Goal: Information Seeking & Learning: Learn about a topic

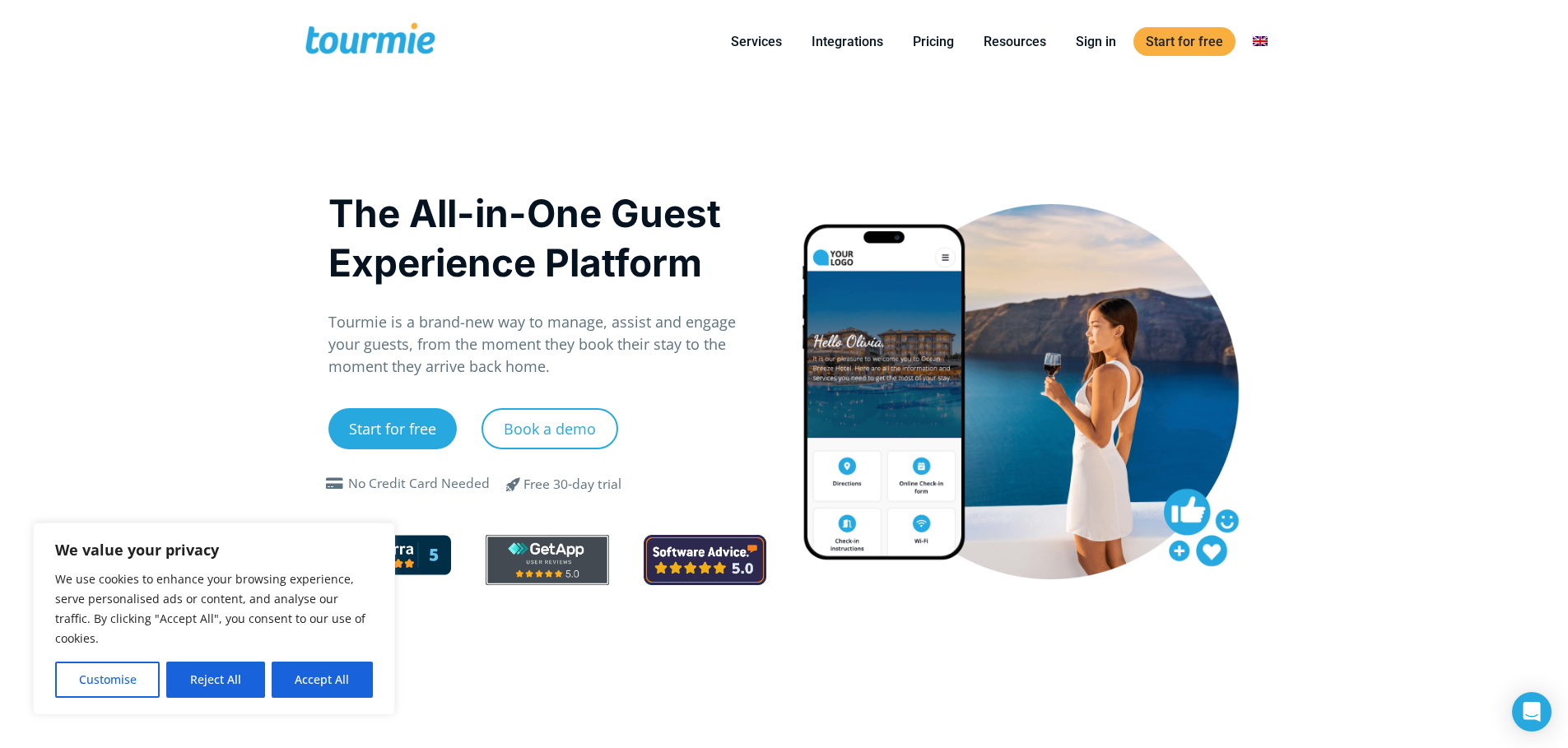
drag, startPoint x: 0, startPoint y: 0, endPoint x: 201, endPoint y: 170, distance: 263.3
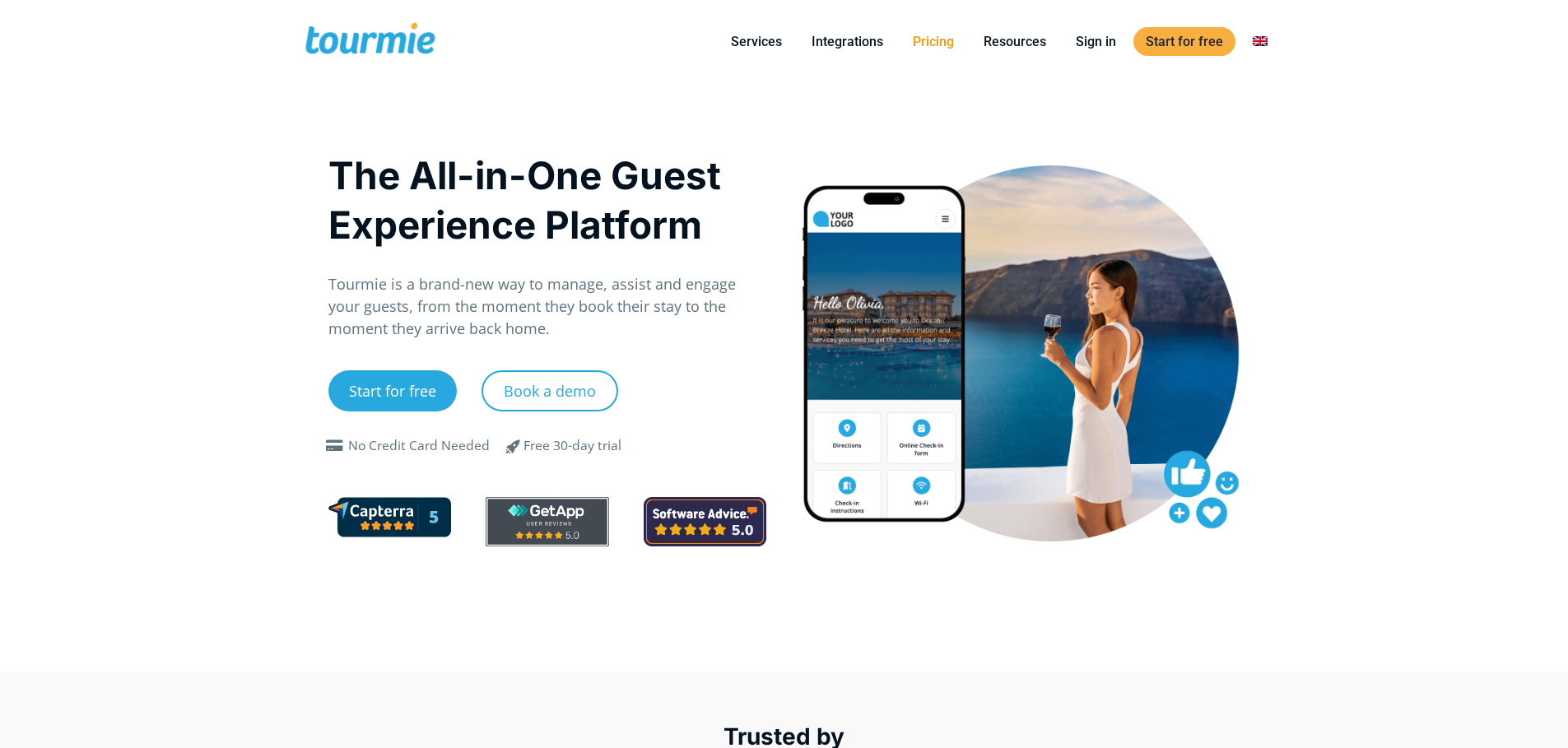
click at [908, 46] on link "Pricing" at bounding box center [933, 41] width 66 height 21
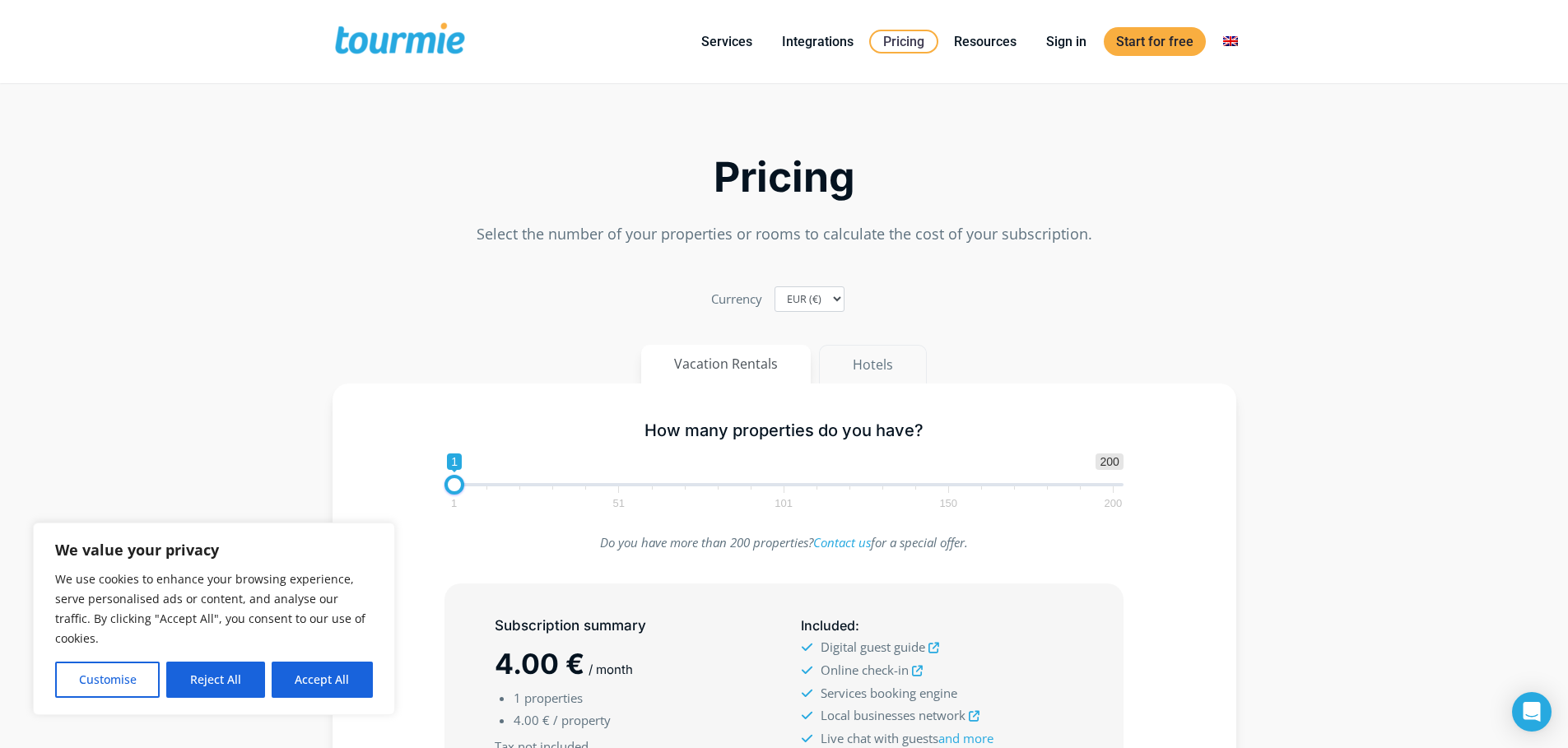
click at [864, 363] on button "Hotels" at bounding box center [873, 365] width 108 height 39
type input "14"
drag, startPoint x: 459, startPoint y: 487, endPoint x: 502, endPoint y: 486, distance: 43.0
click at [502, 486] on span at bounding box center [497, 484] width 20 height 20
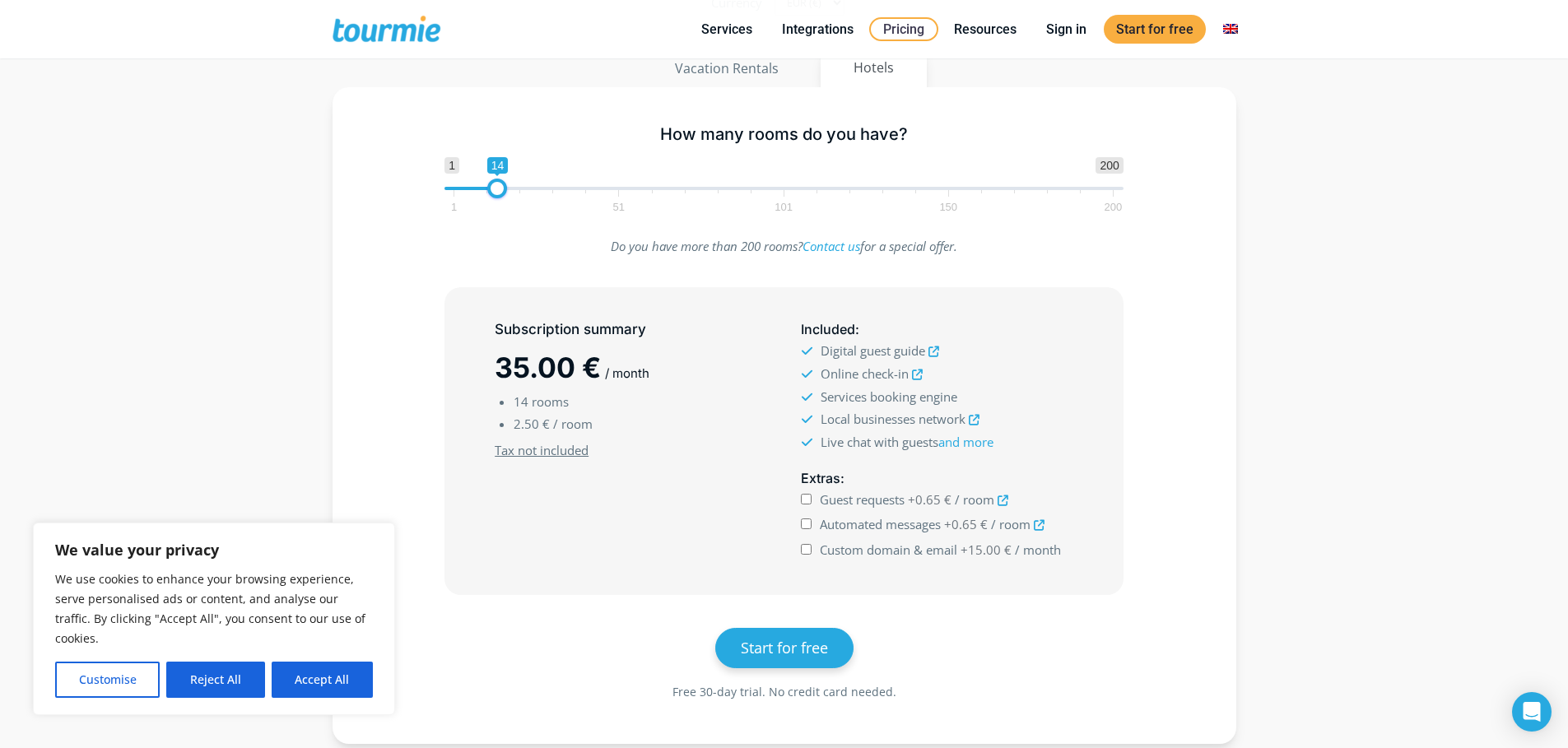
scroll to position [363, 0]
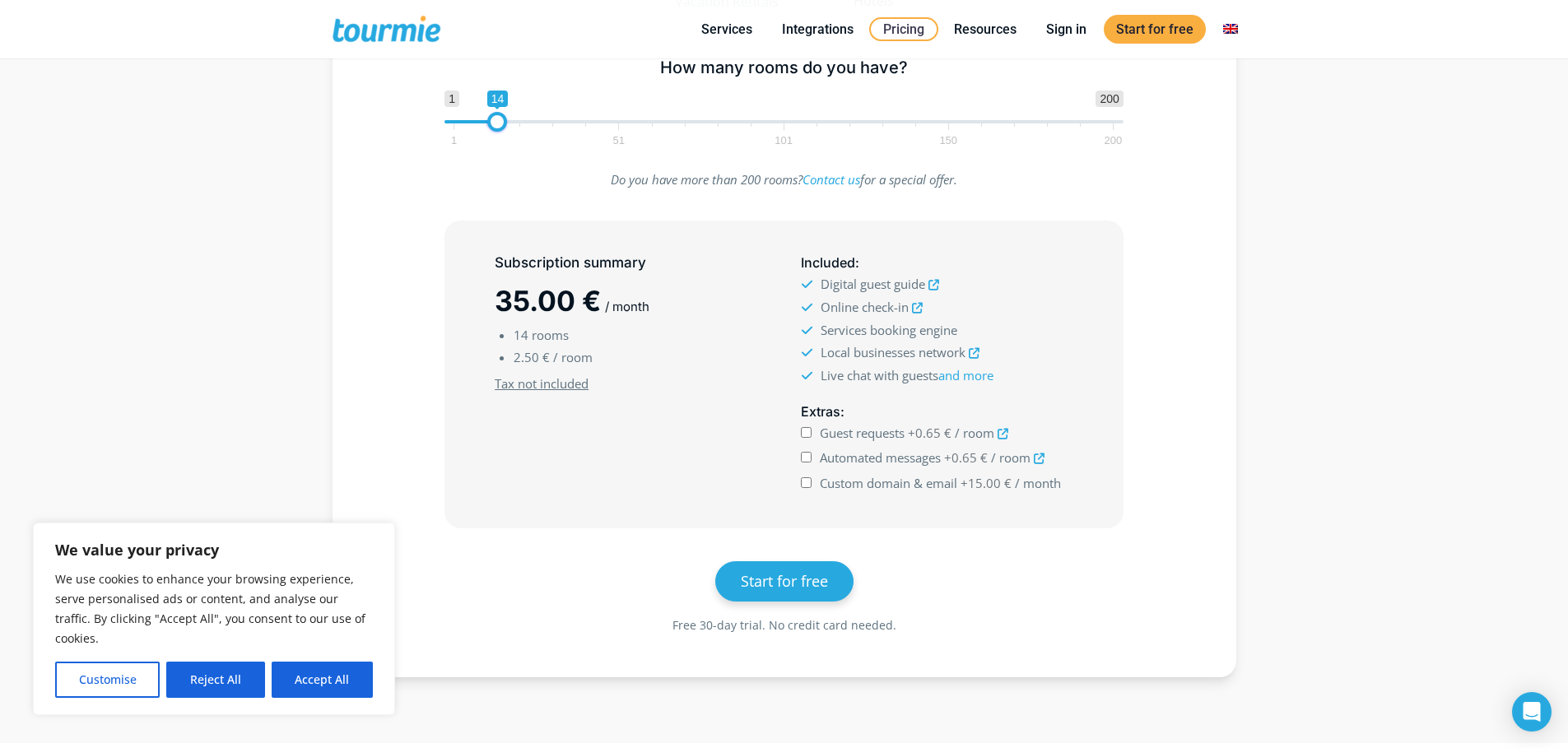
click at [841, 482] on span "Custom domain & email" at bounding box center [889, 483] width 138 height 16
click at [812, 482] on input "Custom domain & email +15.00 € / month" at bounding box center [806, 483] width 11 height 11
checkbox input "true"
click at [843, 458] on span "Automated messages" at bounding box center [880, 458] width 121 height 16
click at [812, 458] on input "Automated messages +0.65 € / room" at bounding box center [806, 458] width 11 height 11
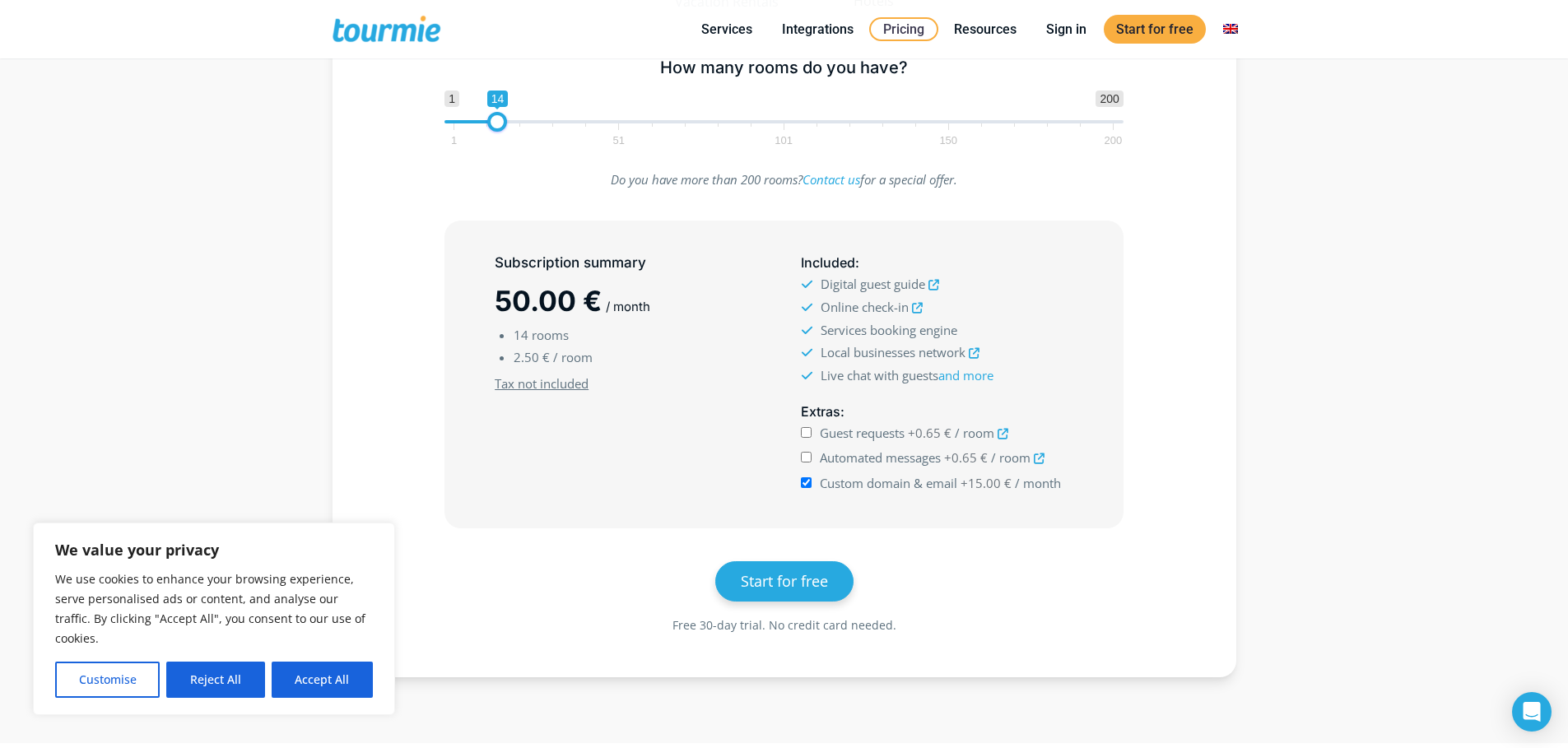
checkbox input "true"
click at [839, 434] on span "Guest requests" at bounding box center [862, 433] width 85 height 16
click at [812, 434] on input "Guest requests +0.65 € / room" at bounding box center [806, 433] width 11 height 11
click at [839, 434] on span "Guest requests" at bounding box center [862, 433] width 85 height 16
click at [812, 434] on input "Guest requests +0.65 € / room" at bounding box center [806, 433] width 11 height 11
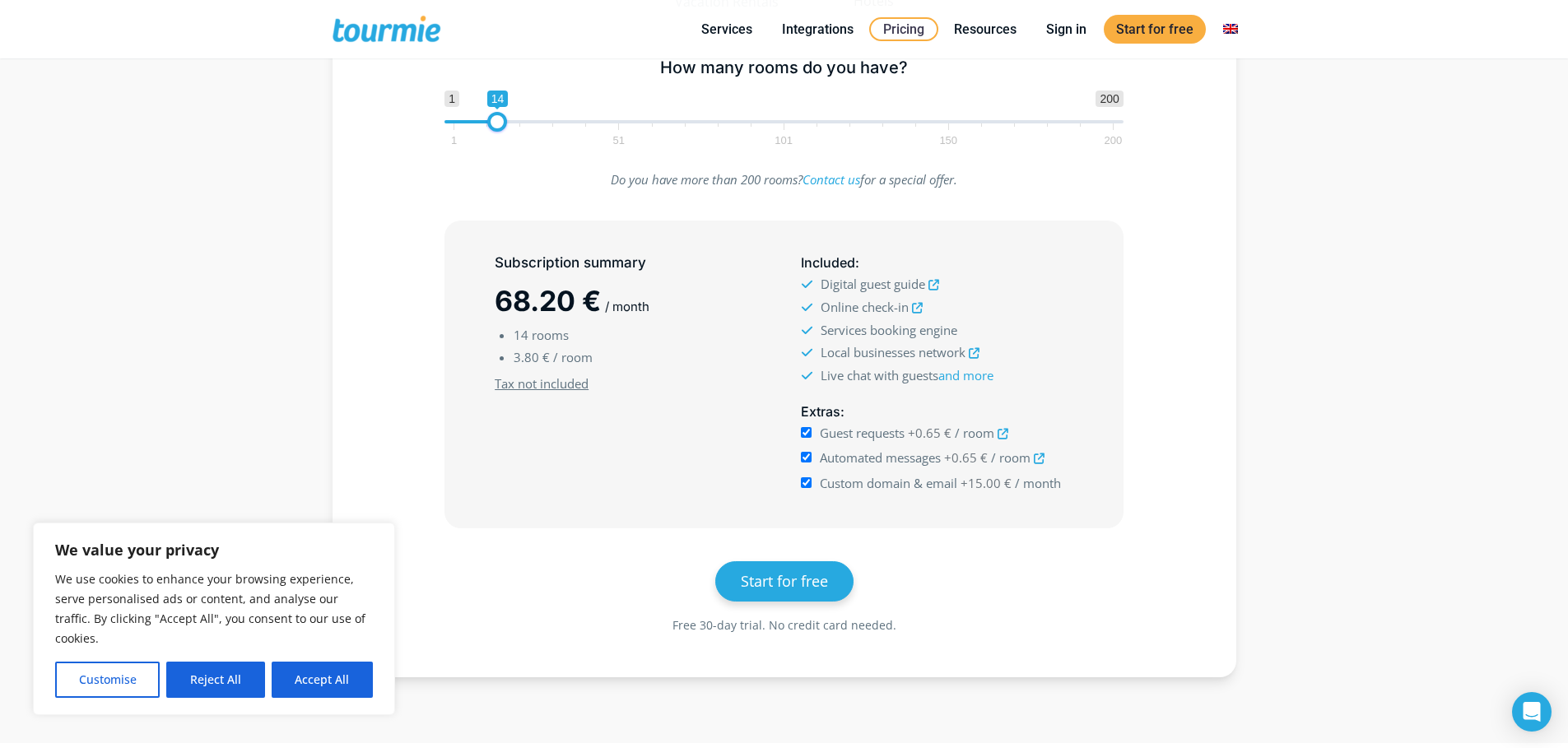
checkbox input "false"
click at [839, 458] on span "Automated messages" at bounding box center [880, 458] width 121 height 16
click at [812, 458] on input "Automated messages +0.65 € / room" at bounding box center [806, 458] width 11 height 11
checkbox input "false"
click at [839, 479] on span "Custom domain & email" at bounding box center [889, 483] width 138 height 16
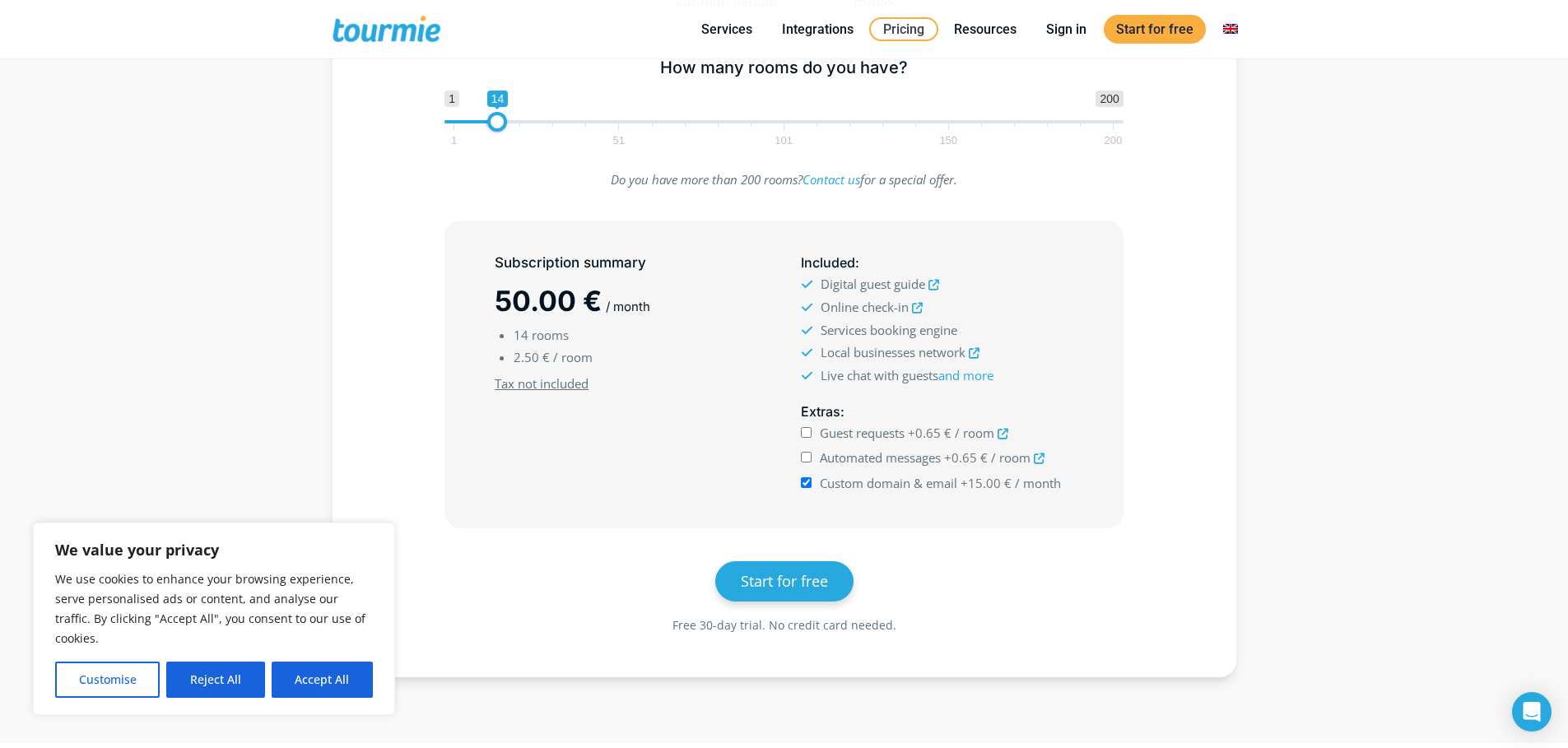
click at [812, 479] on input "Custom domain & email +15.00 € / month" at bounding box center [806, 483] width 11 height 11
checkbox input "false"
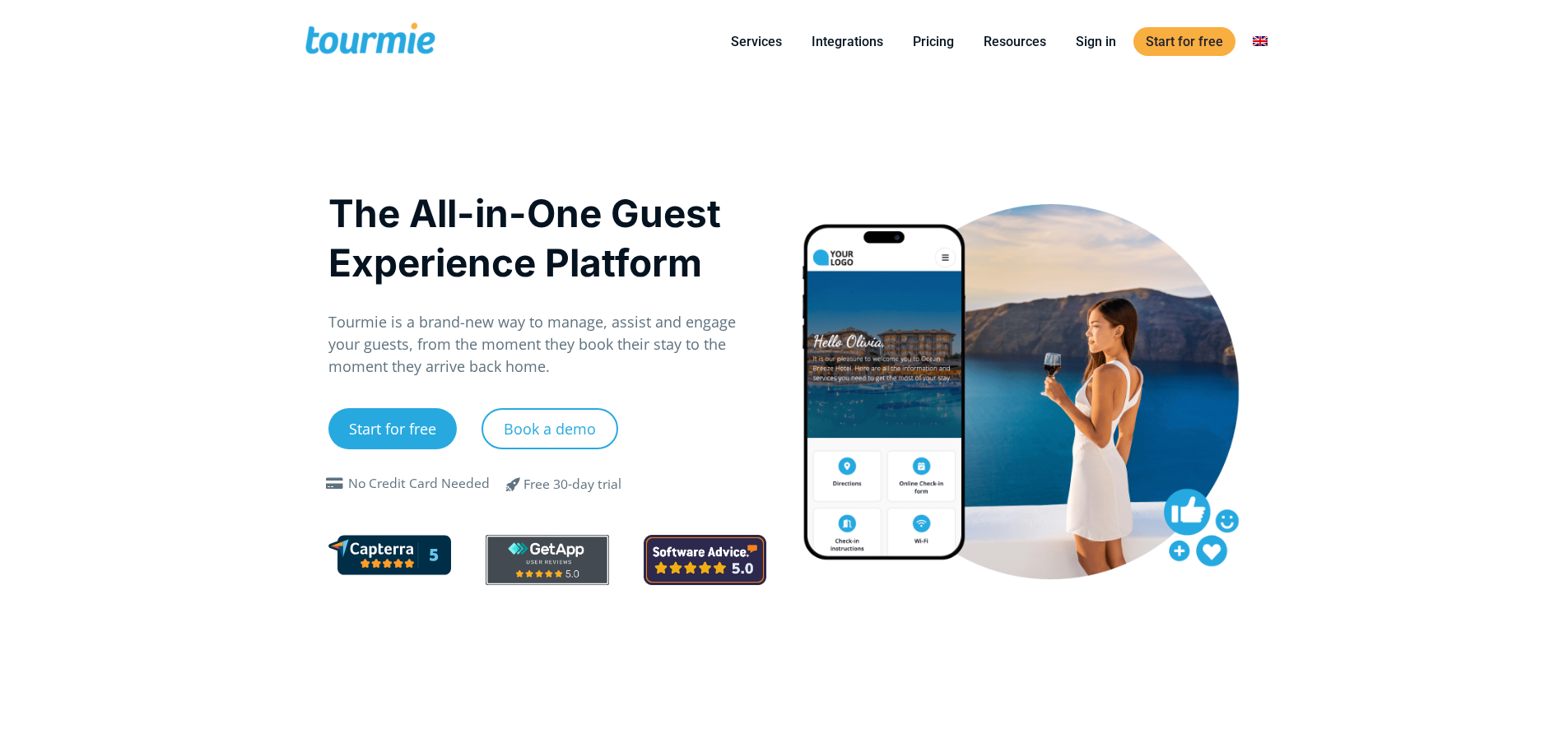
click at [379, 41] on span at bounding box center [370, 41] width 135 height 38
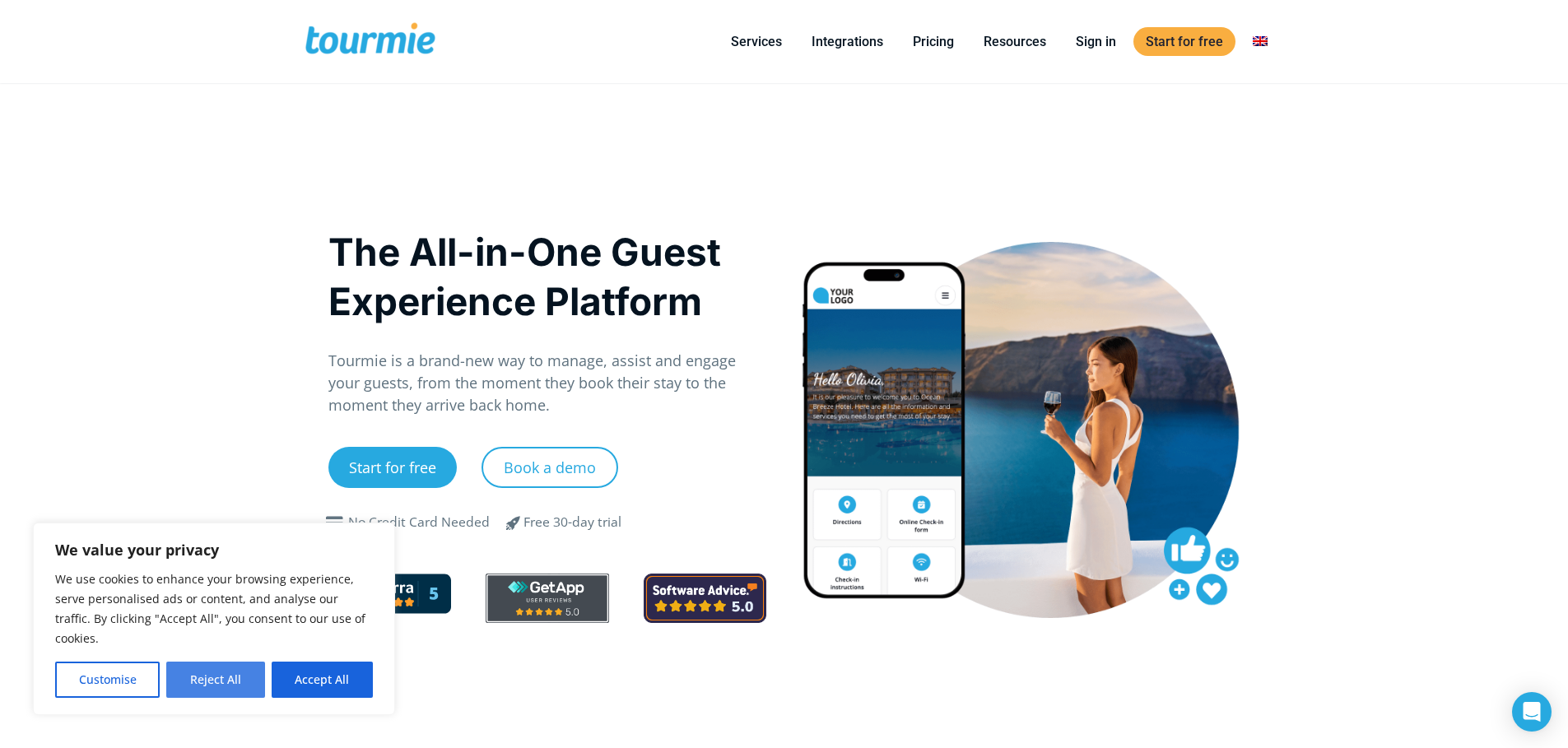
click at [233, 686] on button "Reject All" at bounding box center [215, 679] width 98 height 37
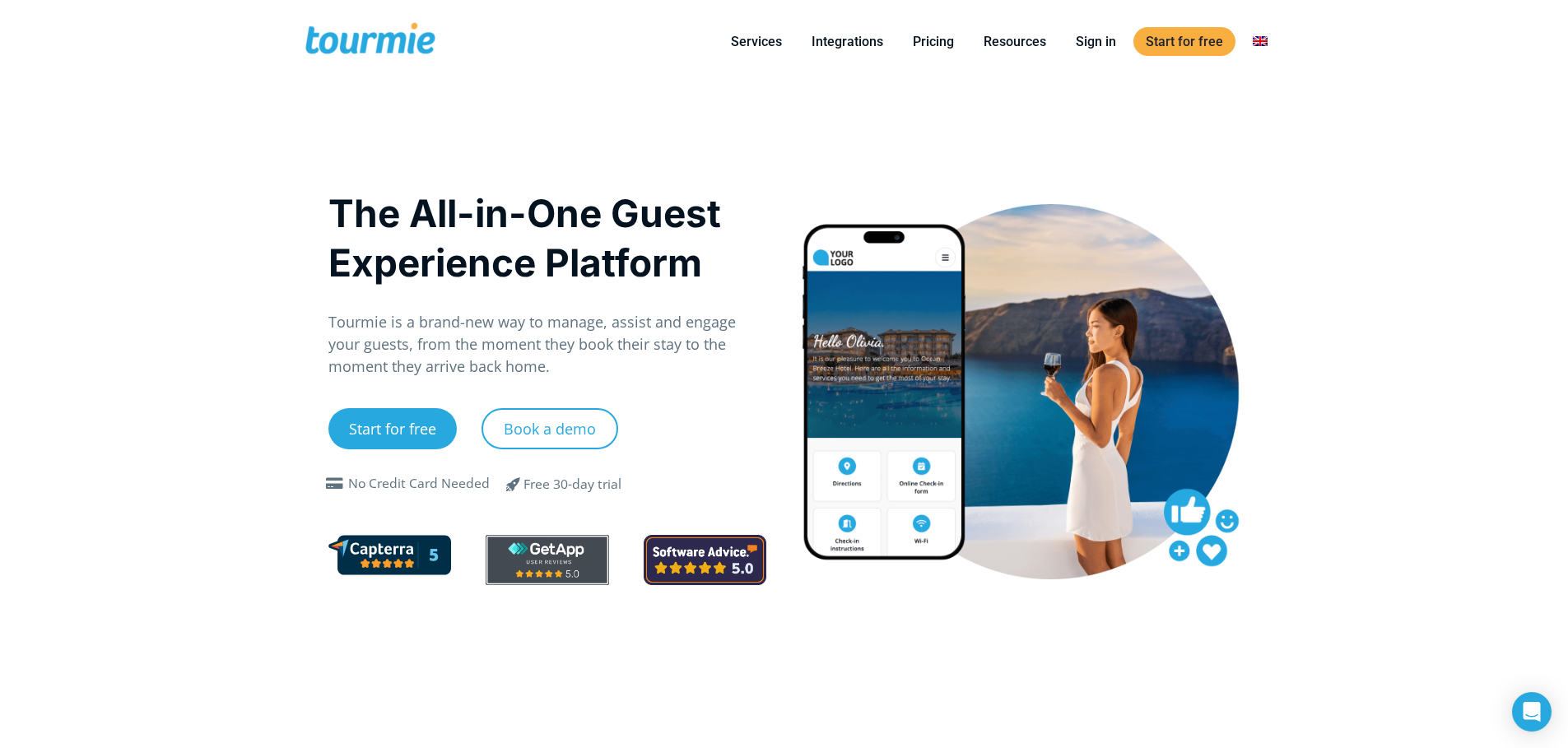
click at [417, 31] on span at bounding box center [370, 41] width 135 height 38
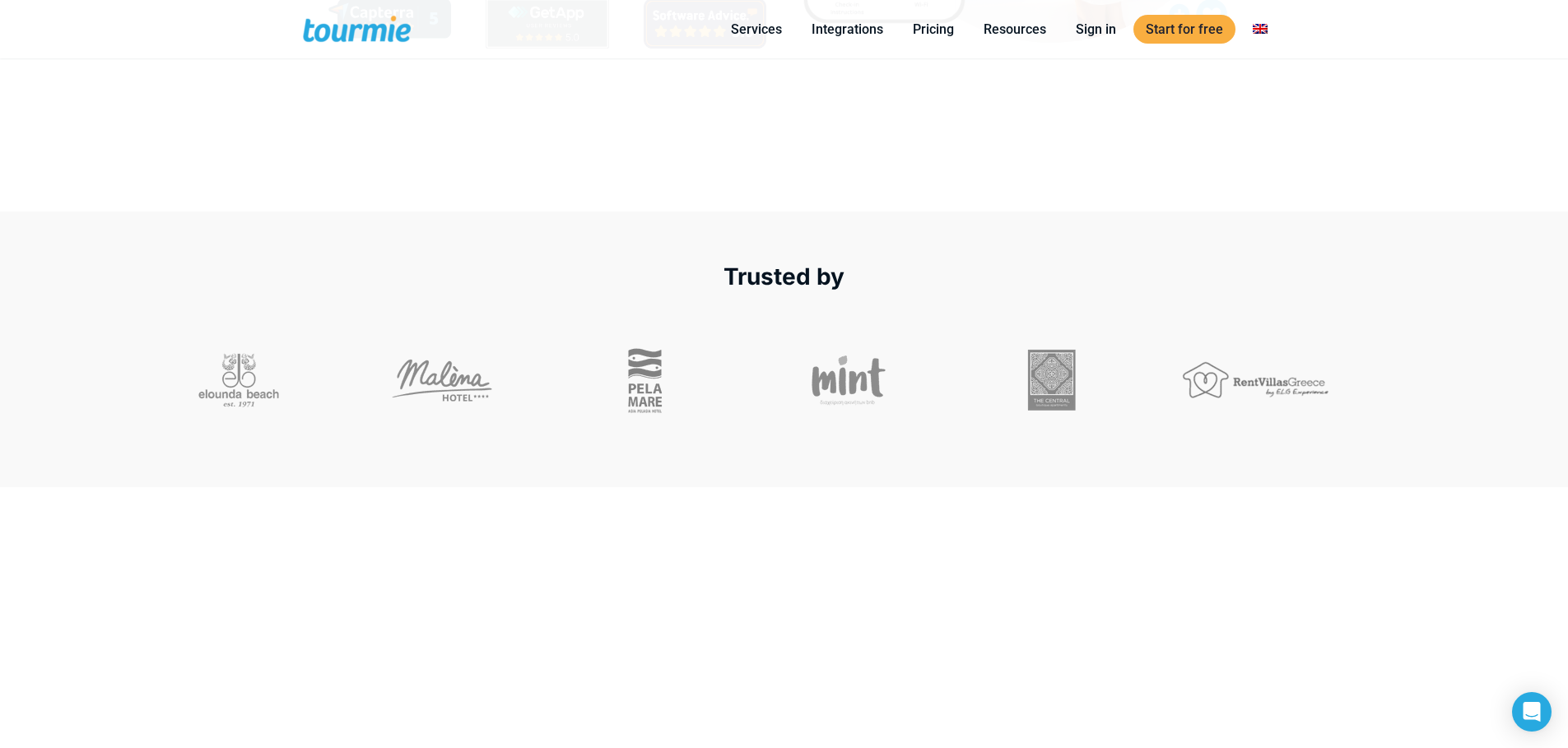
scroll to position [660, 0]
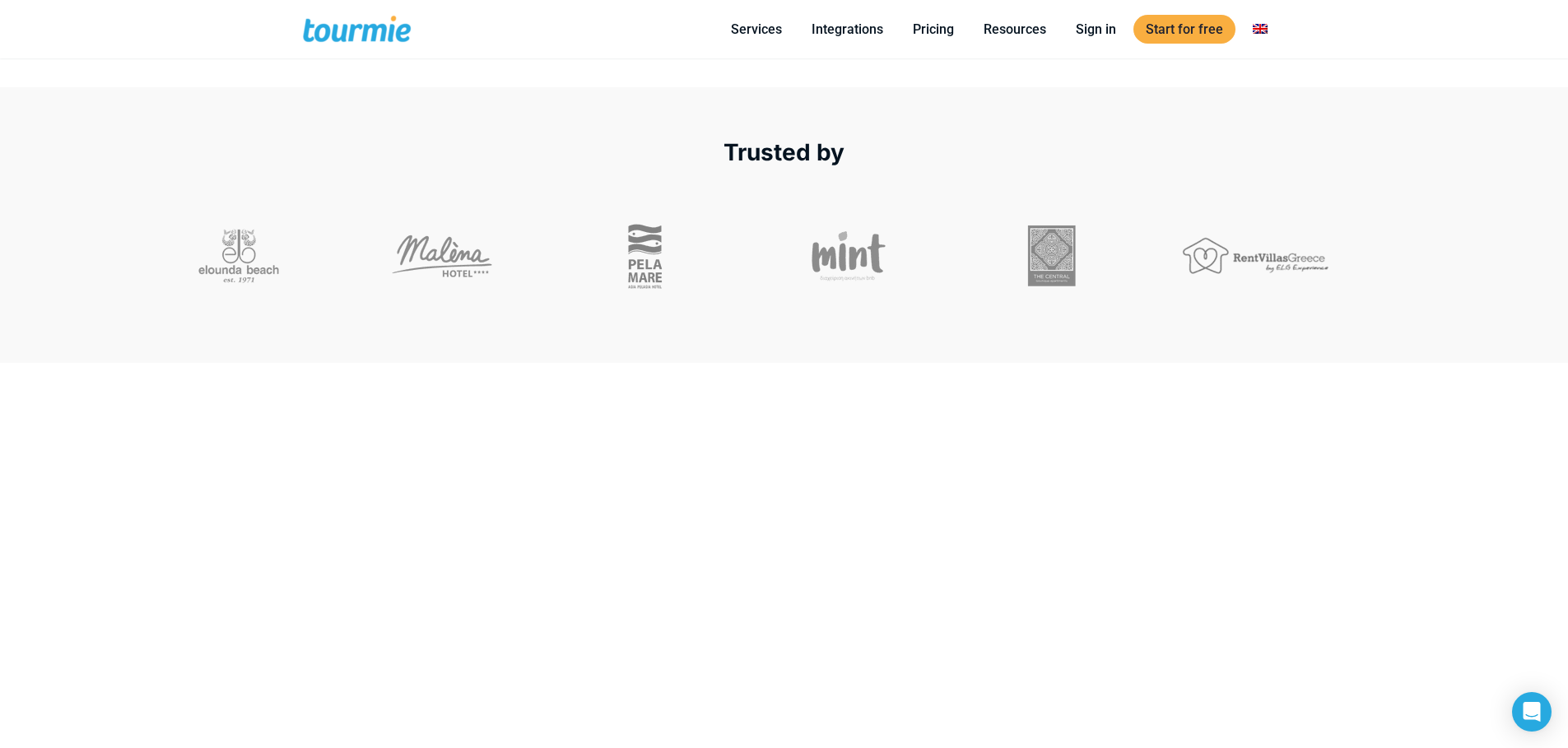
click at [188, 156] on div "Trusted by" at bounding box center [783, 153] width 1533 height 32
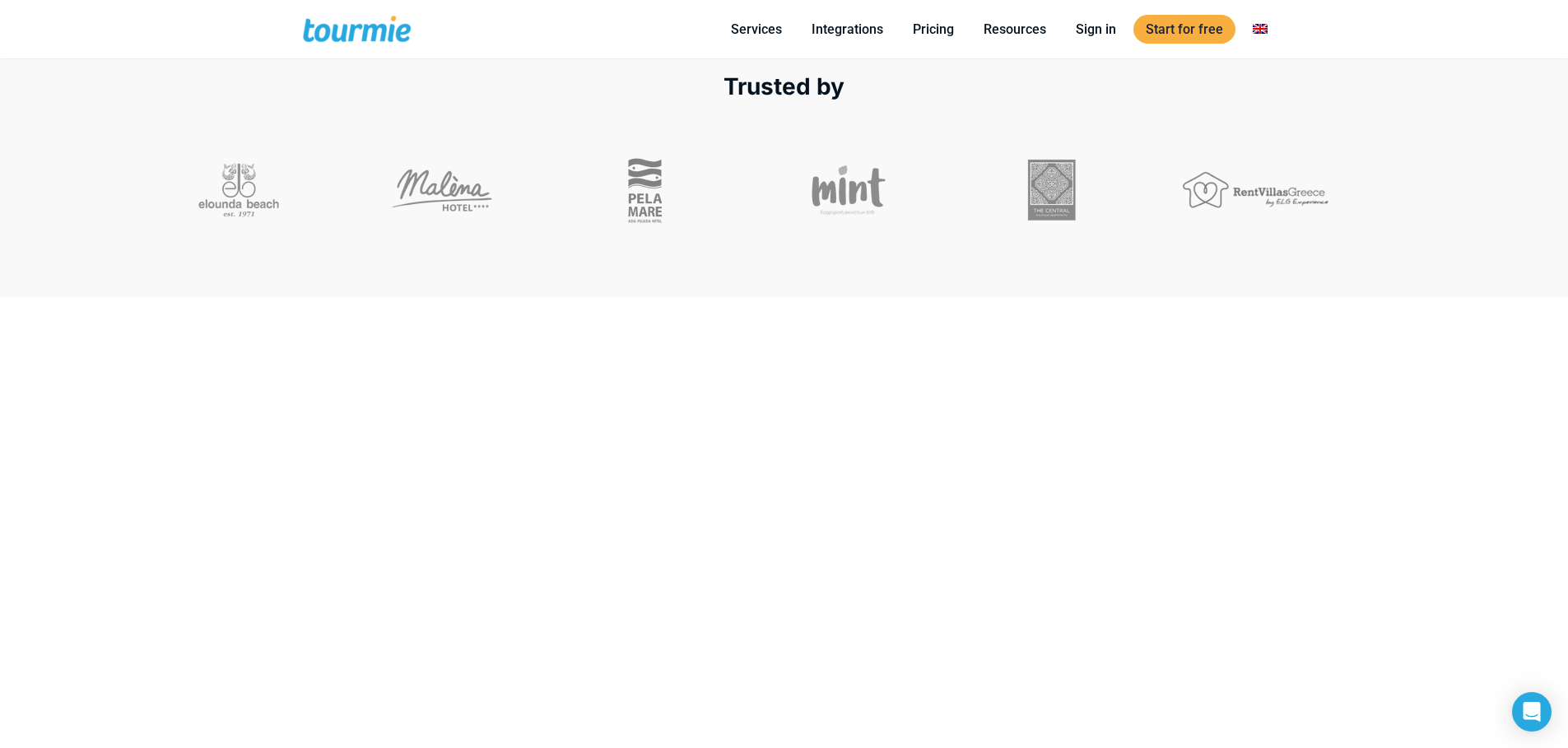
scroll to position [674, 0]
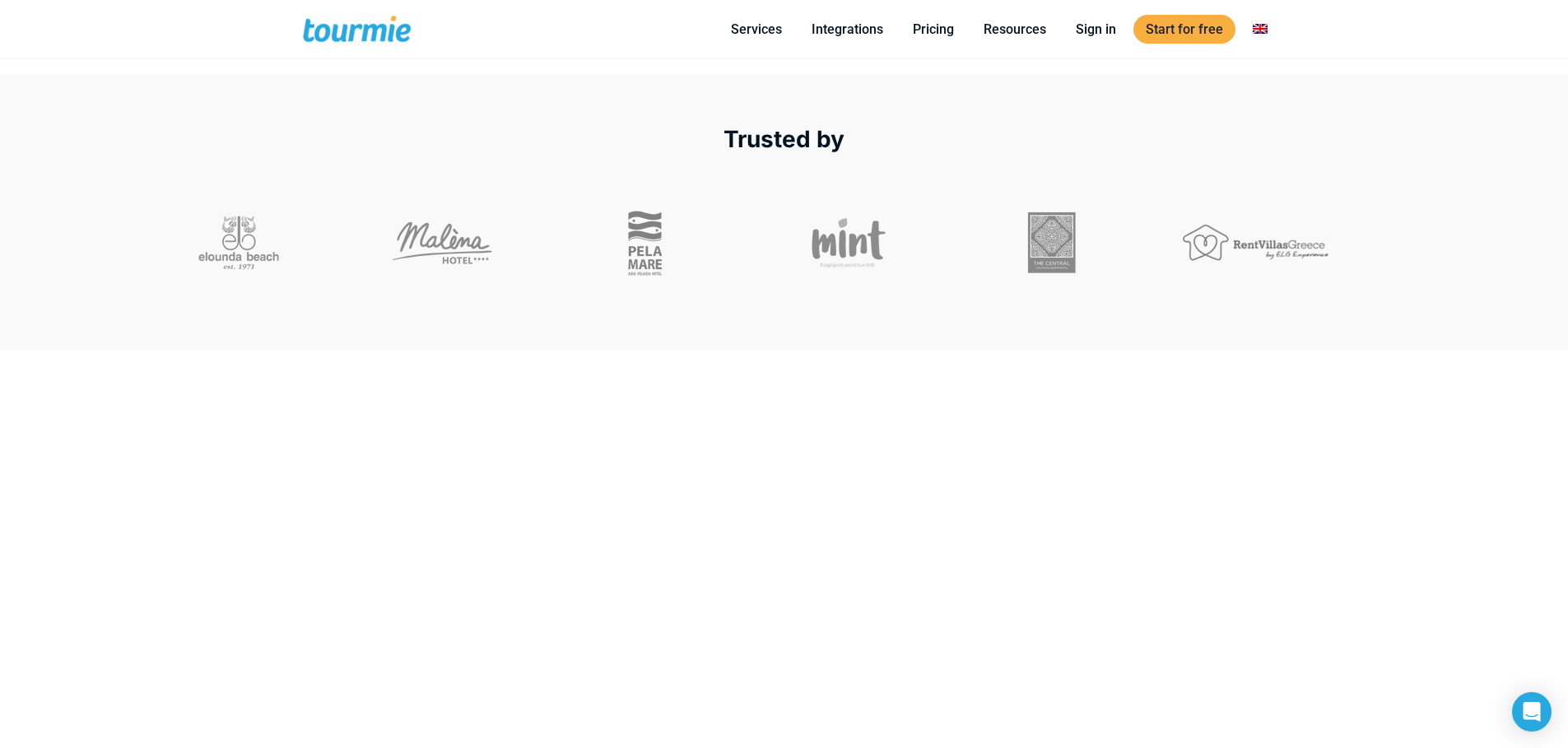
click at [229, 116] on div "Trusted by" at bounding box center [784, 212] width 1568 height 275
click at [228, 117] on div "Trusted by" at bounding box center [784, 212] width 1568 height 275
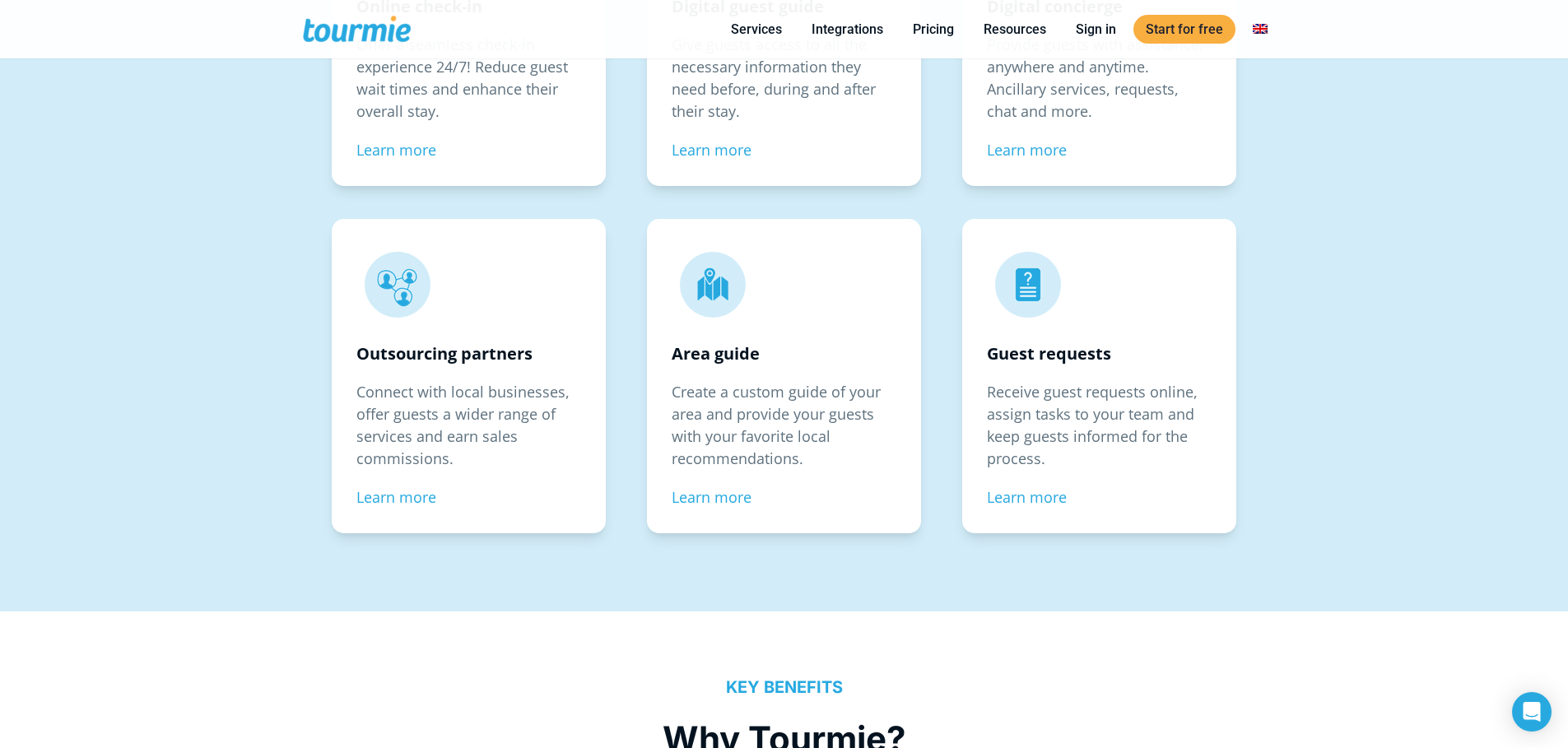
click at [227, 120] on div "CORE FEATURES All-in-one platform Discover a wide range of digital solutions fo…" at bounding box center [784, 117] width 1568 height 990
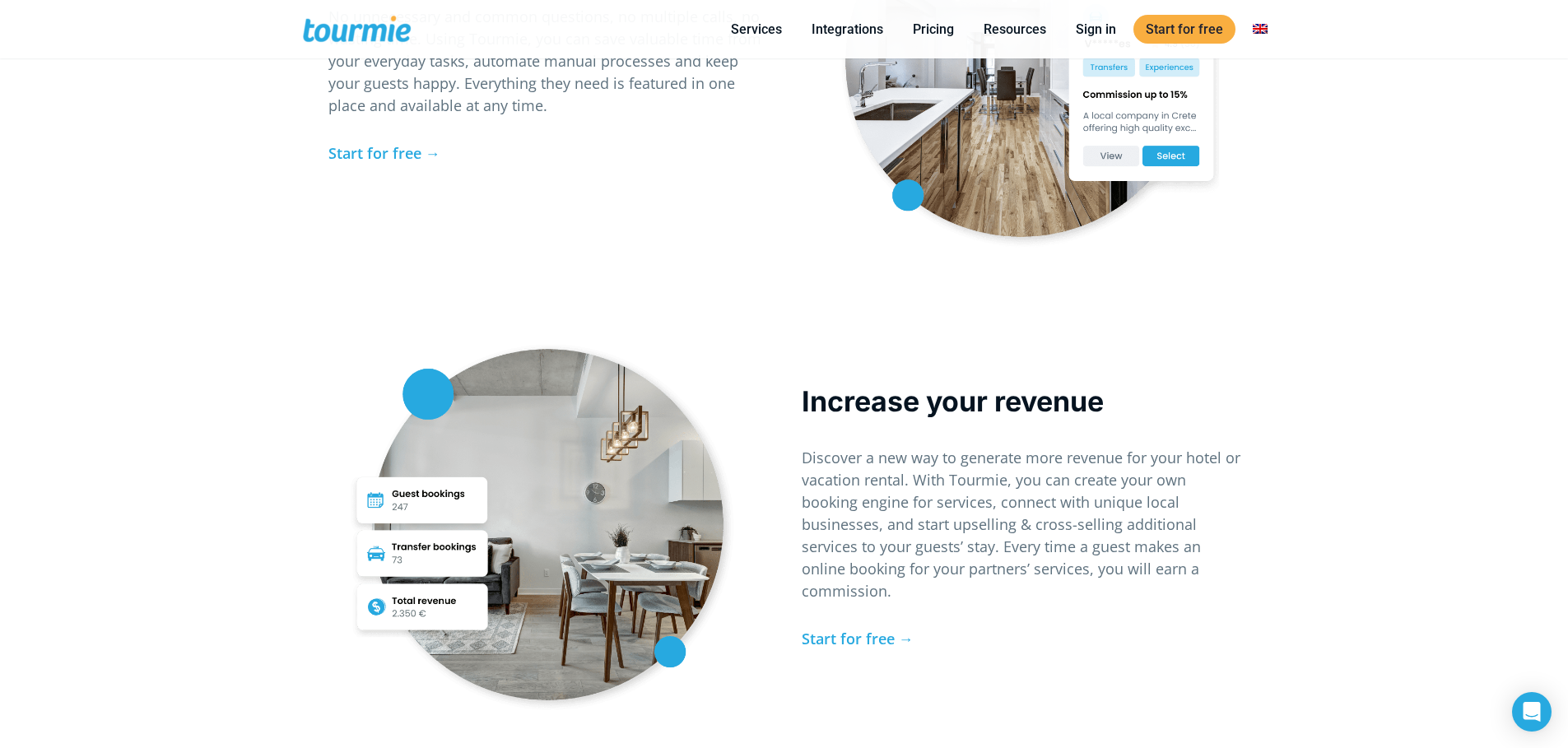
scroll to position [4139, 0]
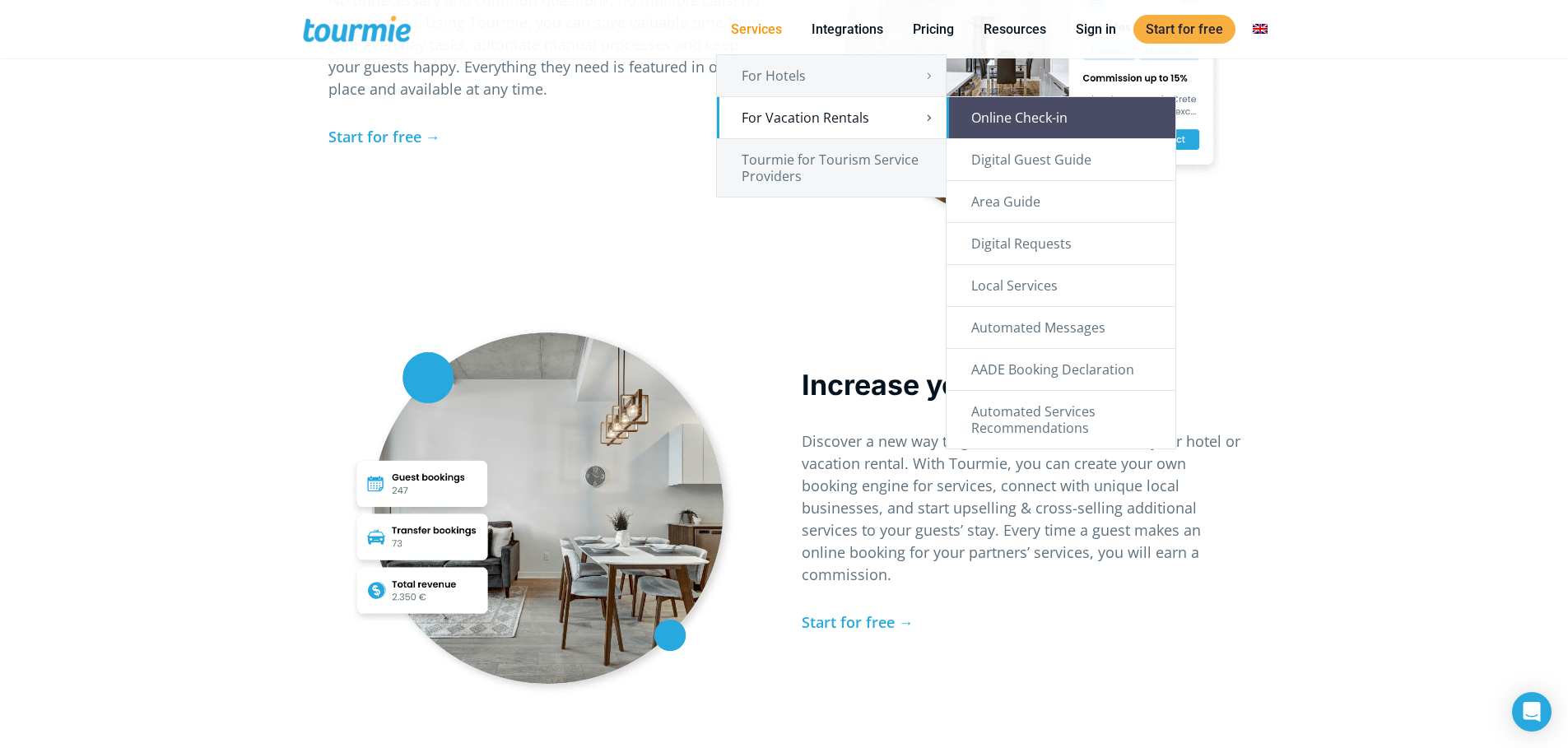
click at [1026, 119] on link "Online Check-in" at bounding box center [1061, 118] width 229 height 41
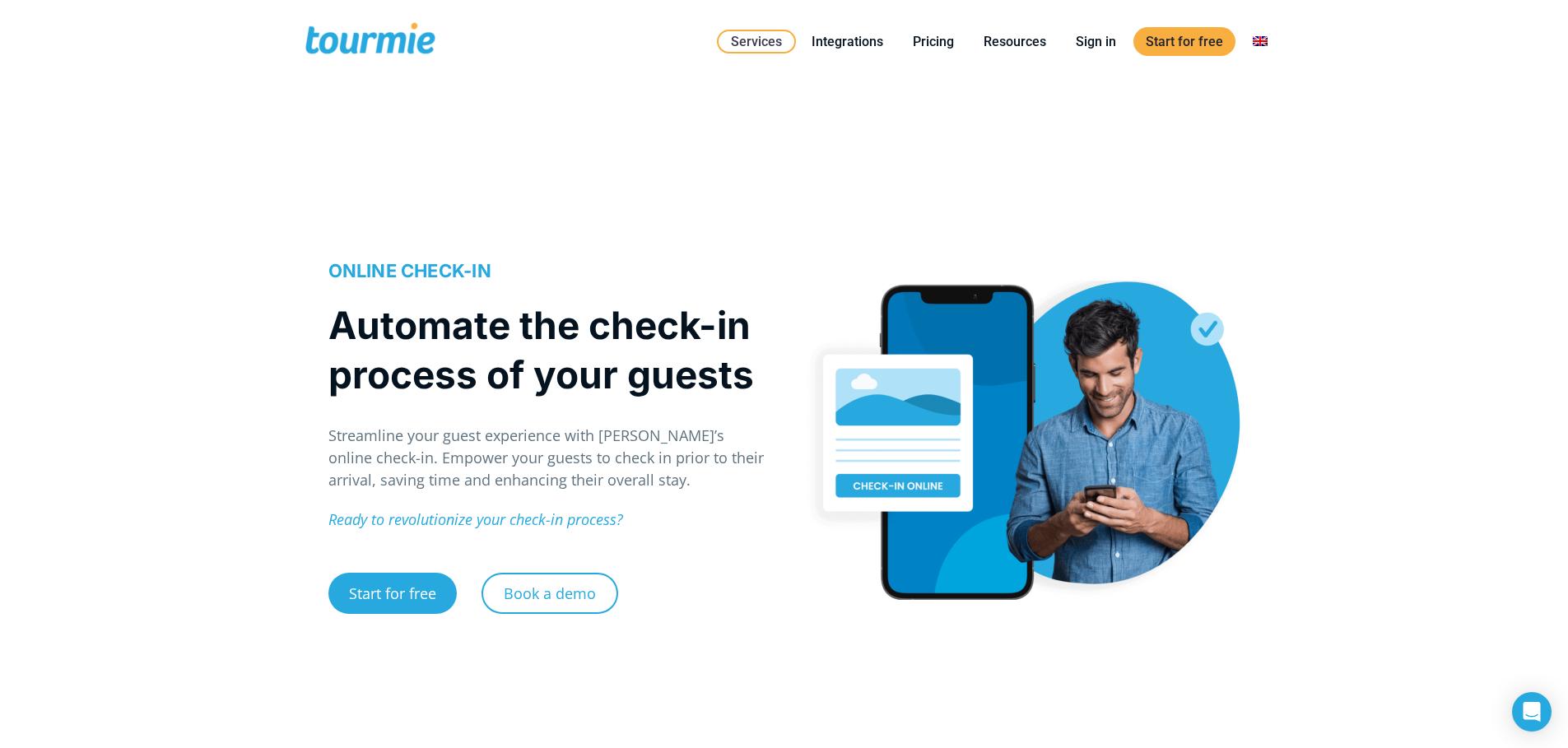
click at [211, 307] on div "ONLINE CHECK-IN Automate the check-in process of your guests Streamline your gu…" at bounding box center [784, 442] width 1568 height 611
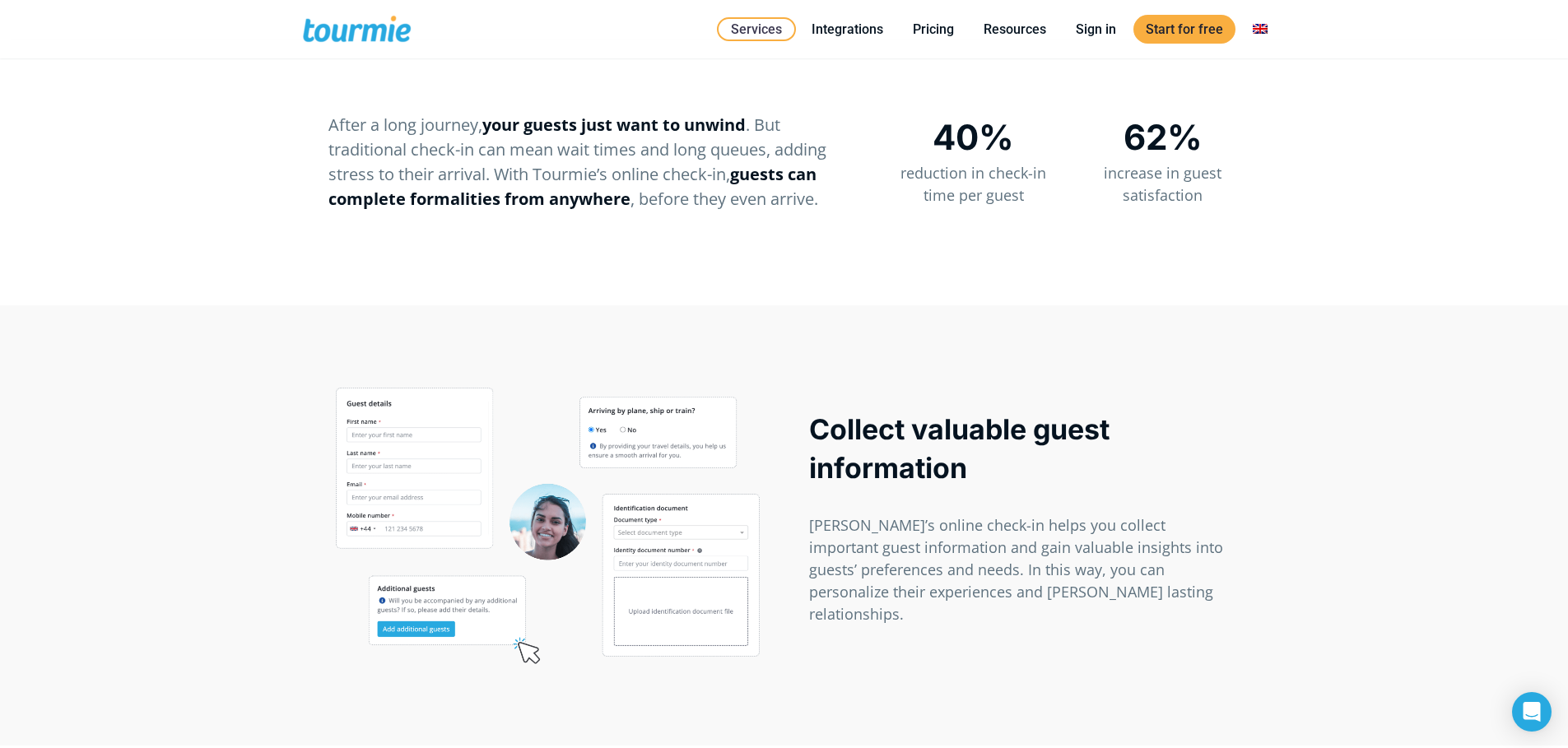
click at [211, 307] on div "Collect valuable guest information [PERSON_NAME]’s online check-in helps you co…" at bounding box center [784, 526] width 1568 height 441
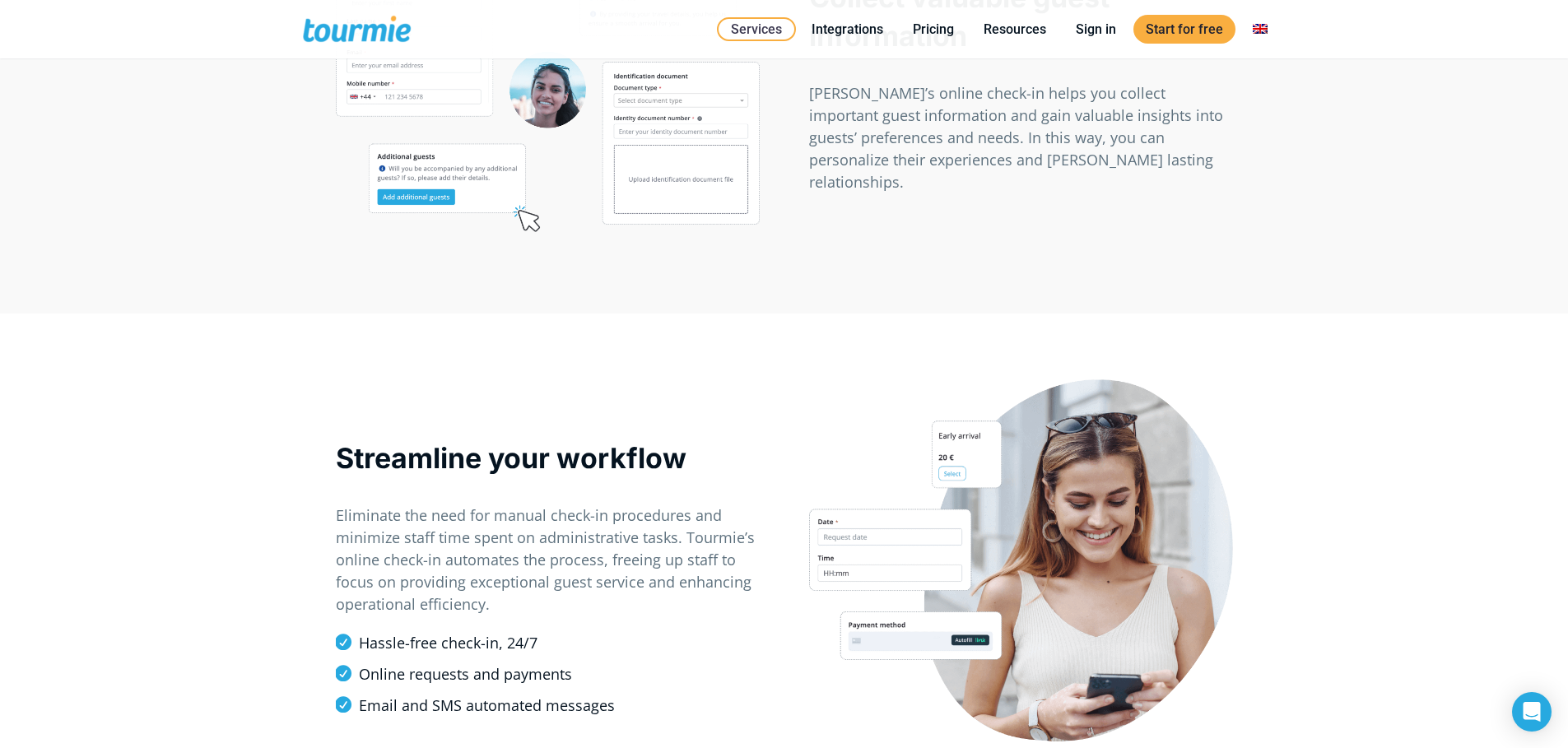
scroll to position [1151, 0]
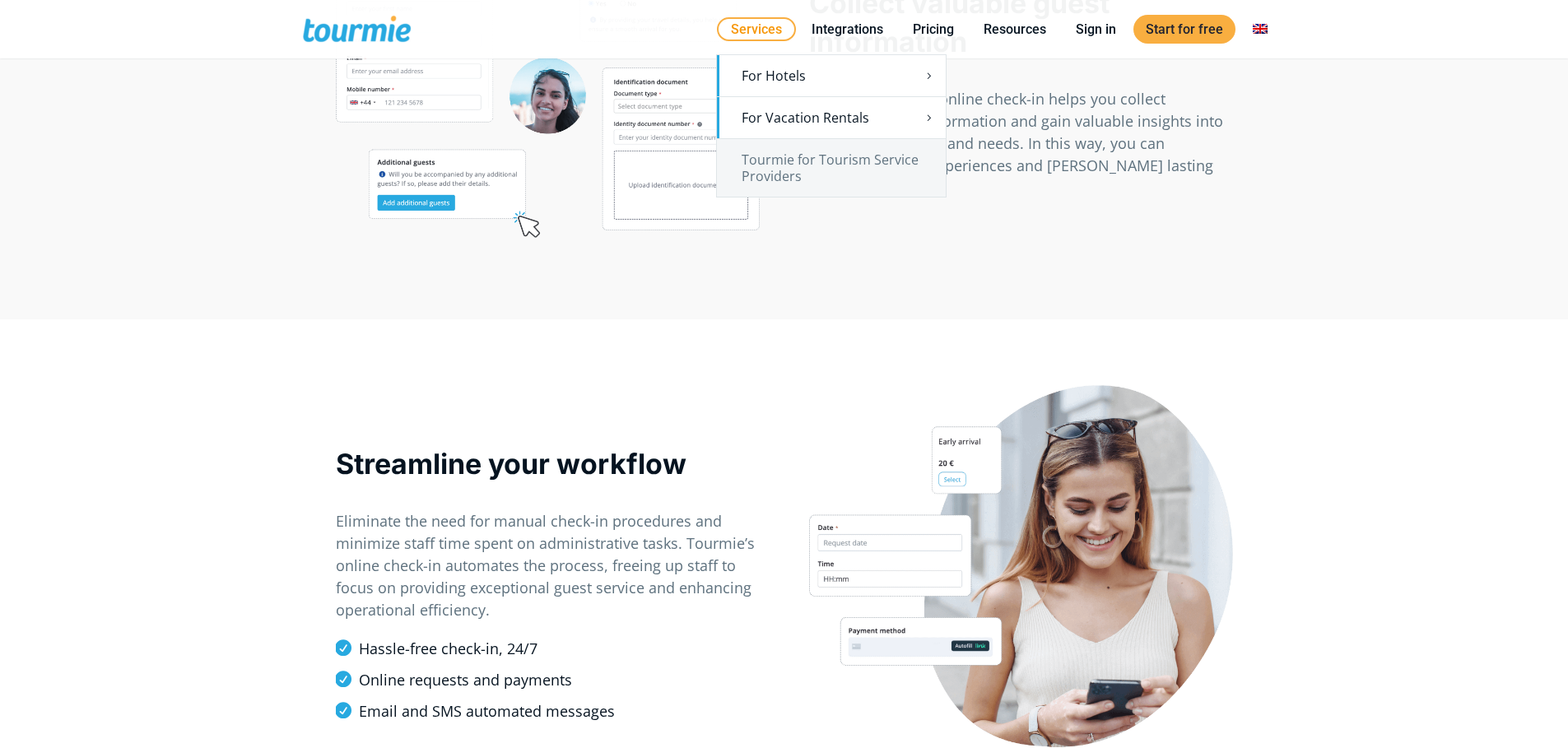
scroll to position [1144, 0]
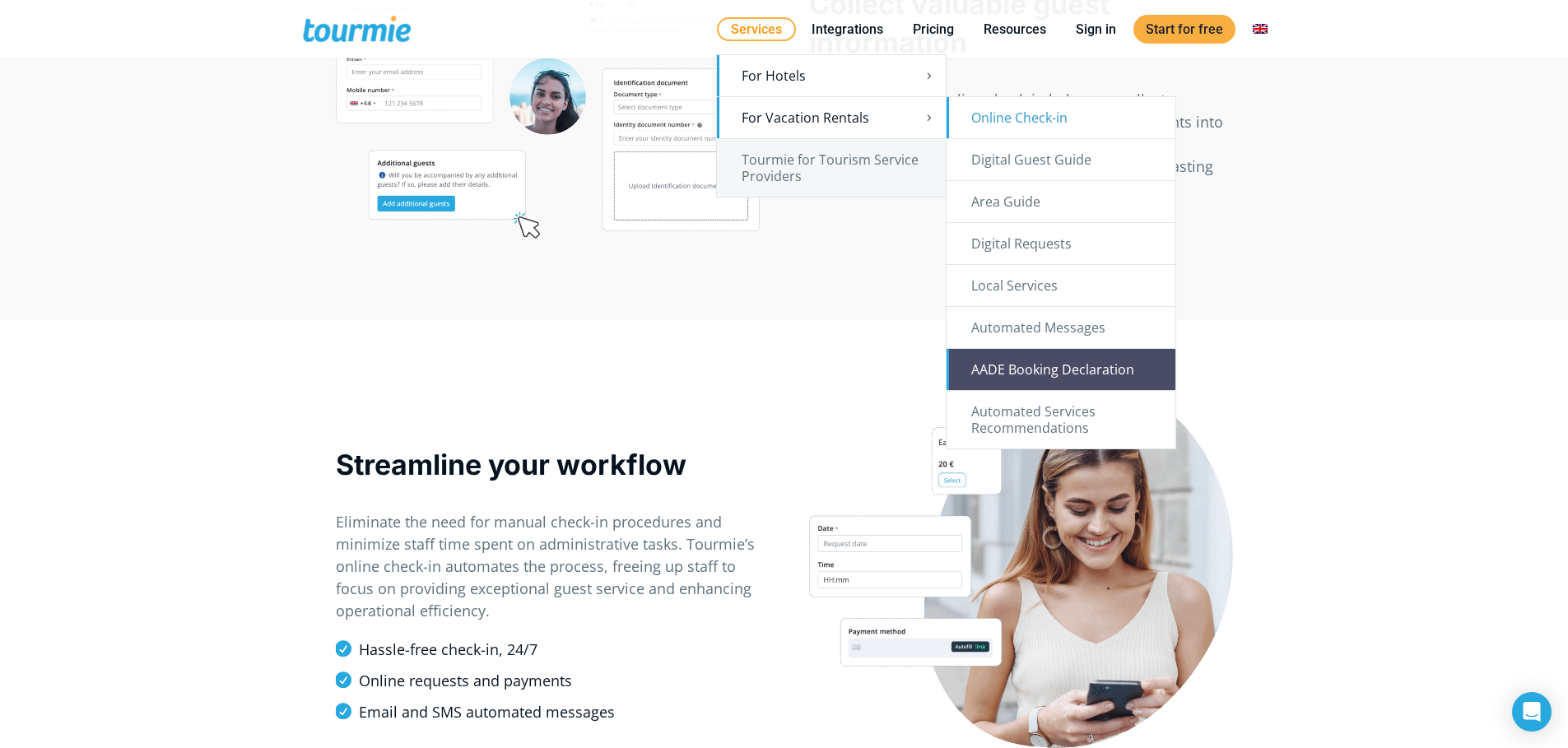
click at [1050, 382] on link "AADE Booking Declaration" at bounding box center [1061, 369] width 229 height 41
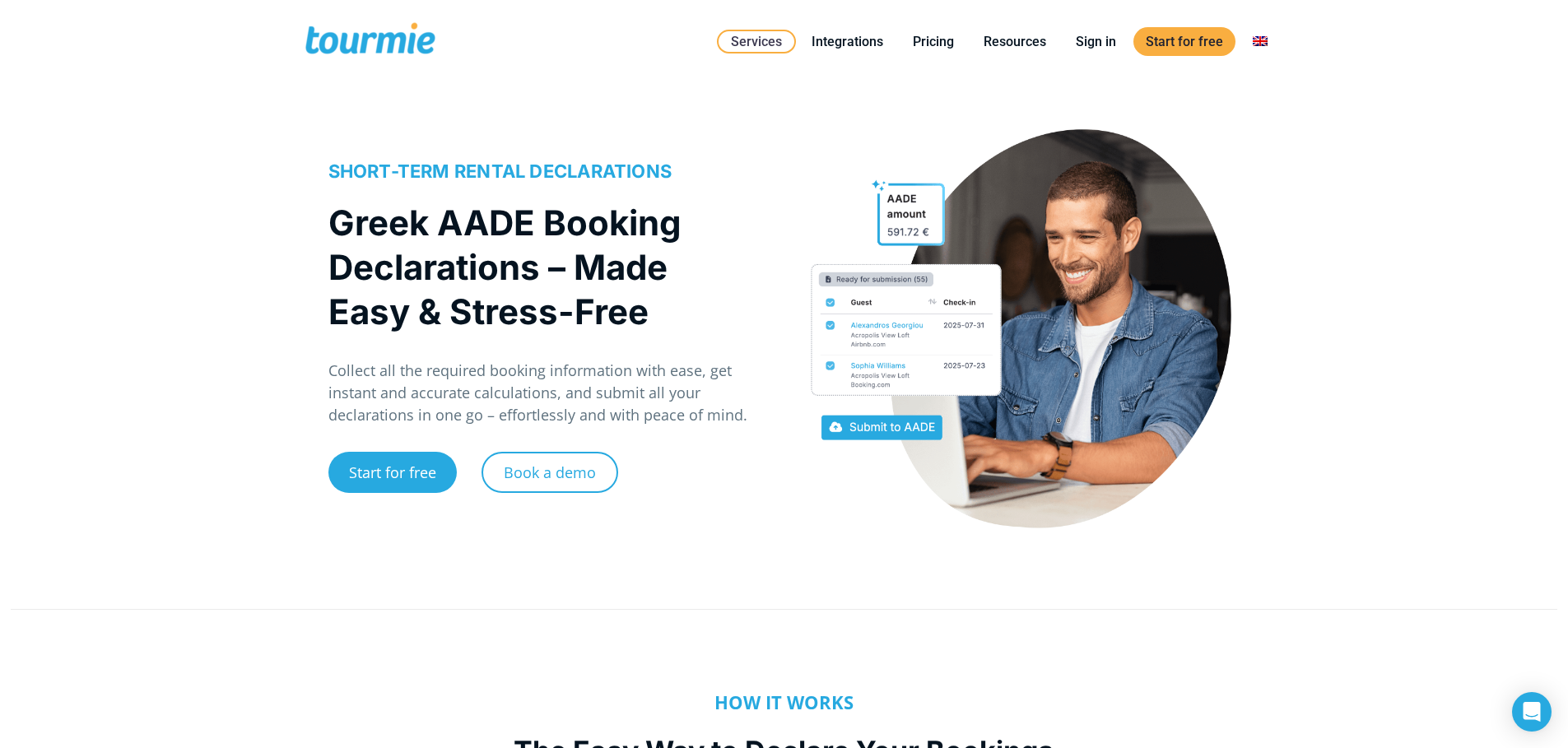
click at [168, 334] on div "SHORT-TERM RENTAL DECLARATIONS Greek AADE Booking Declarations – Made Easy & St…" at bounding box center [784, 346] width 1568 height 466
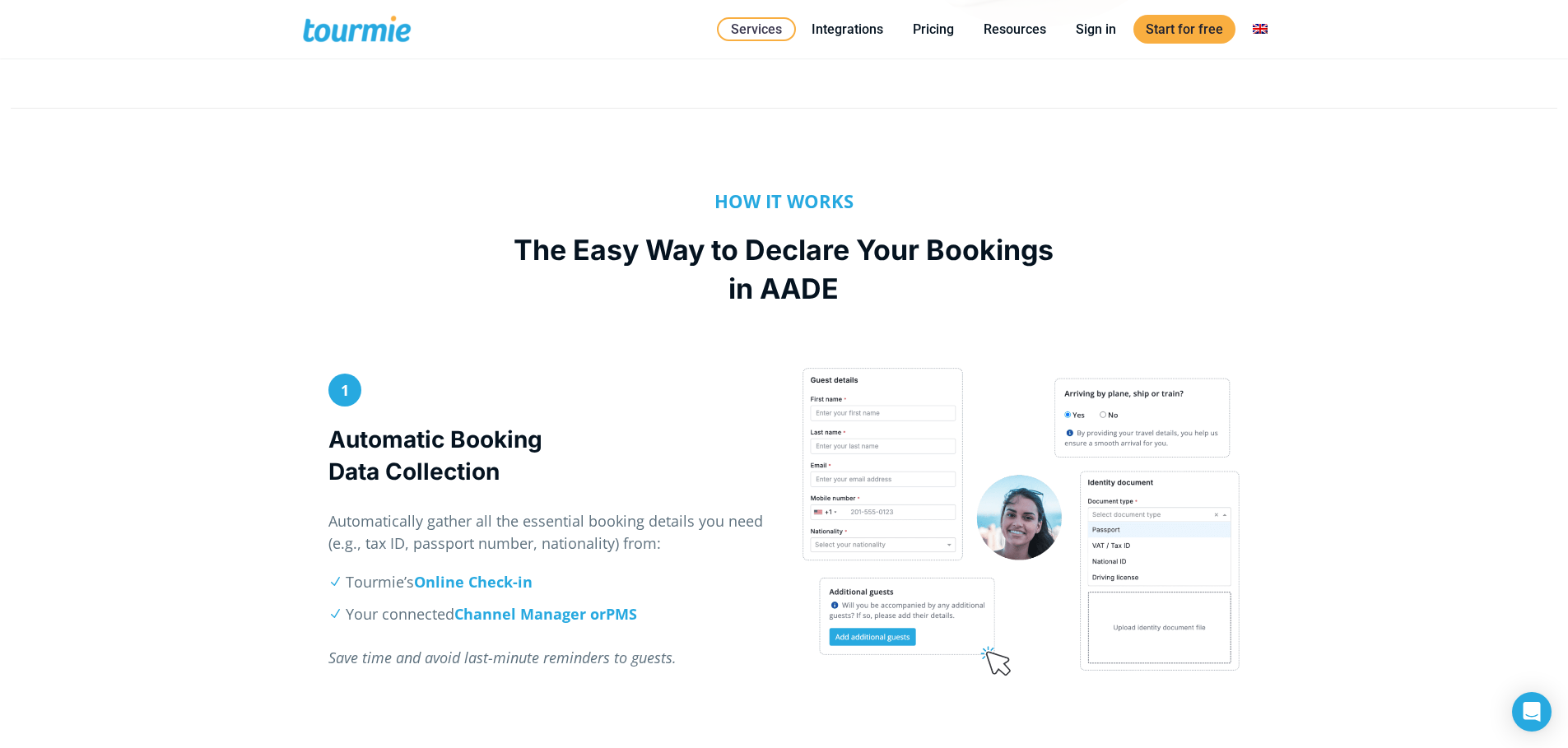
click at [167, 332] on div "HOW IT WORKS The Easy Way to Declare Your Bookings in AADE" at bounding box center [784, 246] width 1568 height 243
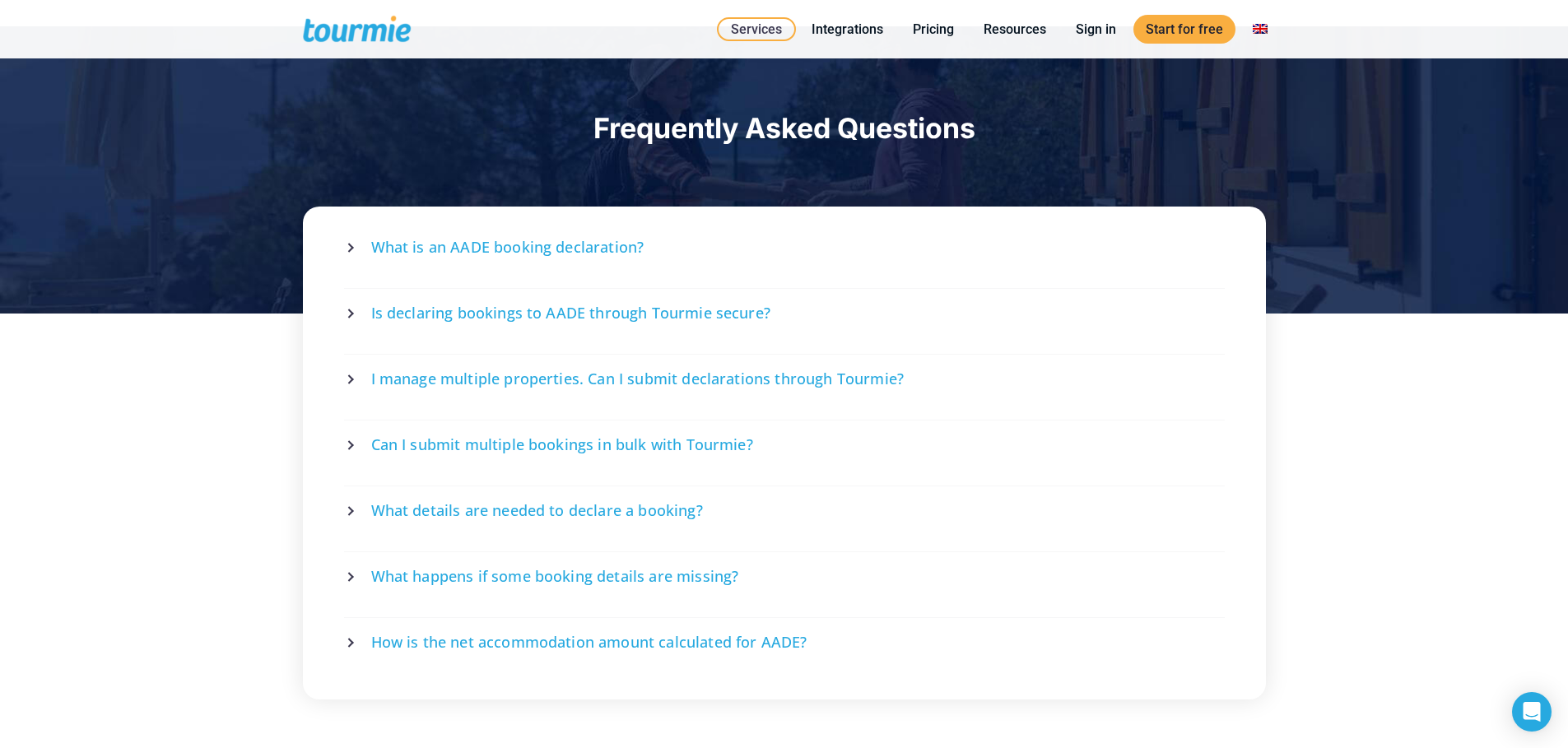
scroll to position [2803, 0]
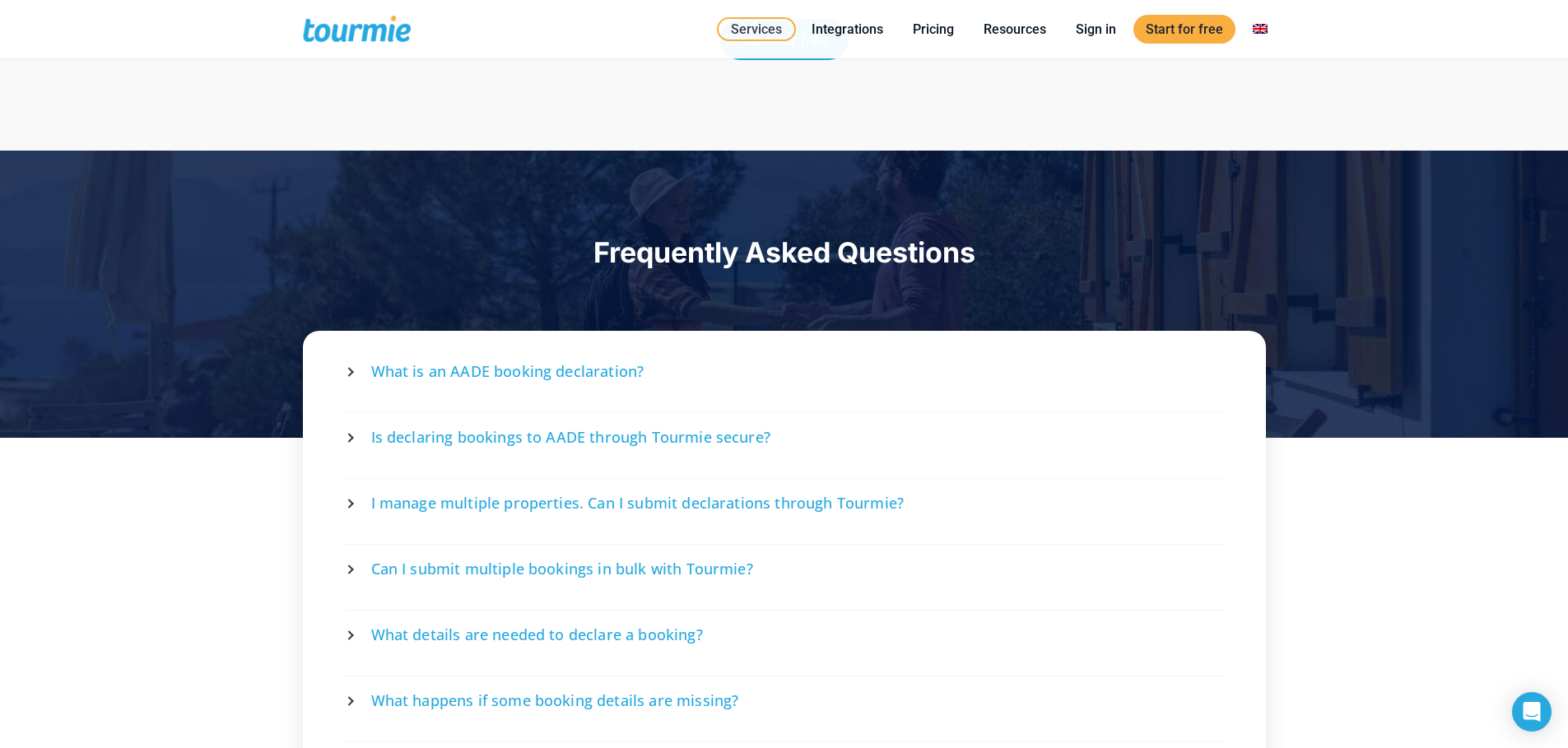
click at [167, 332] on div "Frequently Asked Questions" at bounding box center [784, 294] width 1568 height 287
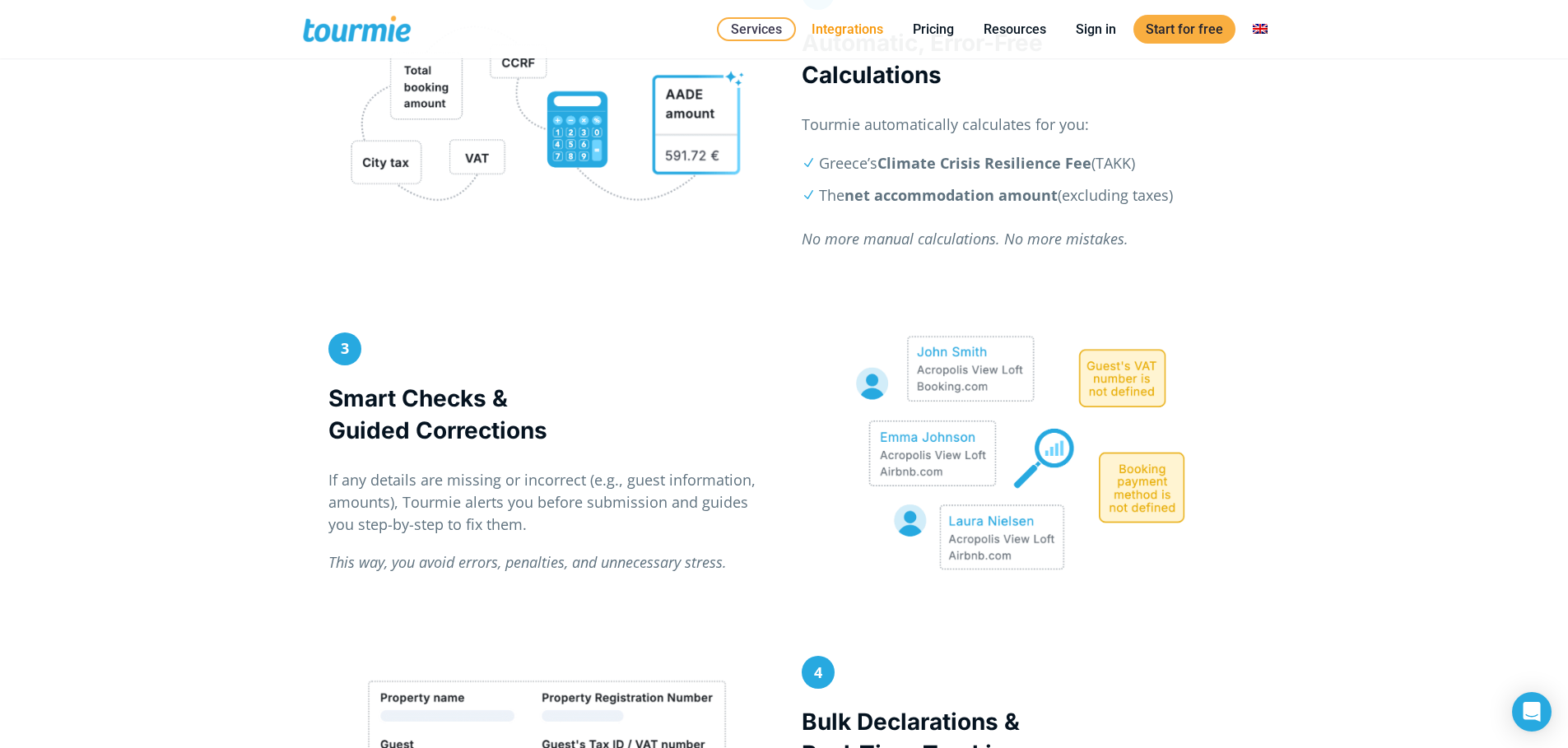
scroll to position [1264, 0]
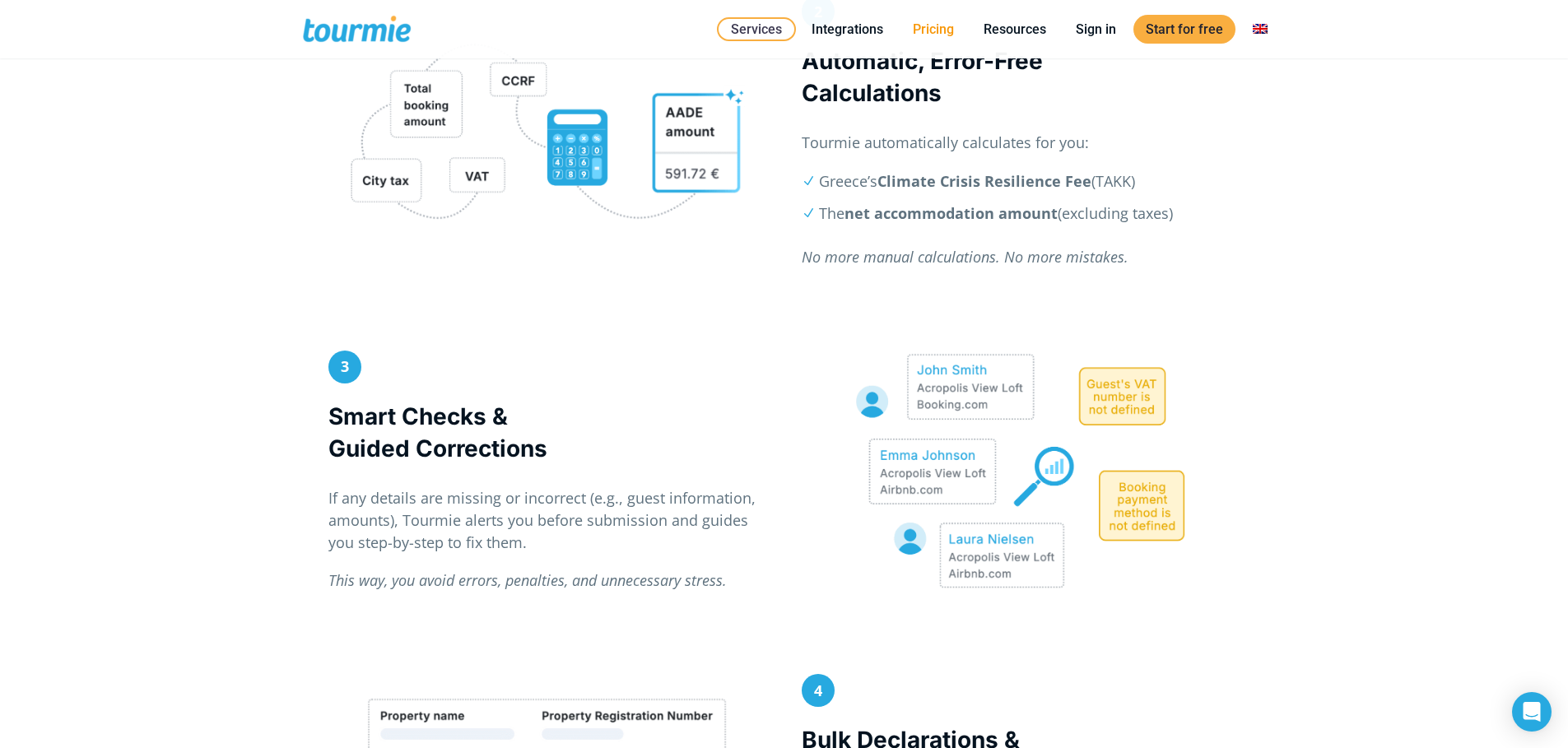
click at [959, 29] on link "Pricing" at bounding box center [933, 29] width 66 height 21
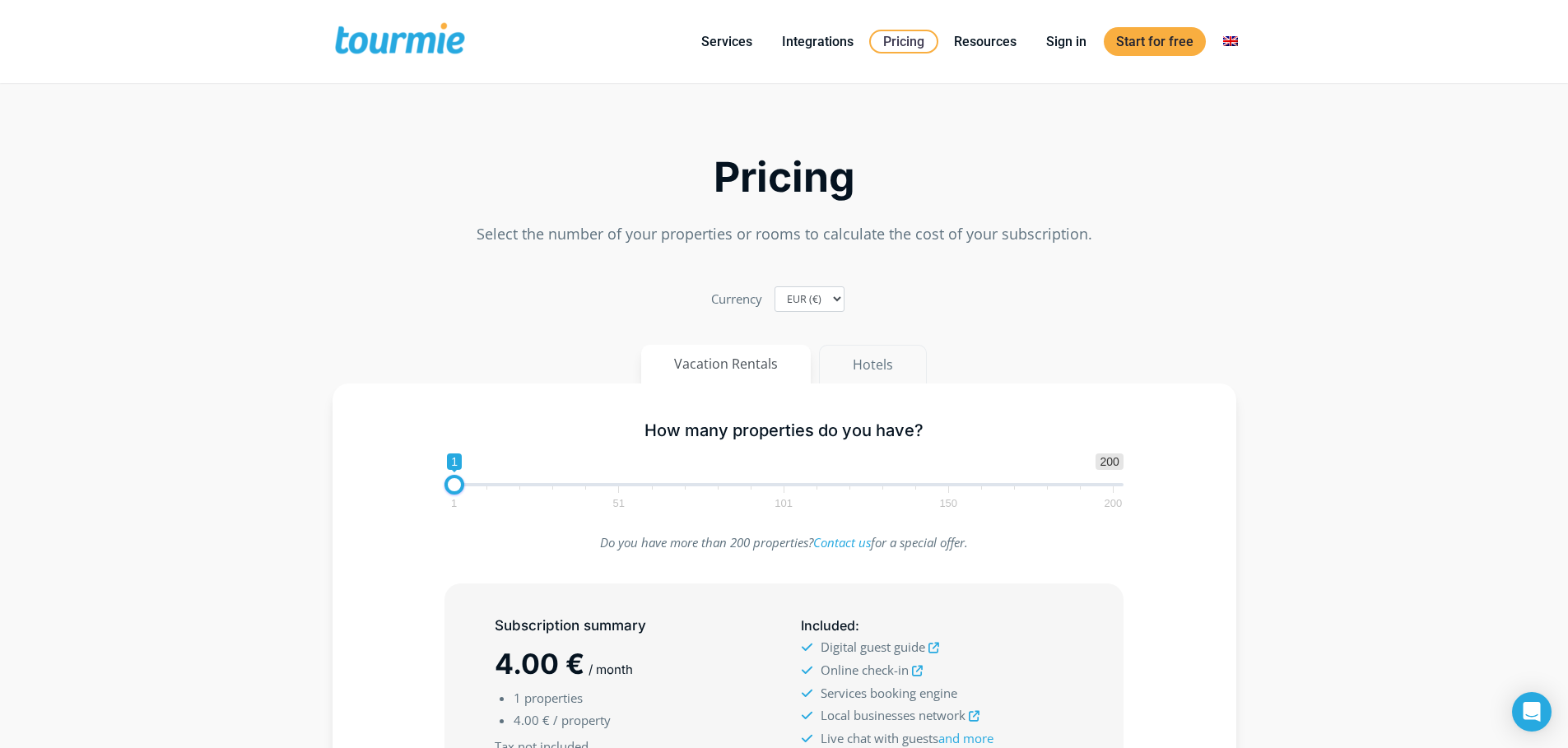
click at [846, 365] on button "Hotels" at bounding box center [873, 365] width 108 height 39
click at [771, 357] on button "Vacation Rentals" at bounding box center [727, 365] width 172 height 39
click at [808, 304] on select "EUR (€) USD ($) GBP (£)" at bounding box center [809, 298] width 70 height 26
click at [774, 286] on select "EUR (€) USD ($) GBP (£)" at bounding box center [809, 298] width 70 height 26
click at [804, 301] on select "EUR (€) USD ($) GBP (£)" at bounding box center [809, 298] width 70 height 26
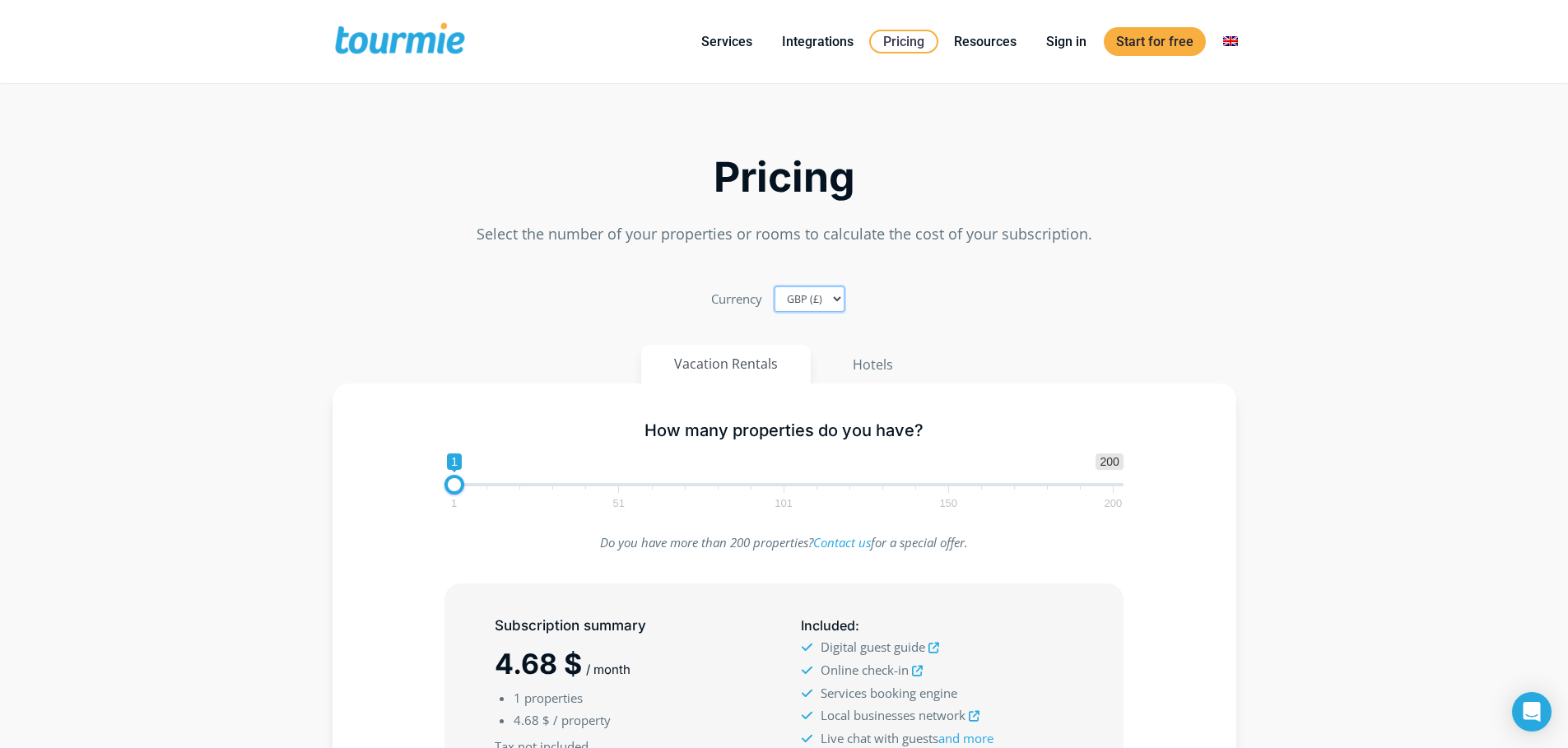
click at [774, 286] on select "EUR (€) USD ($) GBP (£)" at bounding box center [809, 298] width 70 height 26
click at [805, 297] on select "EUR (€) USD ($) GBP (£)" at bounding box center [809, 298] width 70 height 26
select select "EUR"
click at [774, 286] on select "EUR (€) USD ($) GBP (£)" at bounding box center [809, 298] width 70 height 26
click at [213, 307] on section "Pricing Select the number of your properties or rooms to calculate the cost of …" at bounding box center [784, 588] width 1568 height 986
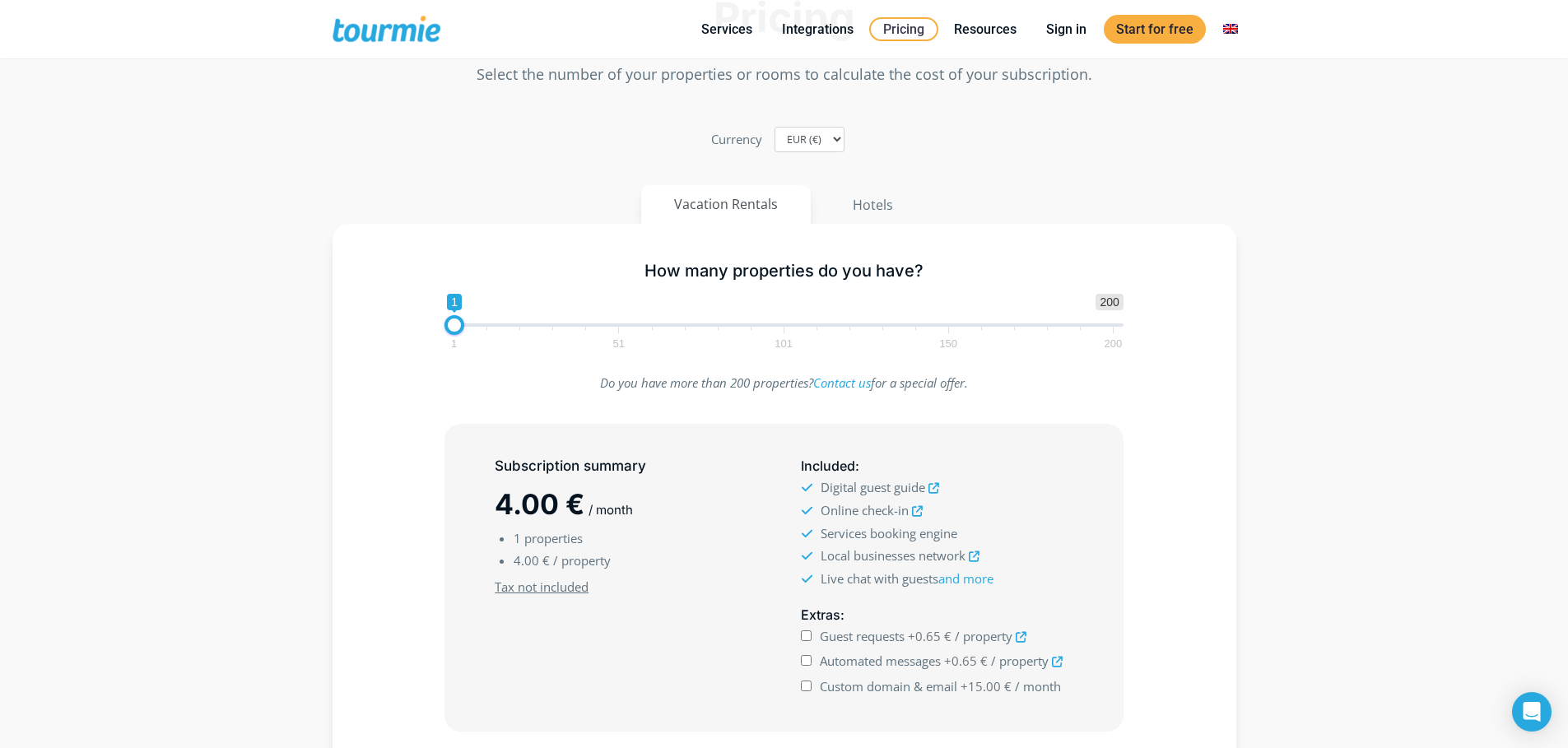
scroll to position [164, 0]
click at [880, 203] on button "Hotels" at bounding box center [873, 200] width 108 height 39
click at [763, 206] on button "Vacation Rentals" at bounding box center [727, 200] width 172 height 39
click at [120, 212] on section "Pricing Select the number of your properties or rooms to calculate the cost of …" at bounding box center [784, 424] width 1568 height 986
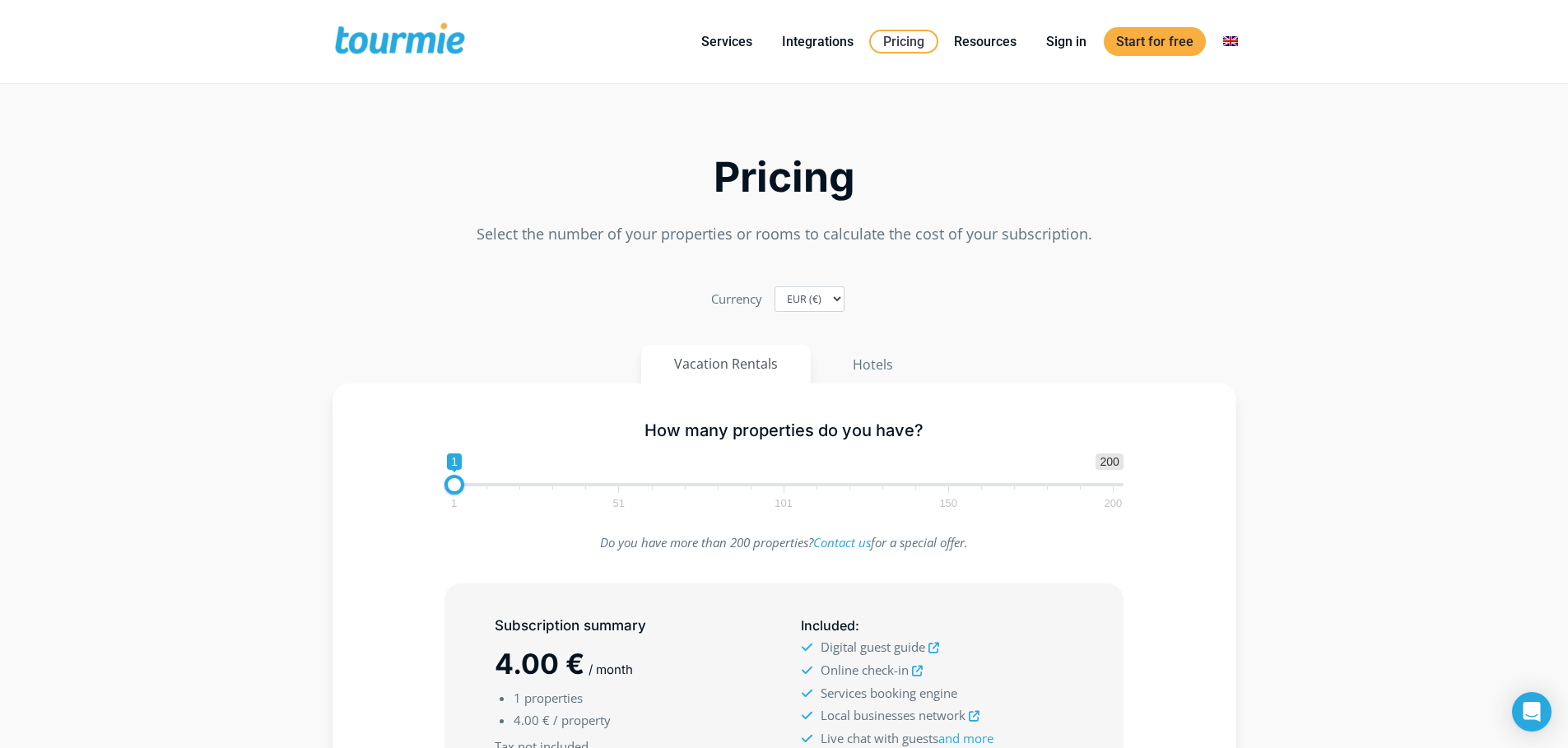
click at [249, 258] on section "Pricing Select the number of your properties or rooms to calculate the cost of …" at bounding box center [784, 588] width 1568 height 986
click at [409, 27] on span at bounding box center [400, 41] width 135 height 38
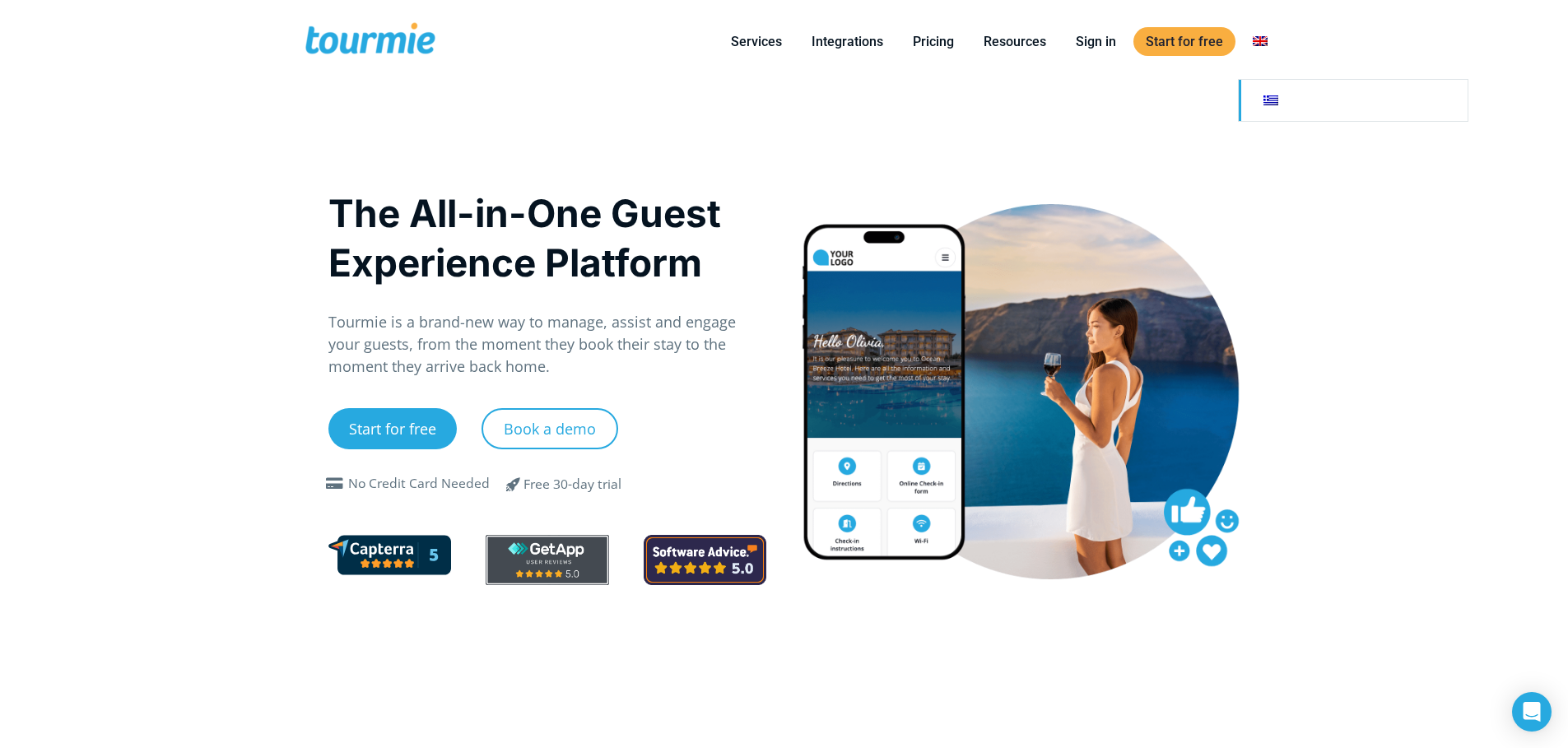
click at [1266, 85] on link at bounding box center [1353, 100] width 229 height 41
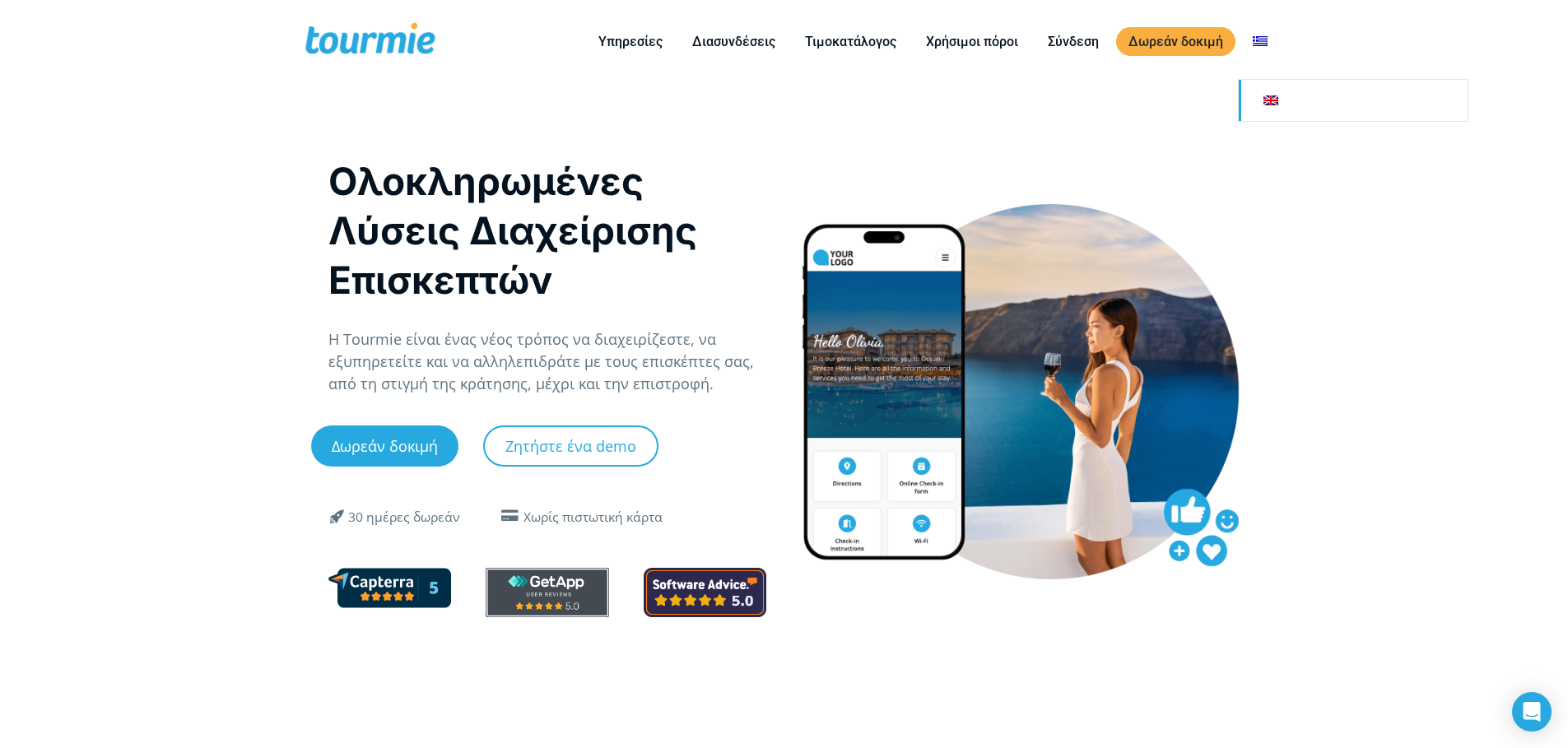
click at [1266, 97] on link "Αλλαγή σε" at bounding box center [1353, 100] width 229 height 41
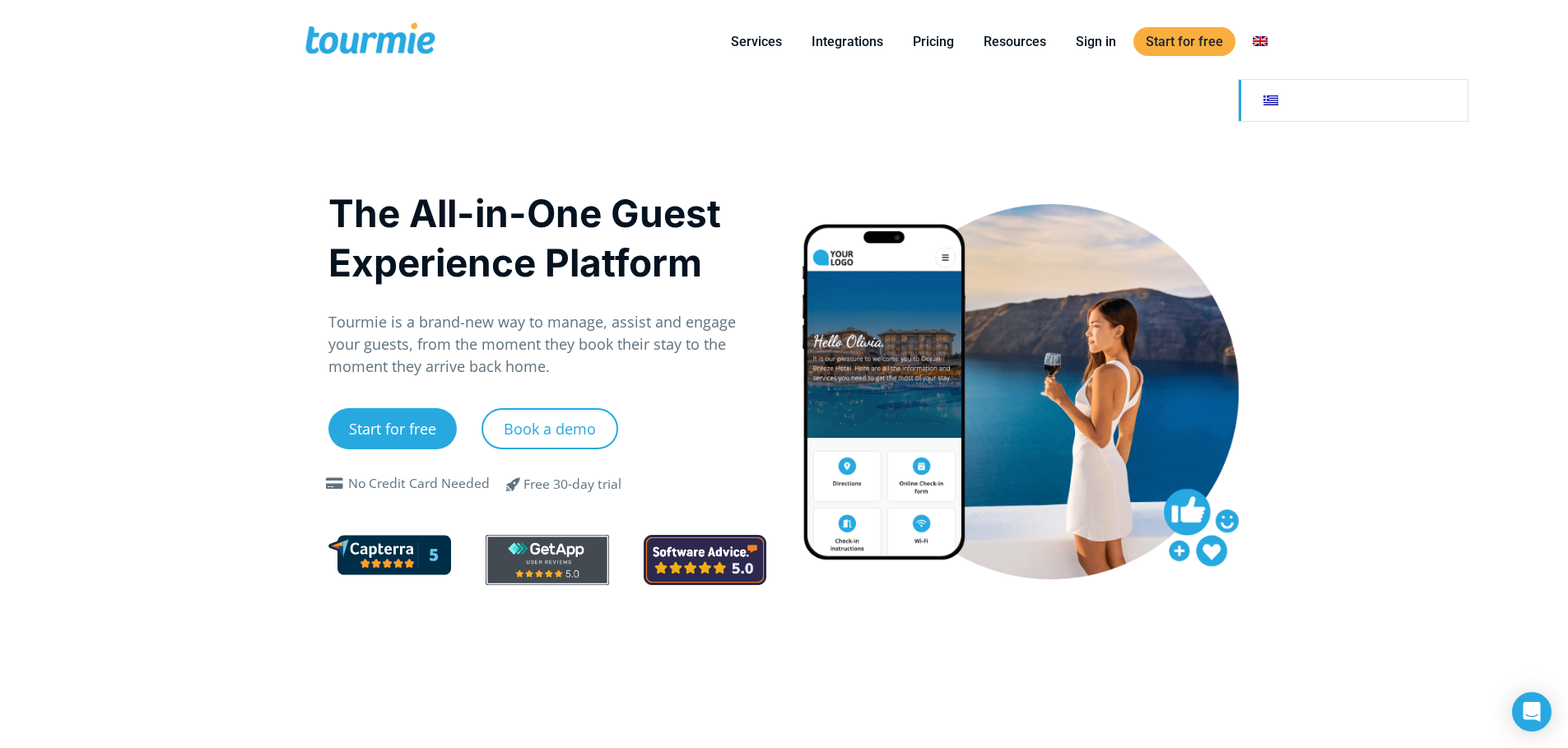
click at [1264, 100] on link at bounding box center [1353, 100] width 229 height 41
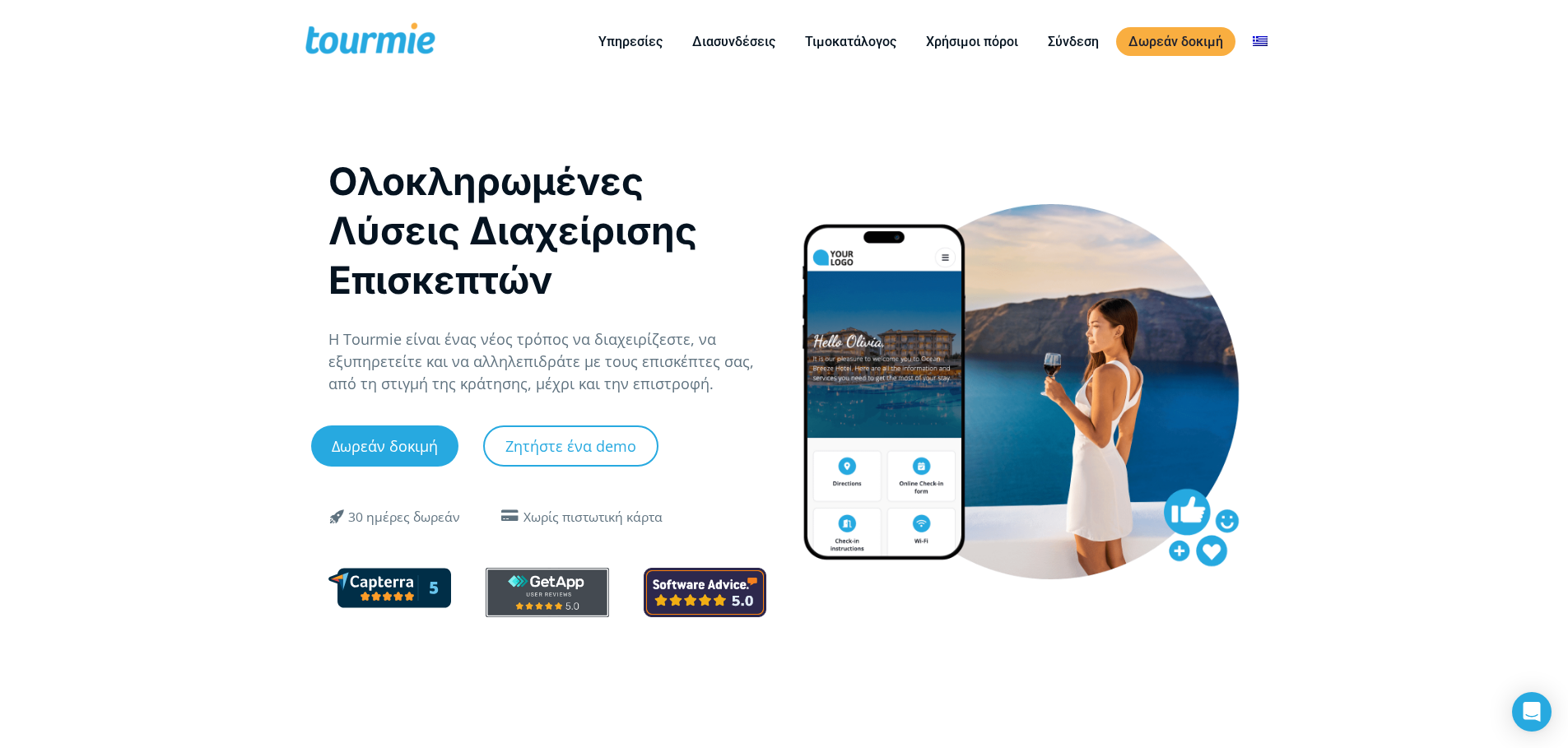
click at [367, 30] on span at bounding box center [370, 41] width 135 height 38
click at [1273, 96] on link "Αλλαγή σε" at bounding box center [1353, 100] width 229 height 41
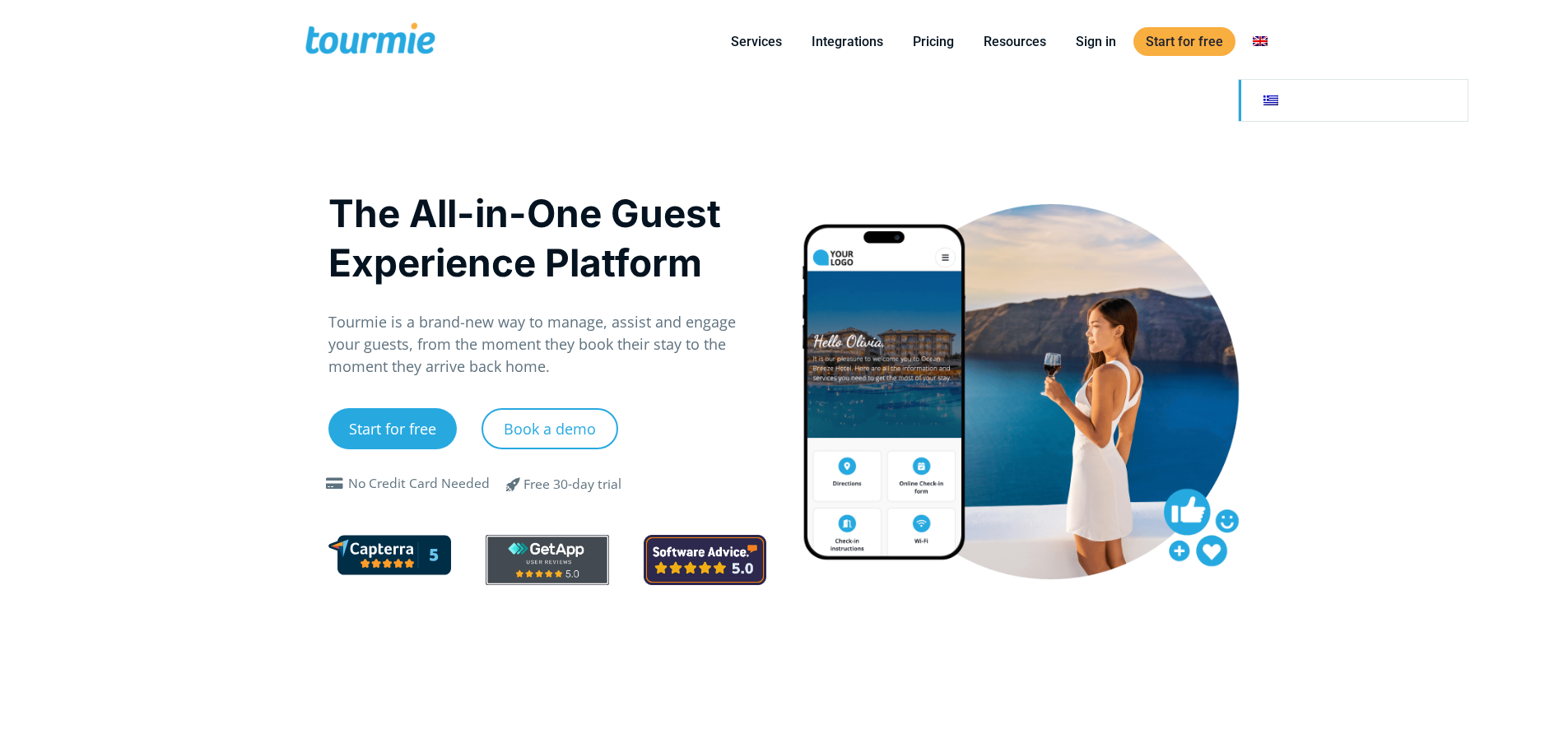
click at [1269, 114] on link at bounding box center [1353, 100] width 229 height 41
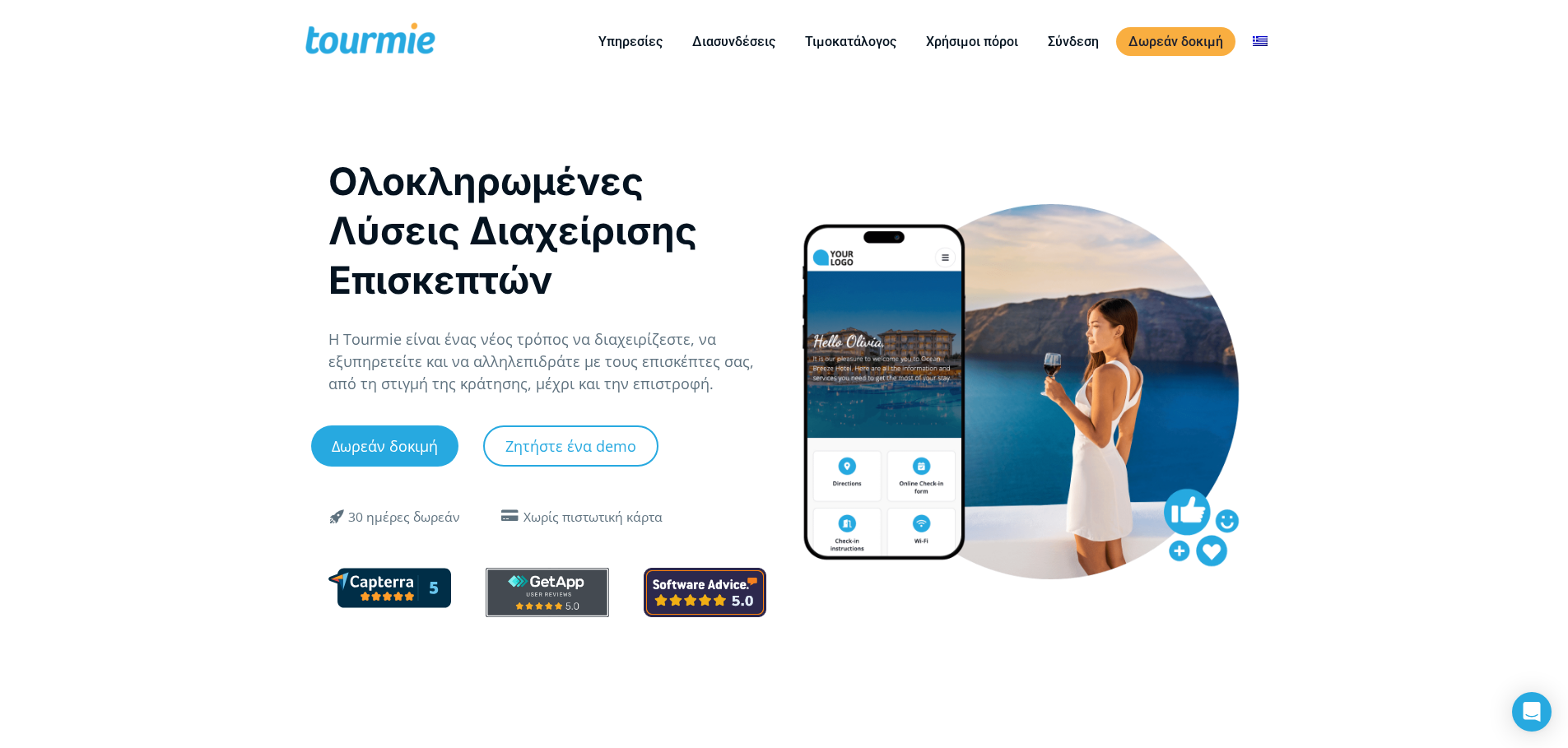
click at [868, 47] on link "Τιμοκατάλογος" at bounding box center [851, 41] width 116 height 21
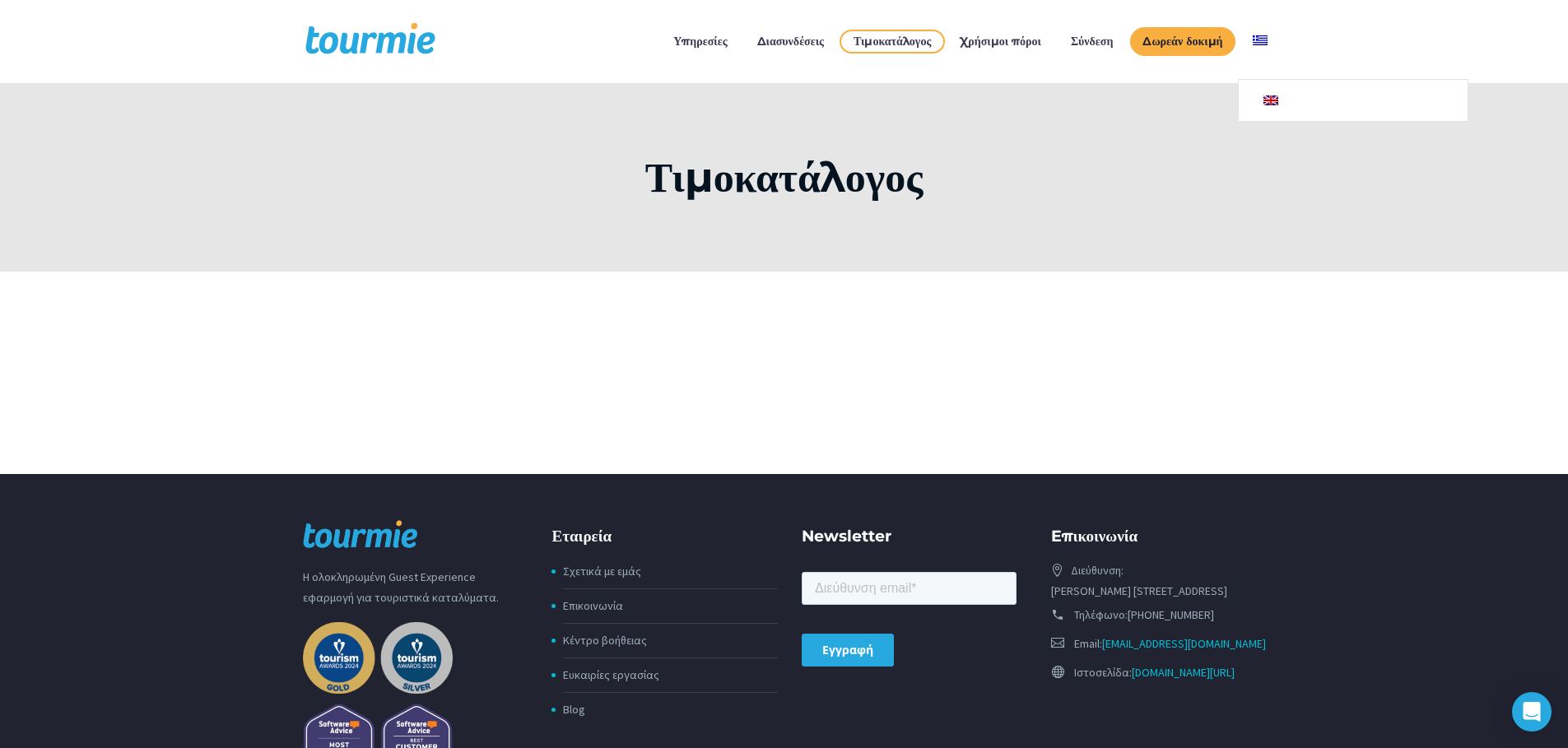
click at [1268, 97] on link "Αλλαγή σε" at bounding box center [1353, 100] width 229 height 41
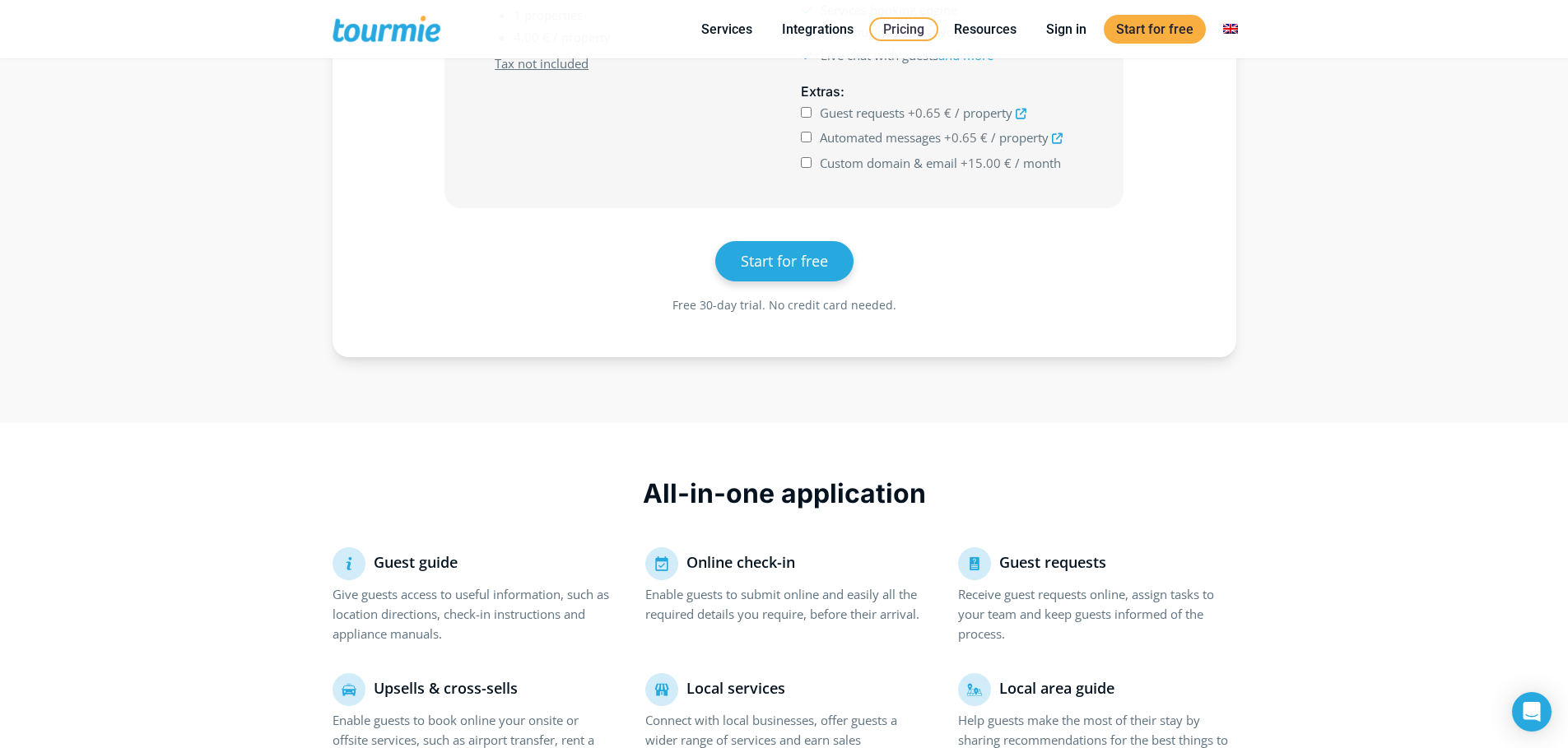
scroll to position [572, 0]
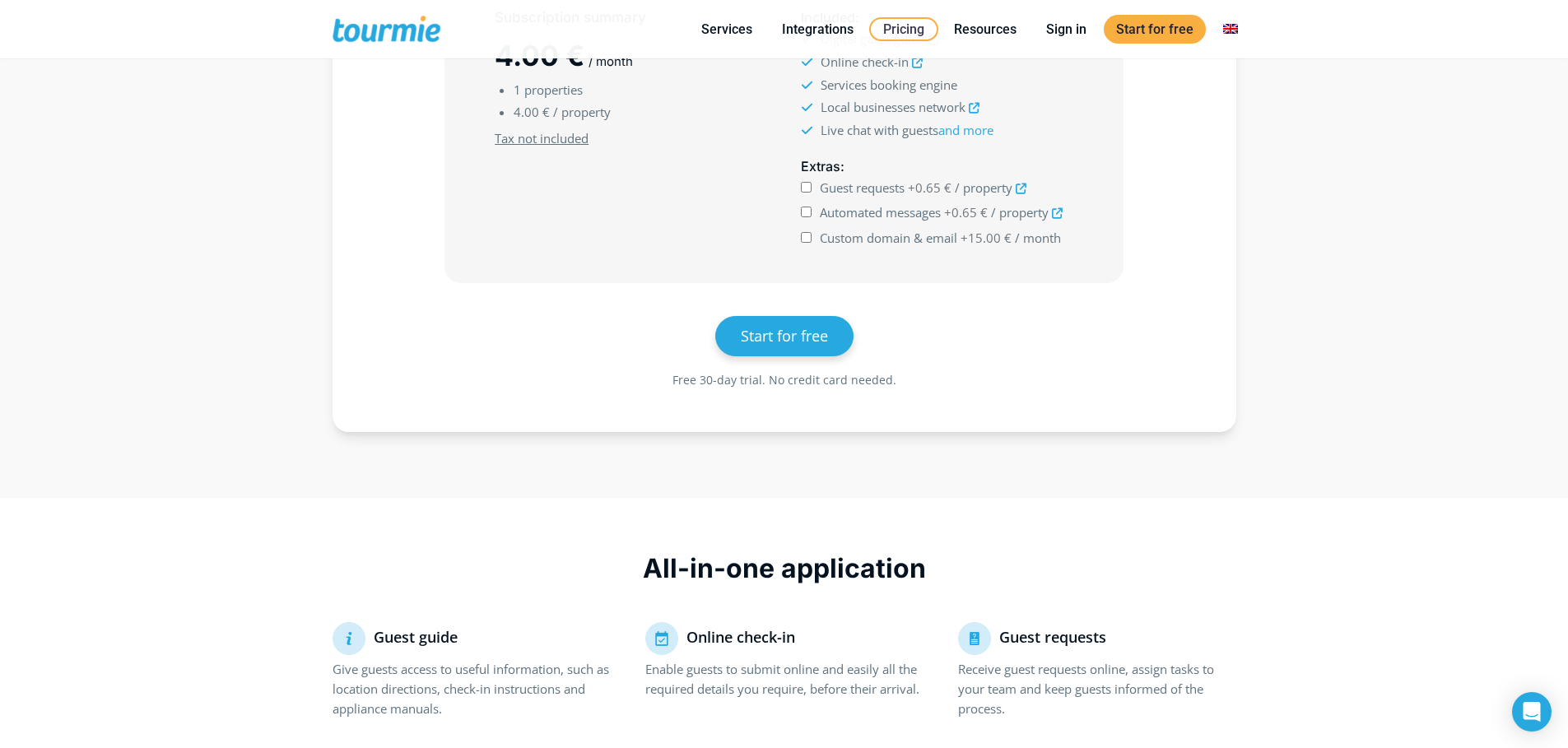
scroll to position [499, 0]
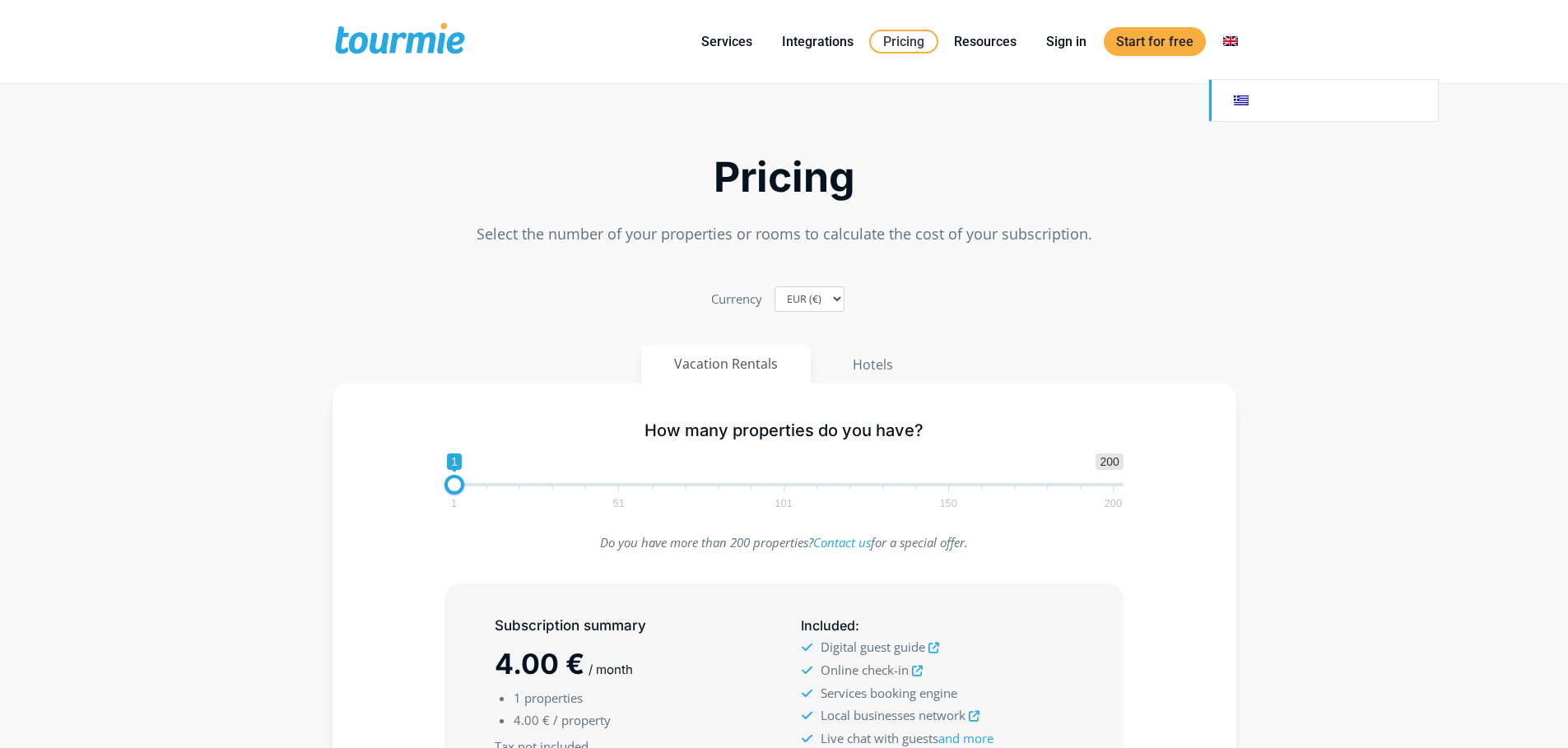
click at [1241, 100] on link "Switch to" at bounding box center [1324, 100] width 229 height 41
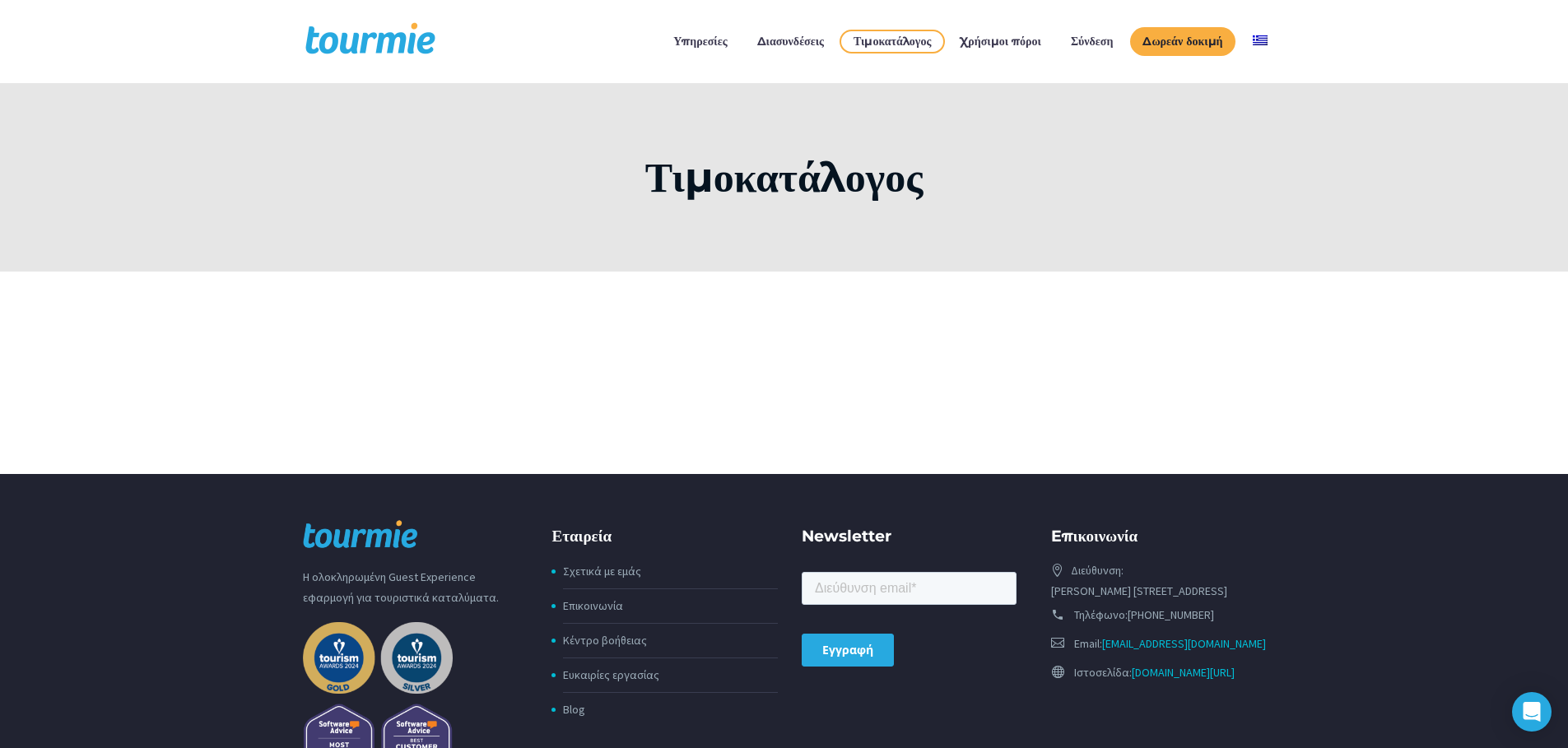
click at [334, 223] on div "Τιμοκατάλογος" at bounding box center [784, 177] width 1568 height 189
click at [289, 195] on div "Τιμοκατάλογος" at bounding box center [785, 178] width 998 height 57
click at [173, 167] on div "Τιμοκατάλογος" at bounding box center [784, 177] width 1568 height 189
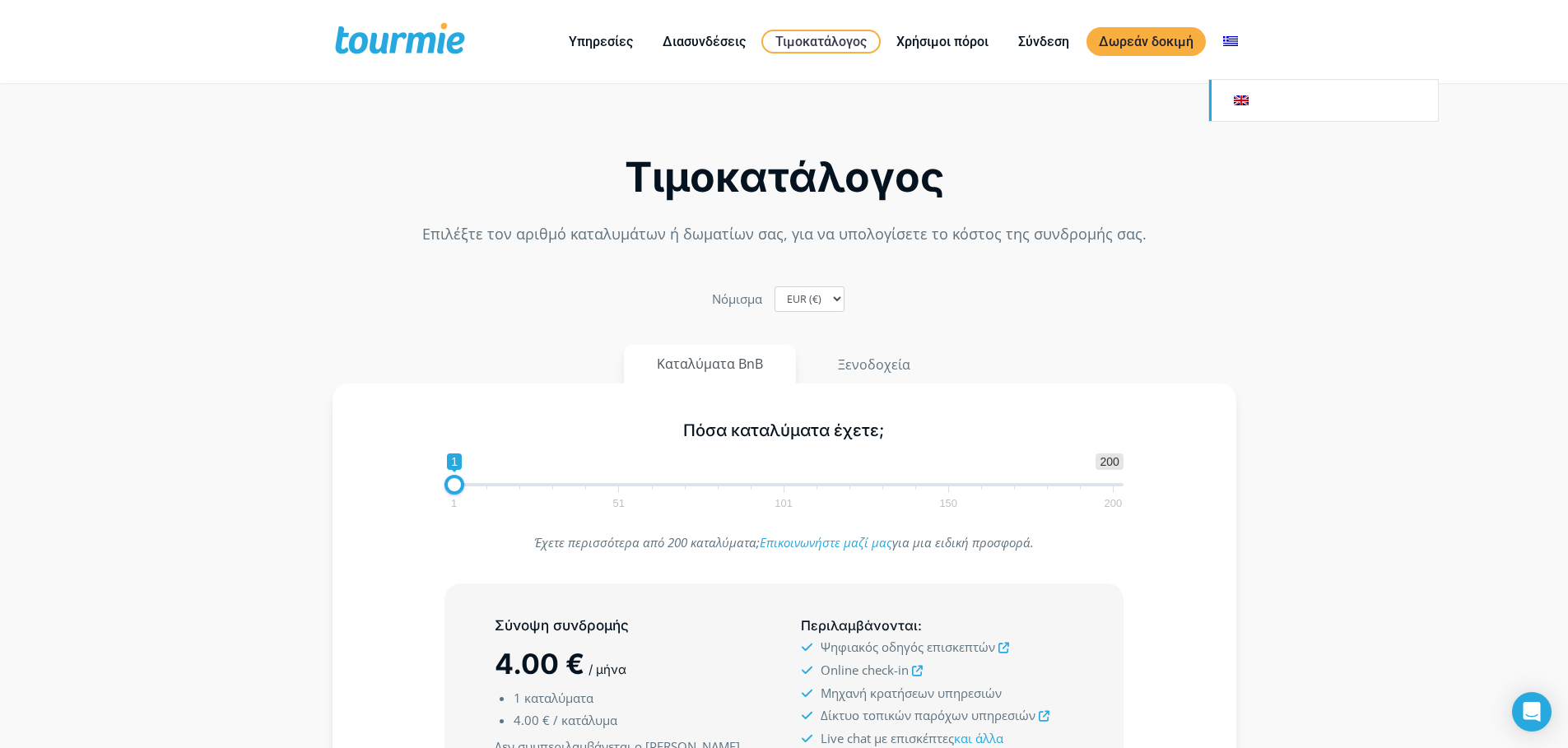
click at [1239, 102] on link "Αλλαγή σε" at bounding box center [1324, 100] width 229 height 41
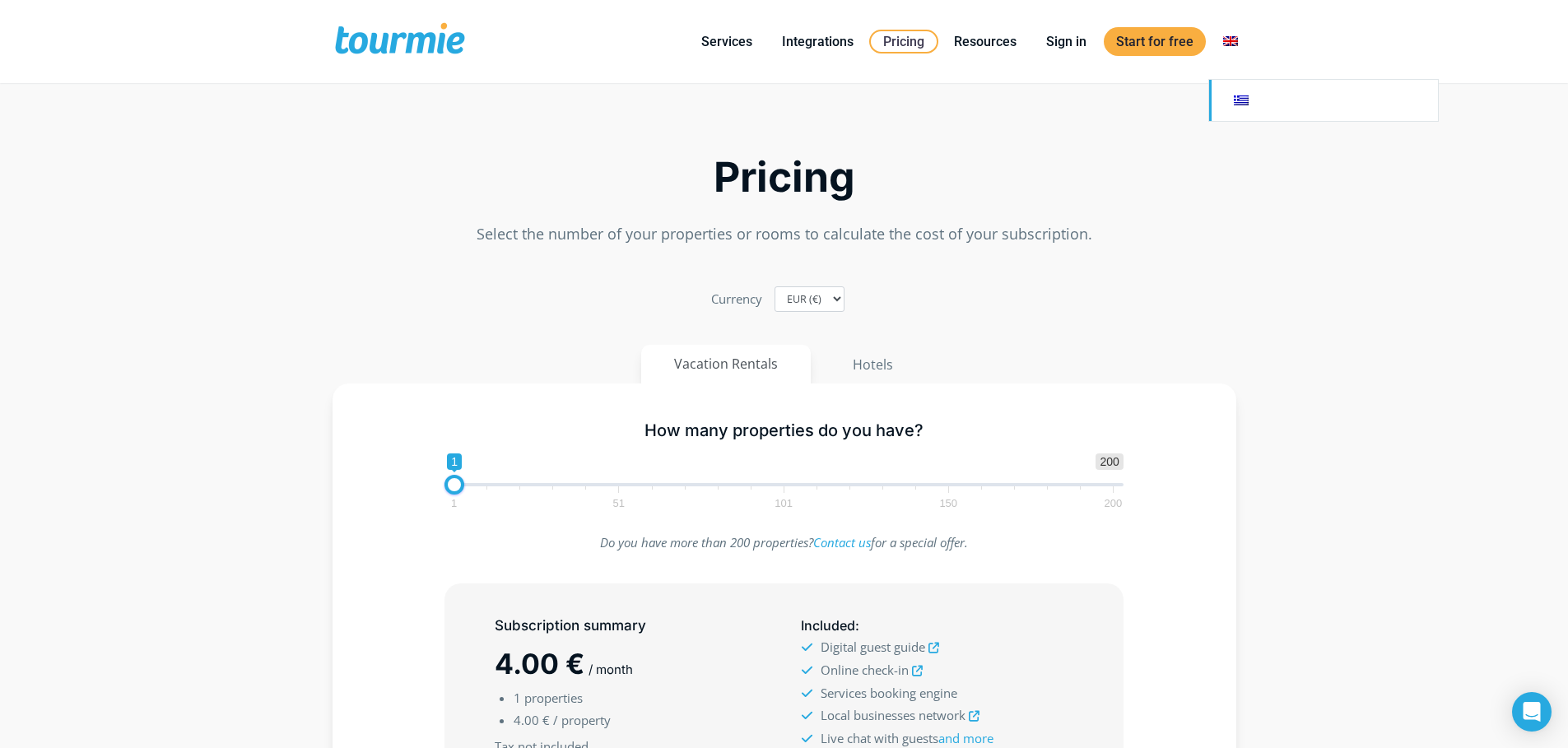
click at [1233, 93] on link "Switch to" at bounding box center [1324, 100] width 229 height 41
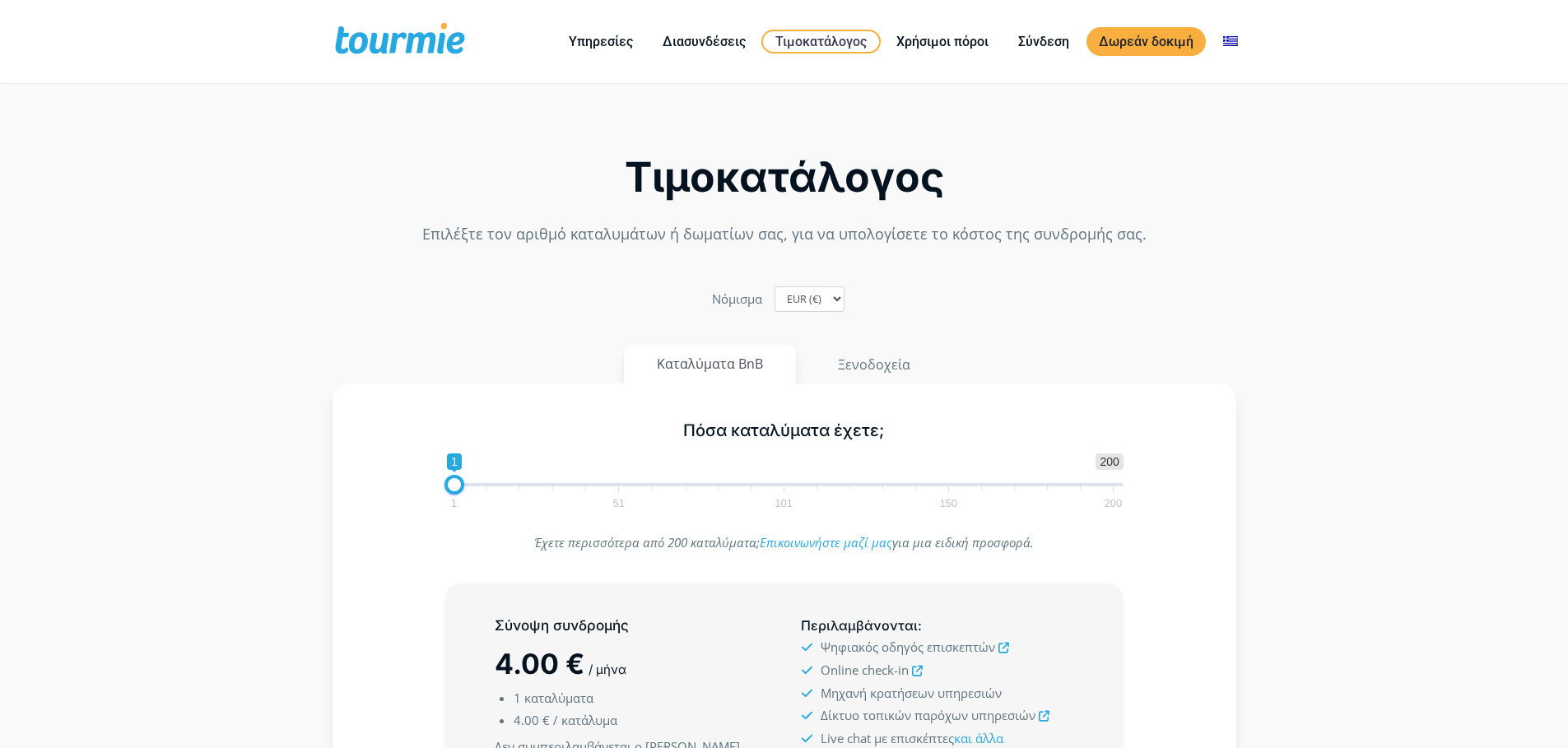
click at [955, 38] on link "Χρήσιμοι πόροι" at bounding box center [942, 41] width 117 height 21
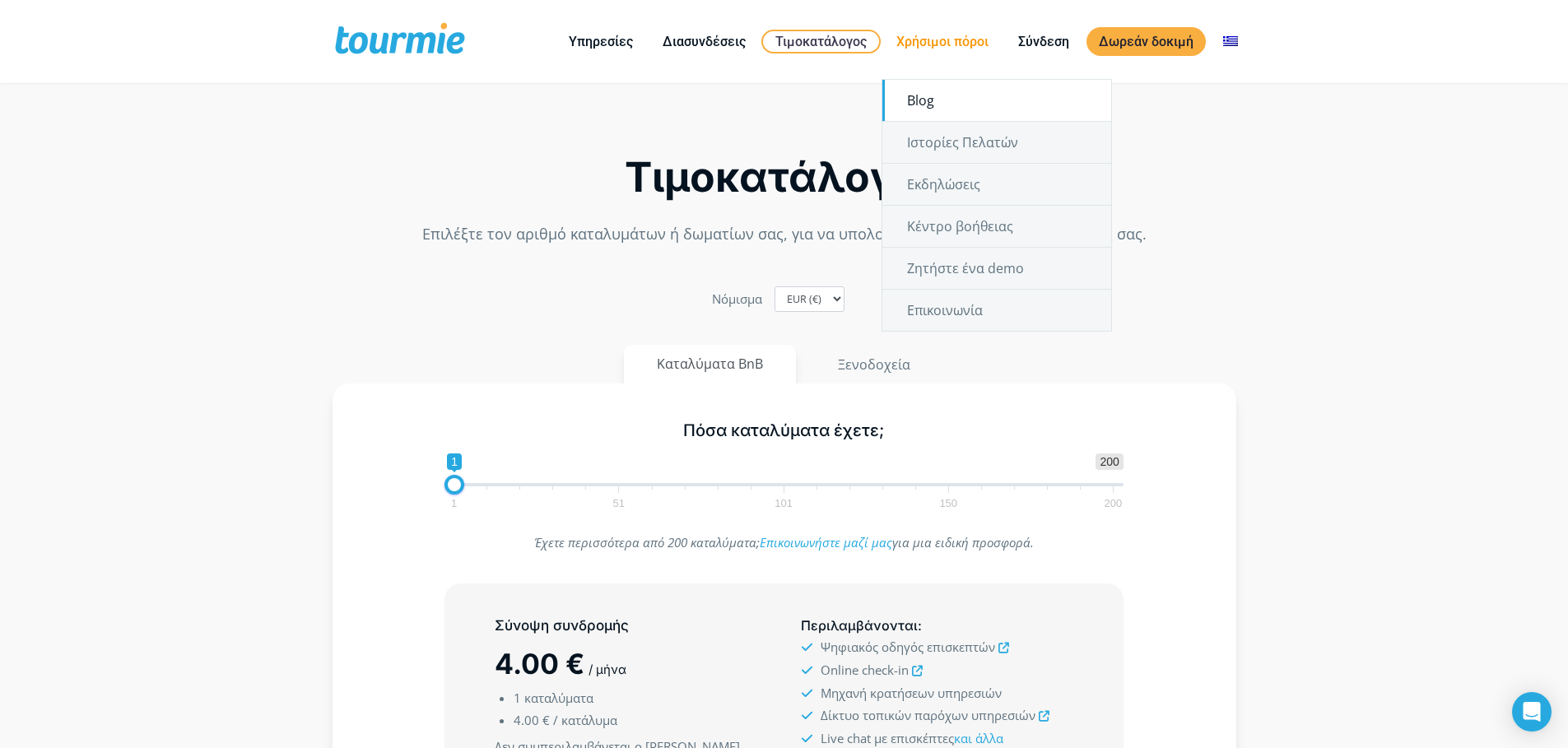
click at [940, 88] on link "Blog" at bounding box center [997, 100] width 229 height 41
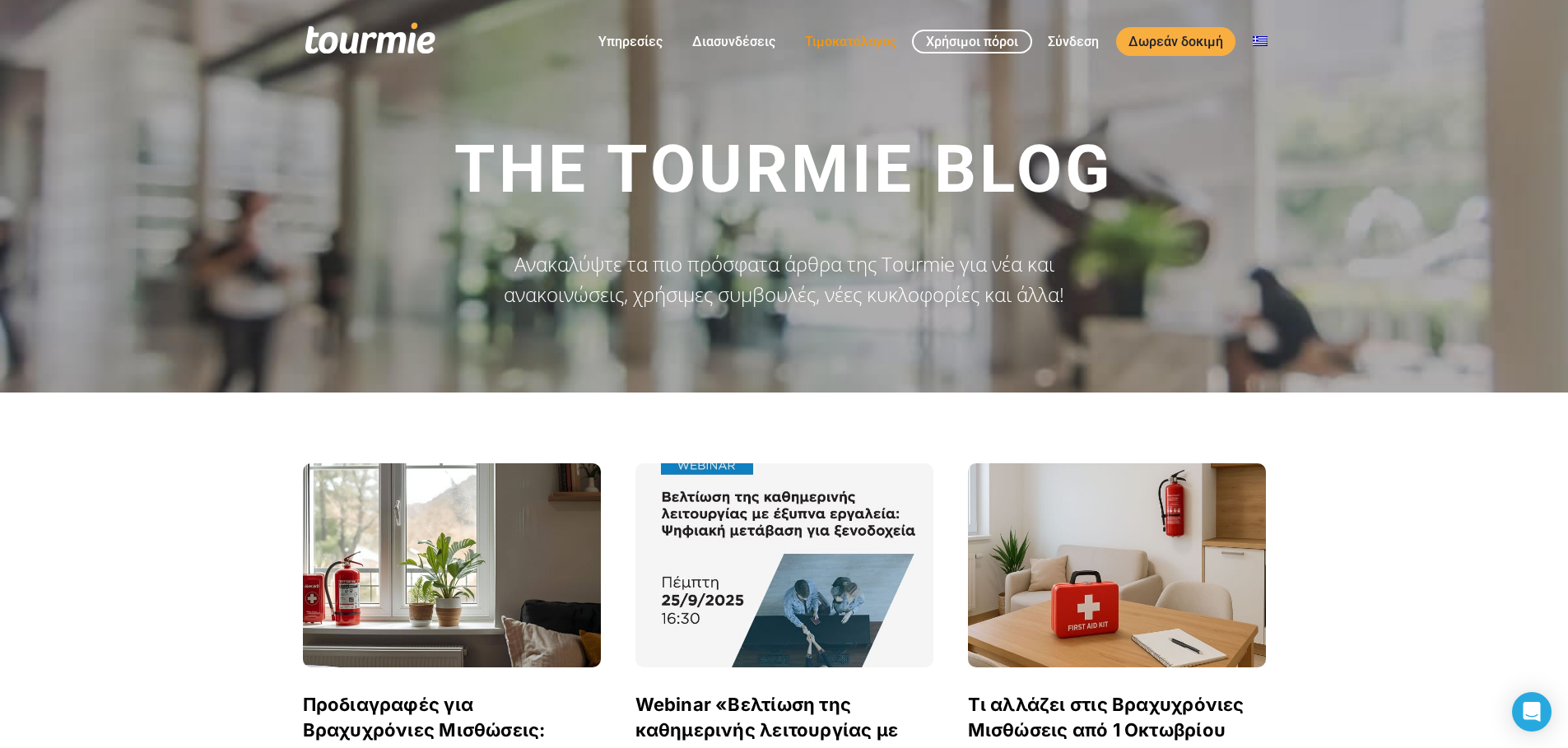
click at [831, 35] on link "Τιμοκατάλογος" at bounding box center [851, 41] width 116 height 21
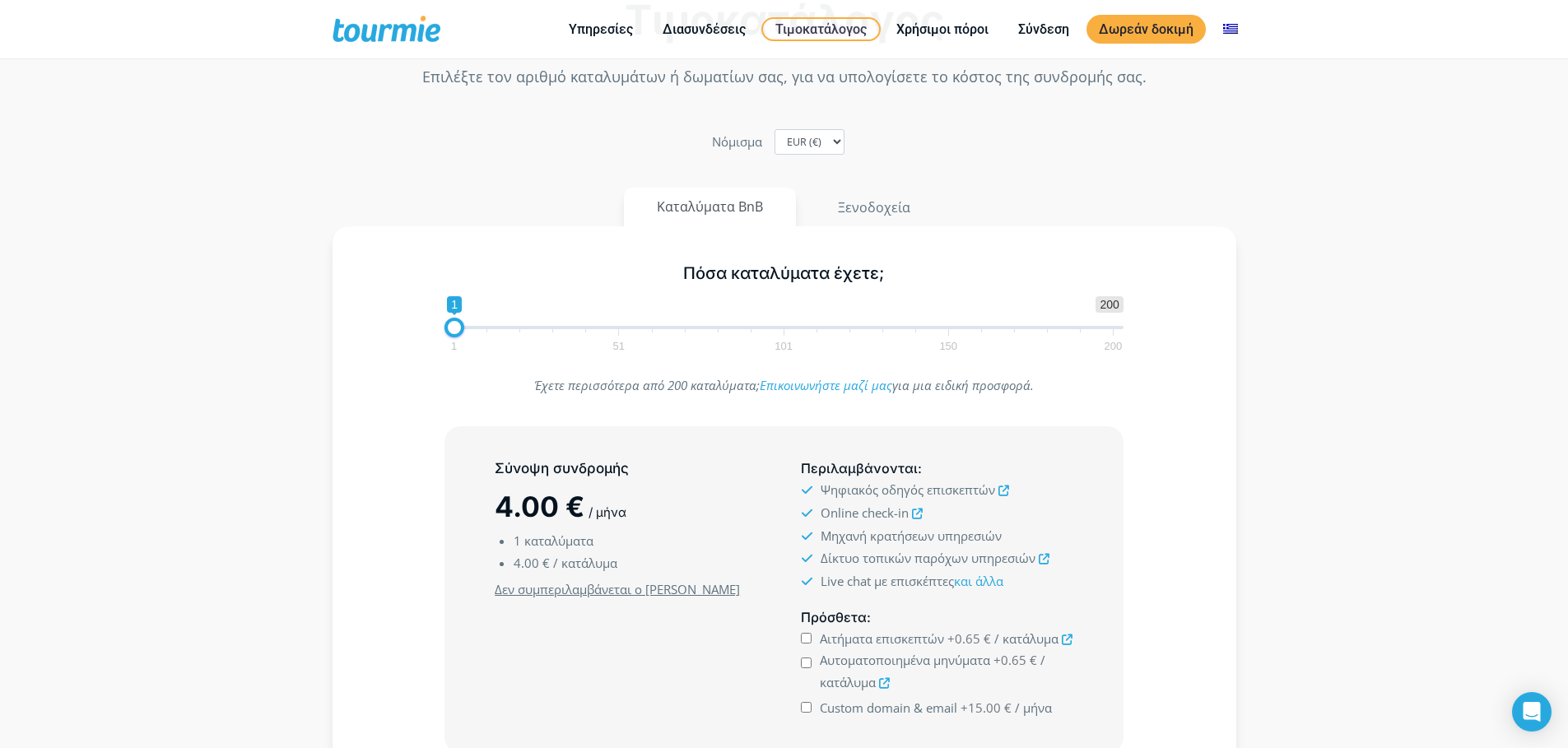
scroll to position [164, 0]
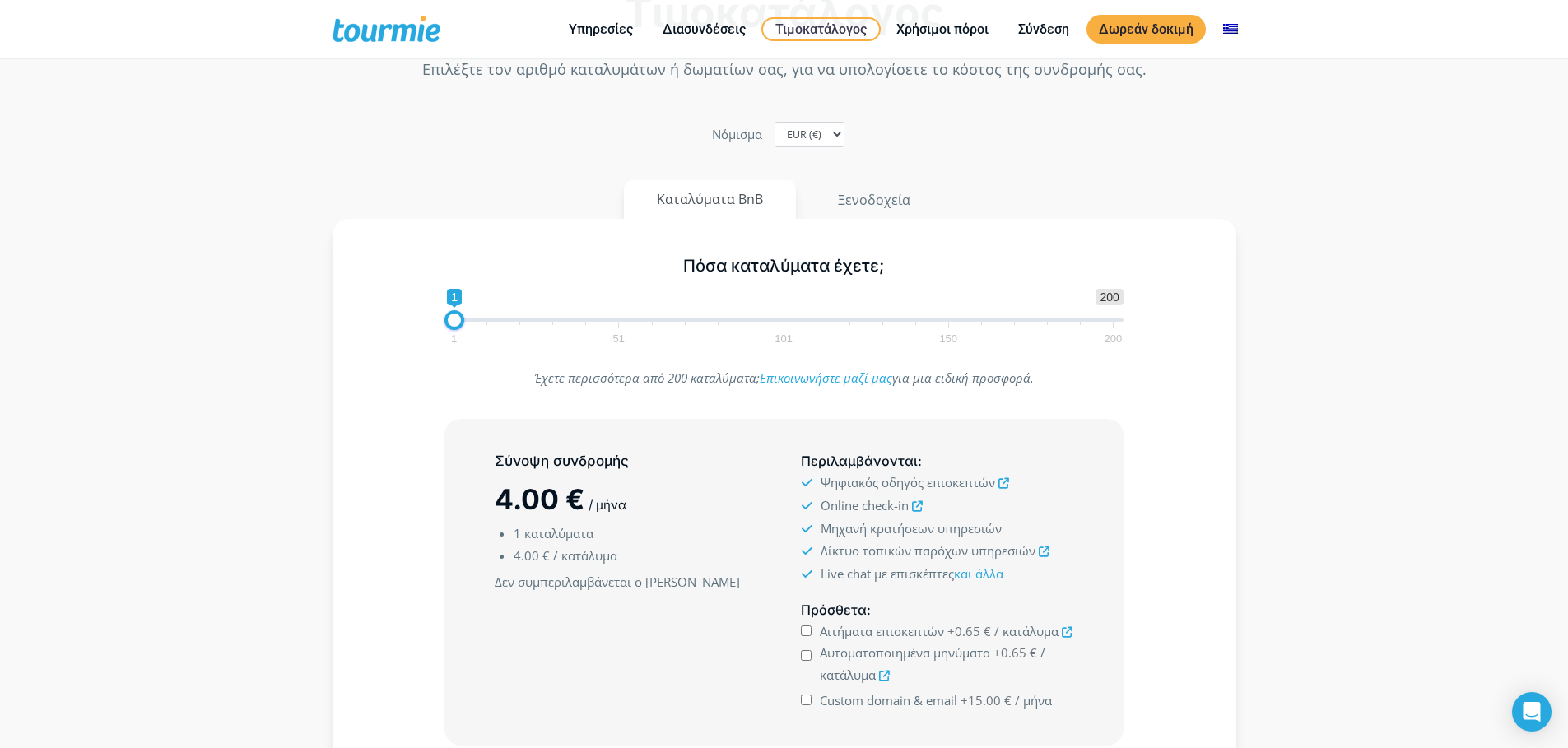
click at [865, 706] on span "Custom domain & email" at bounding box center [889, 700] width 138 height 16
click at [812, 705] on input "Custom domain & email +15.00 € / μήνα" at bounding box center [806, 700] width 11 height 11
checkbox input "true"
type input "14"
drag, startPoint x: 453, startPoint y: 321, endPoint x: 497, endPoint y: 324, distance: 44.1
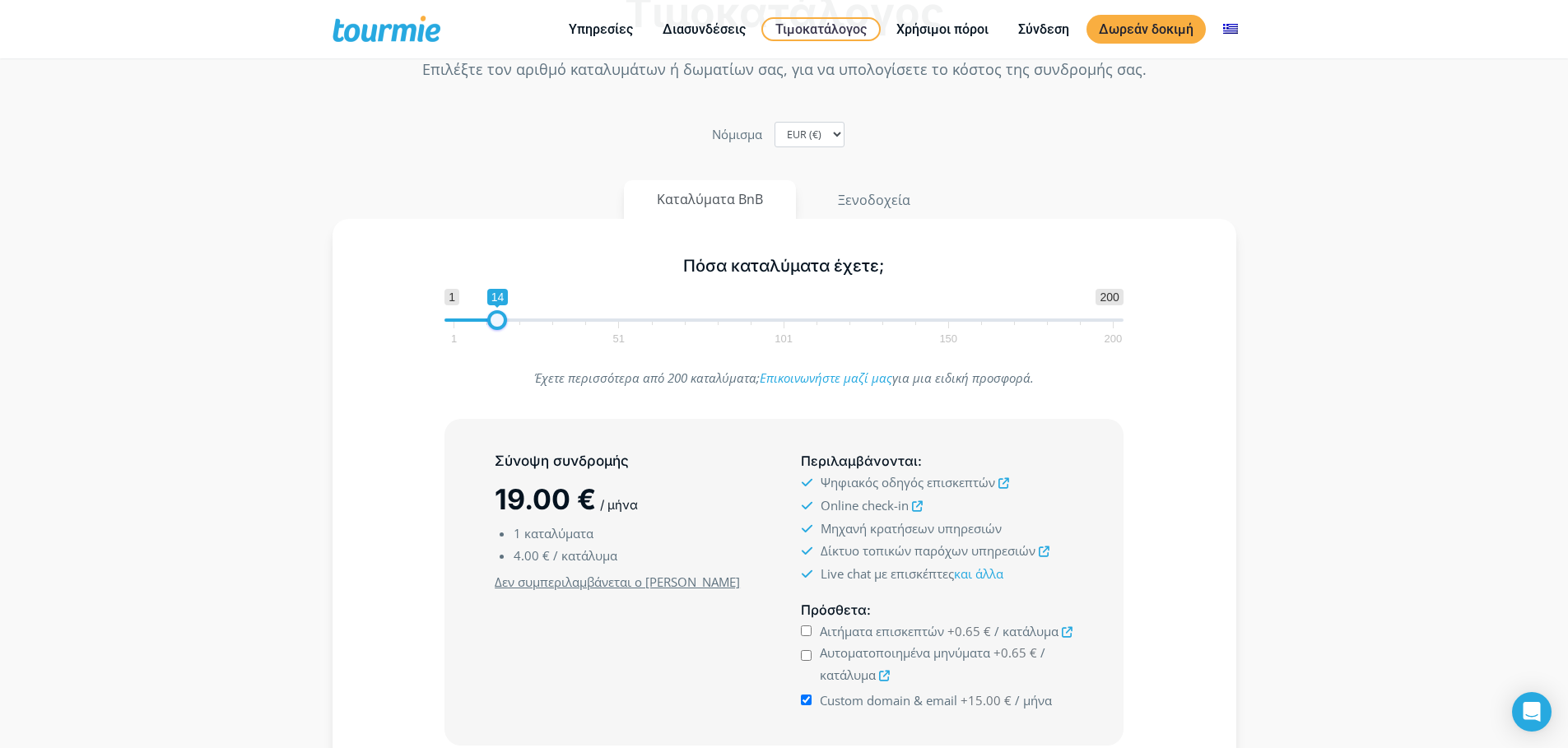
click at [497, 324] on span at bounding box center [497, 320] width 20 height 20
click at [869, 700] on span "Custom domain & email" at bounding box center [889, 700] width 138 height 16
click at [812, 700] on input "Custom domain & email +15.00 € / μήνα" at bounding box center [806, 700] width 11 height 11
click at [869, 700] on span "Custom domain & email" at bounding box center [889, 700] width 138 height 16
click at [812, 700] on input "Custom domain & email +15.00 € / μήνα" at bounding box center [806, 700] width 11 height 11
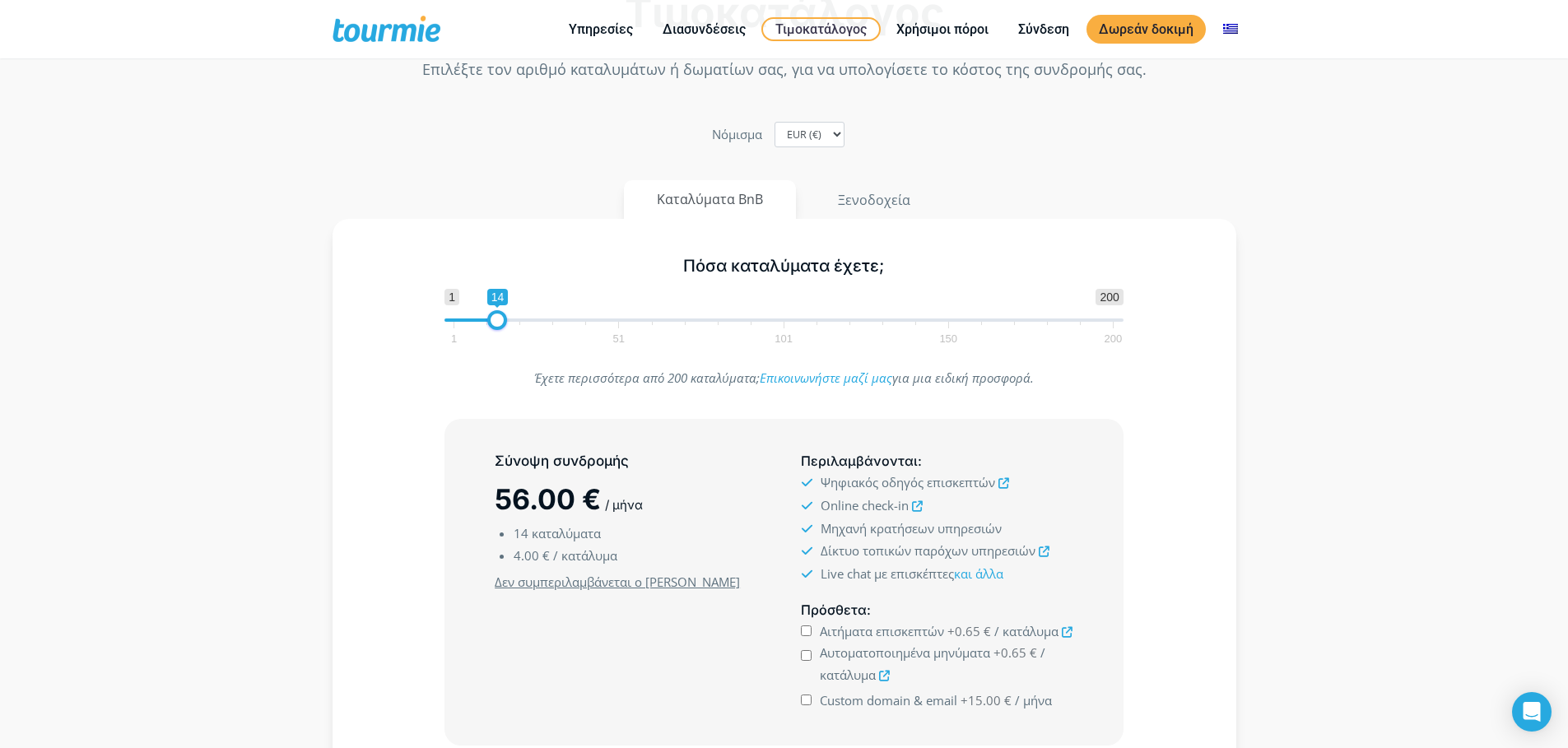
checkbox input "true"
click at [878, 185] on button "Ξενοδοχεία" at bounding box center [874, 200] width 140 height 39
type input "14"
drag, startPoint x: 452, startPoint y: 322, endPoint x: 497, endPoint y: 324, distance: 45.0
click at [497, 324] on span at bounding box center [497, 320] width 20 height 20
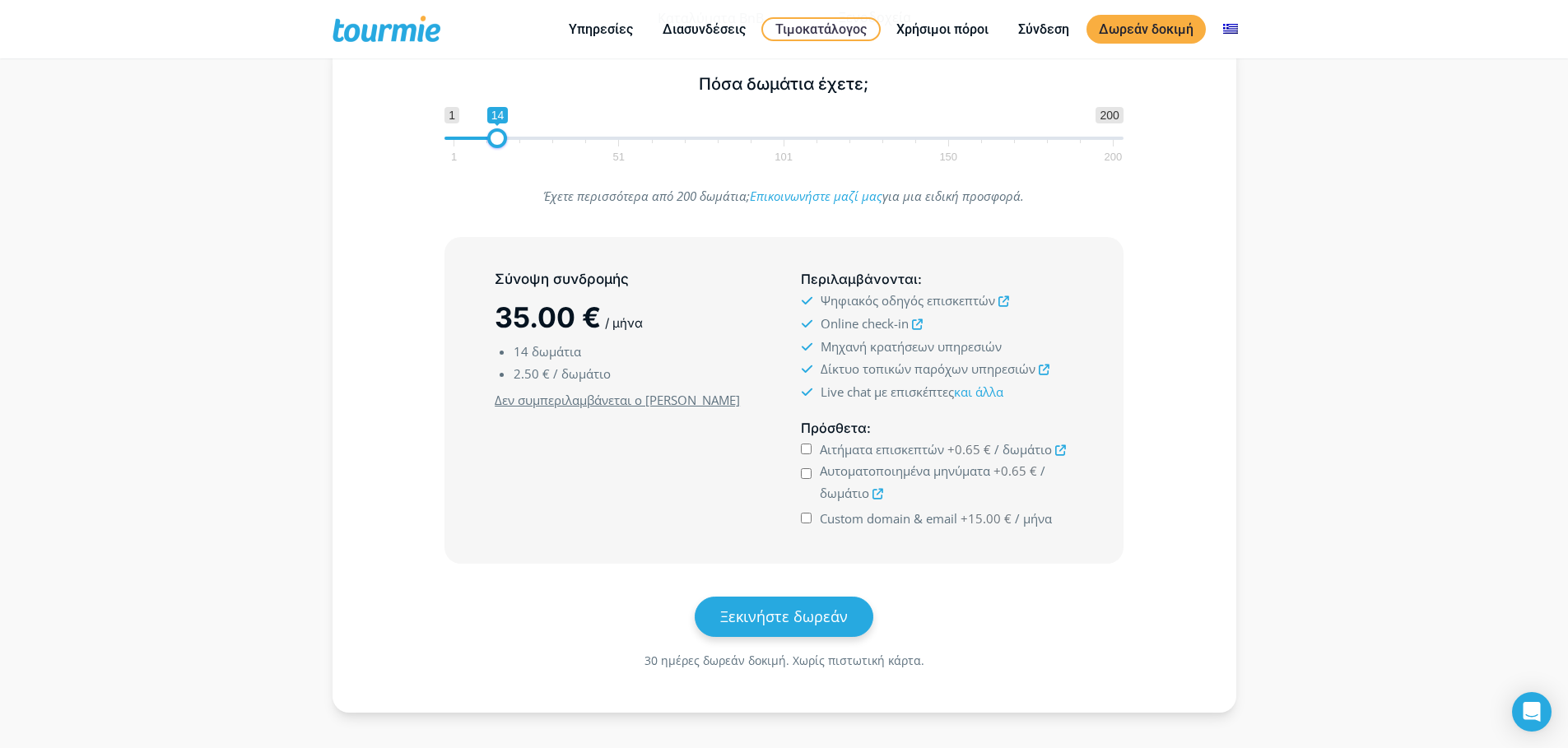
scroll to position [350, 0]
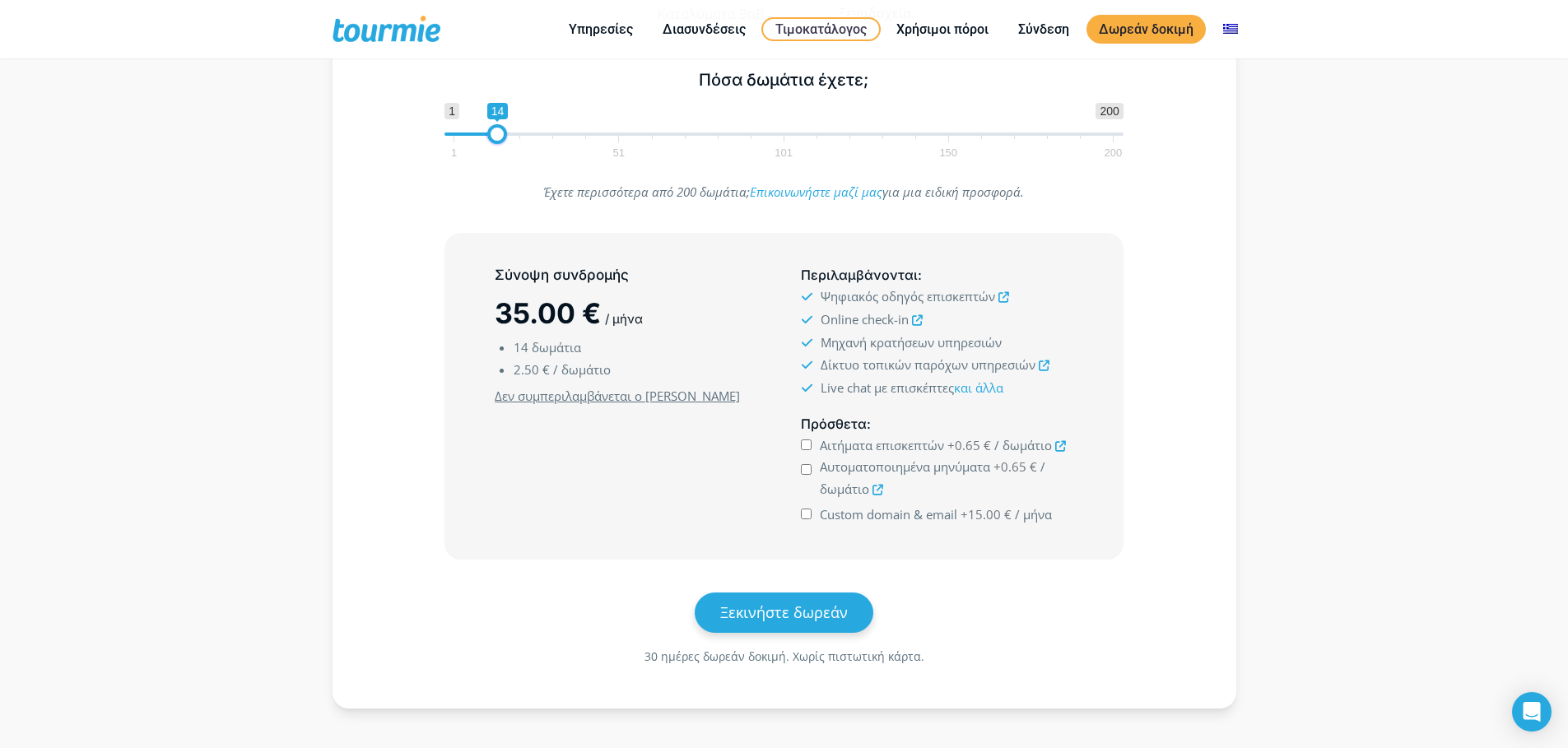
click at [890, 514] on span "Custom domain & email" at bounding box center [889, 514] width 138 height 16
click at [812, 514] on input "Custom domain & email +15.00 € / μήνα" at bounding box center [806, 514] width 11 height 11
click at [890, 514] on span "Custom domain & email" at bounding box center [889, 514] width 138 height 16
click at [812, 514] on input "Custom domain & email +15.00 € / μήνα" at bounding box center [806, 514] width 11 height 11
checkbox input "false"
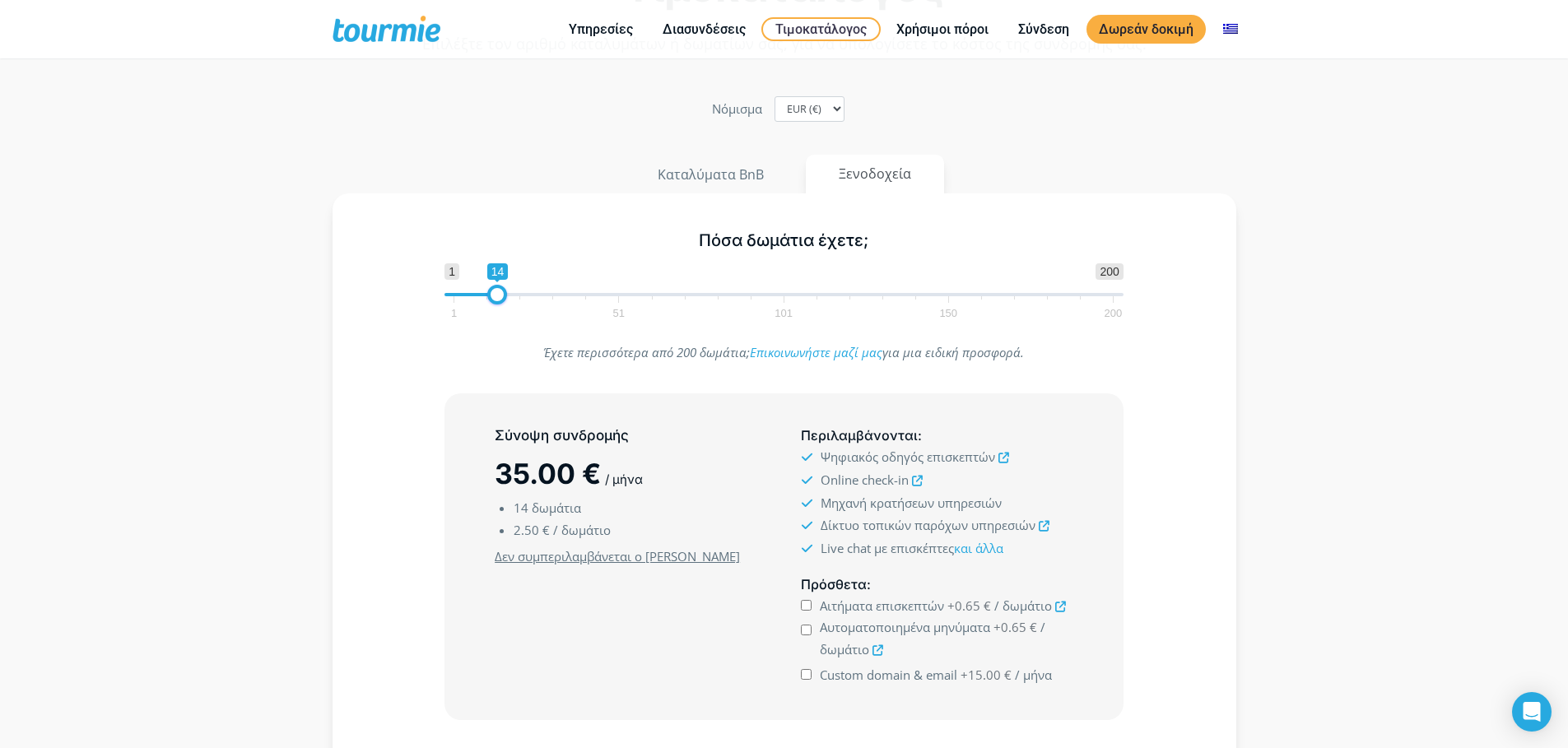
scroll to position [0, 0]
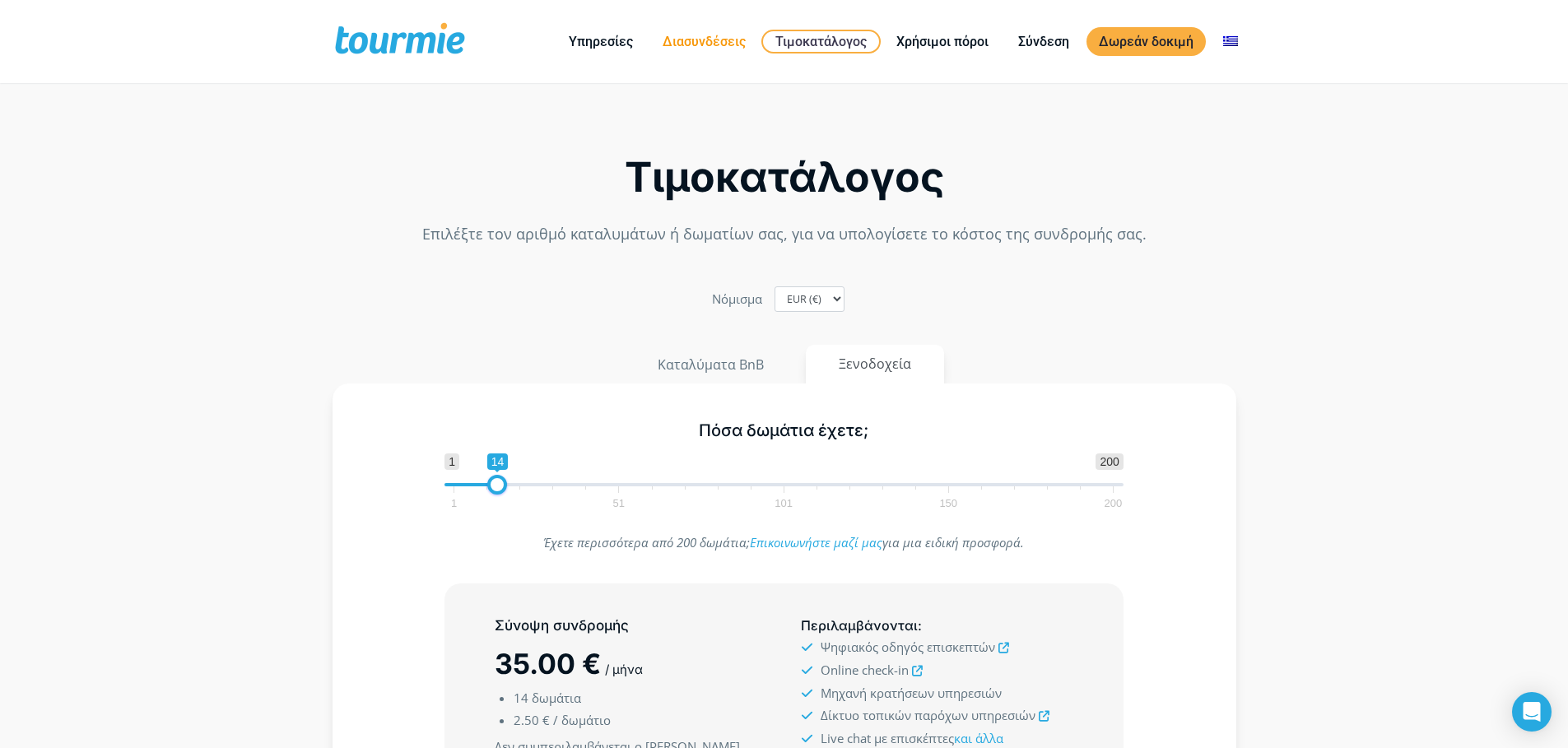
click at [687, 42] on link "Διασυνδέσεις" at bounding box center [704, 41] width 108 height 21
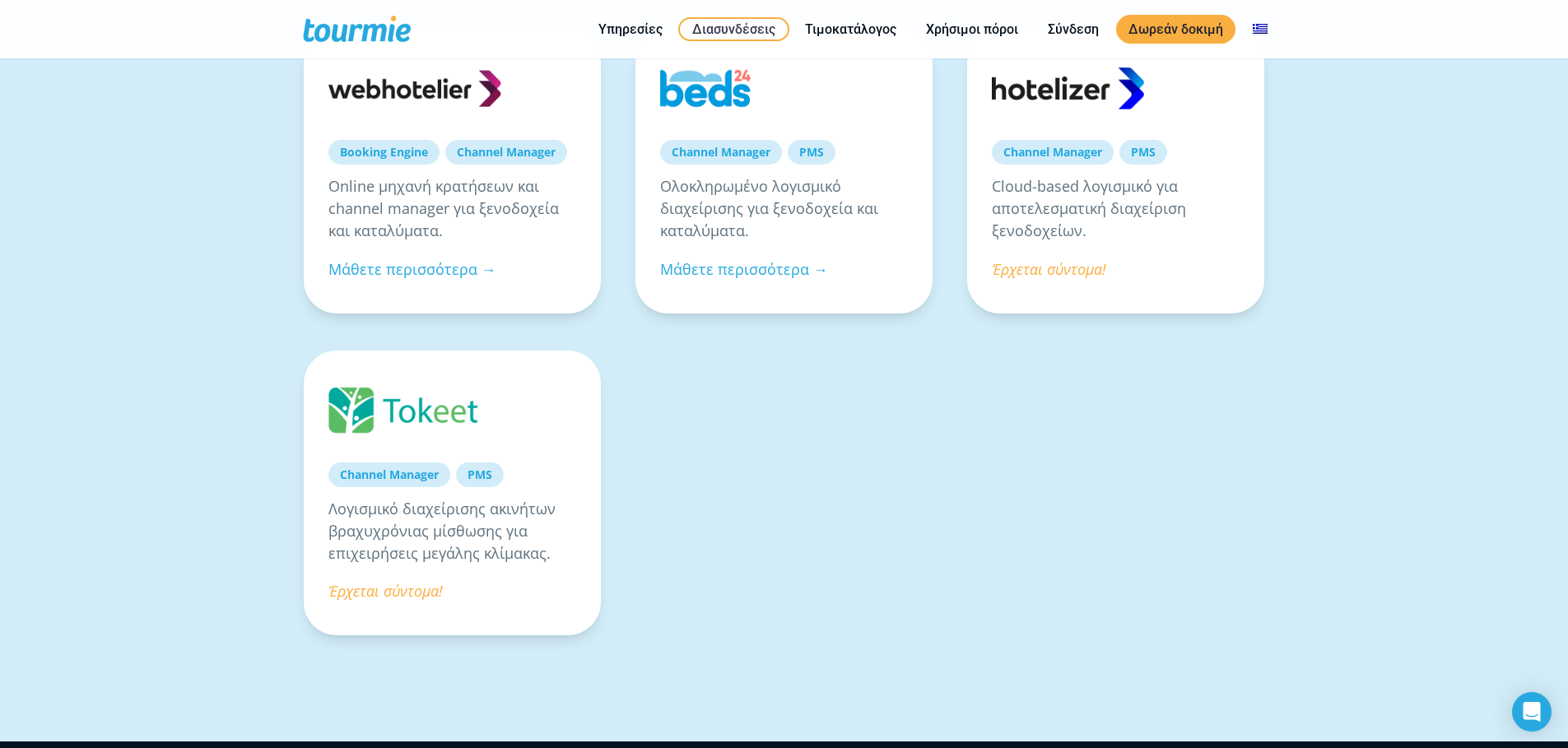
scroll to position [1354, 0]
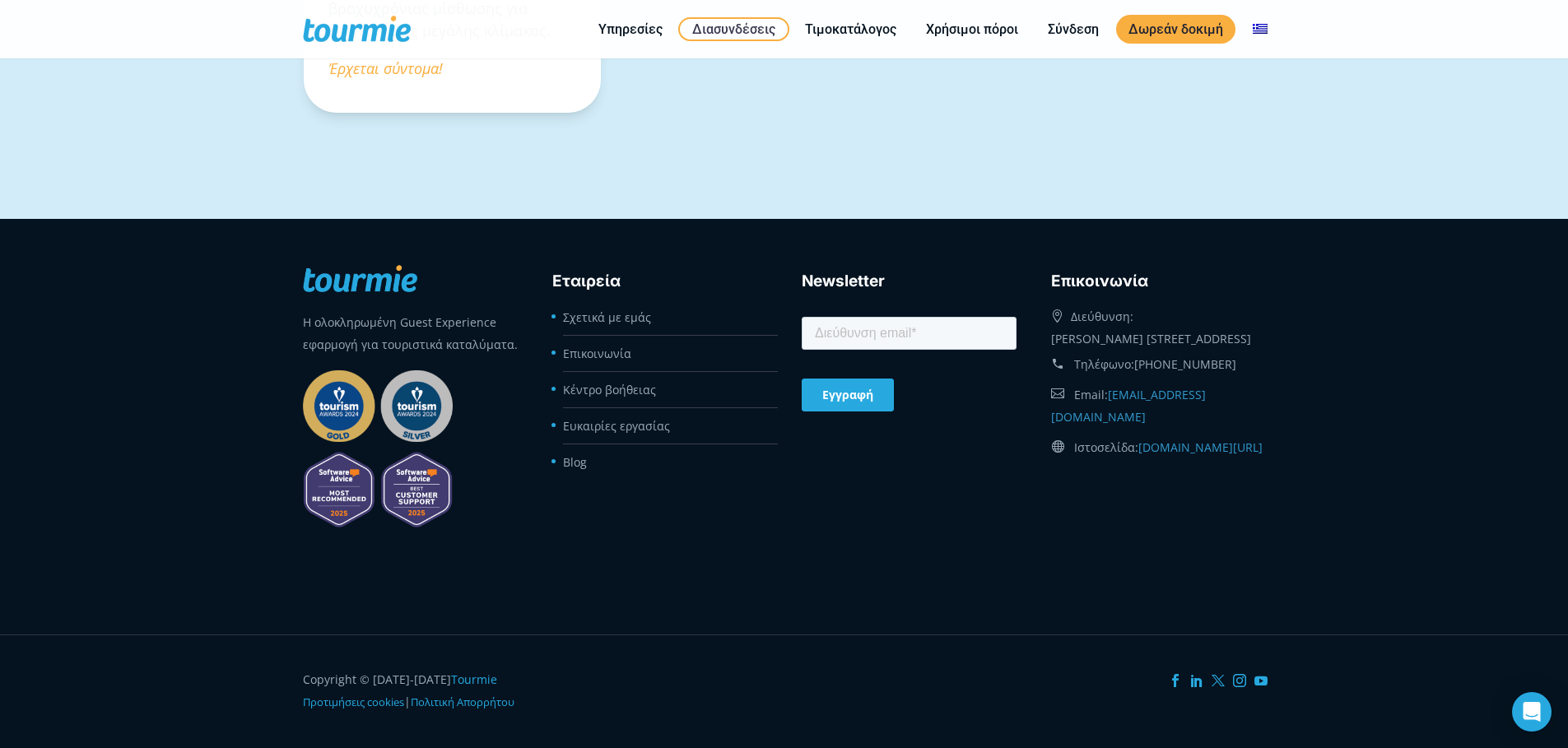
click at [164, 318] on footer "Η ολοκληρωμένη Guest Experience εφαρμογή για τουριστικά καταλύματα. Εταιρεία Σχ…" at bounding box center [784, 426] width 1568 height 416
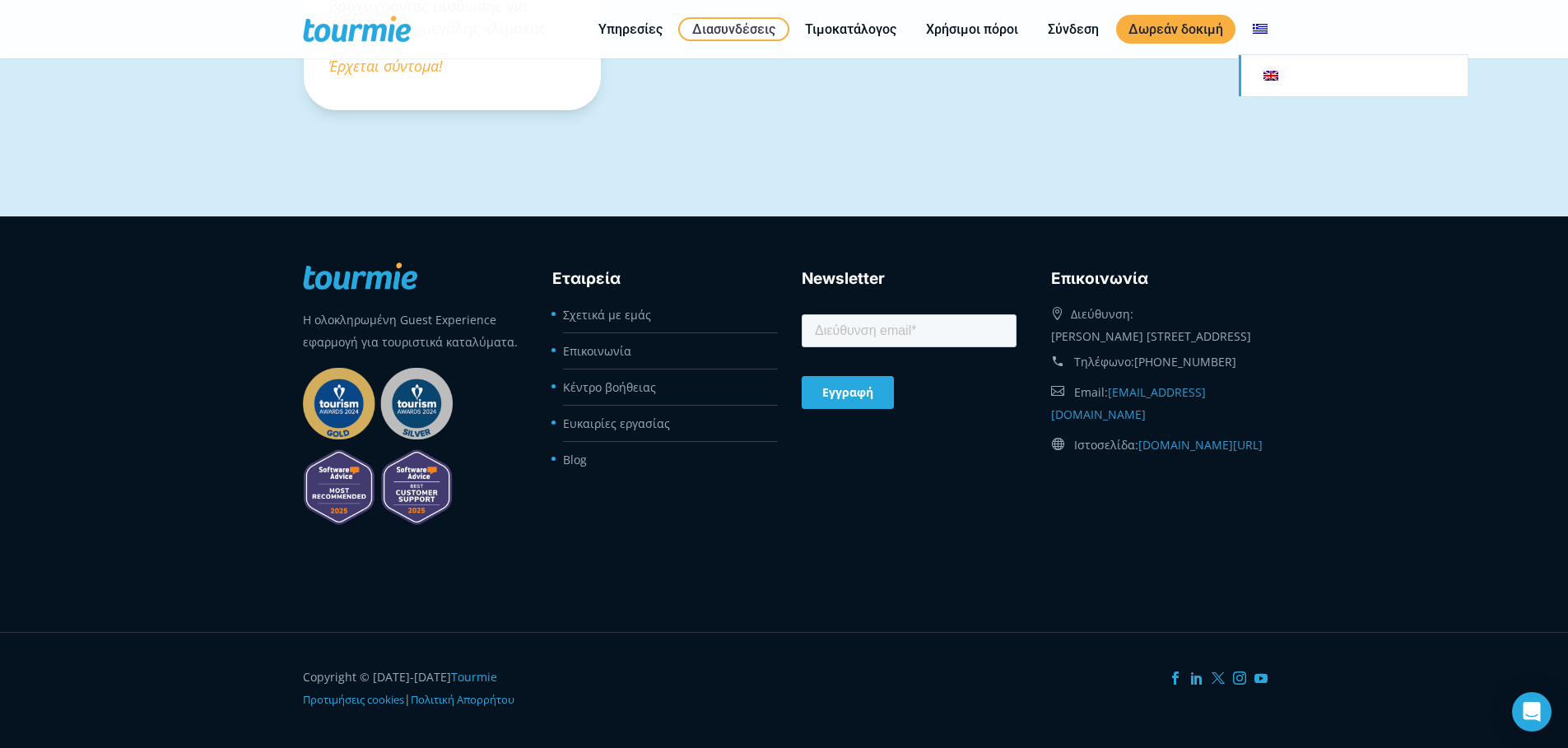
click at [1283, 74] on link "Αλλαγή σε" at bounding box center [1353, 76] width 229 height 41
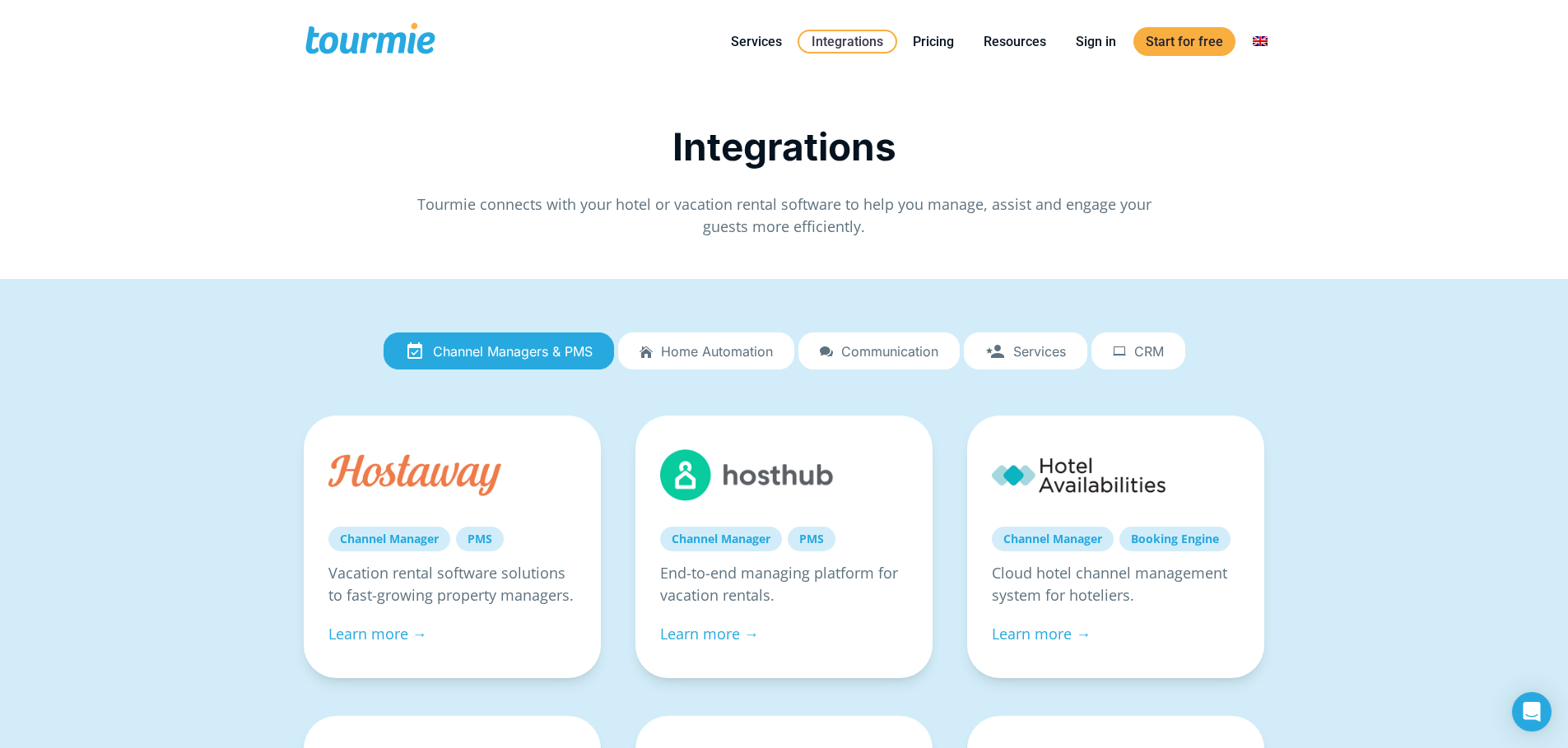
click at [1144, 345] on span "CRM" at bounding box center [1149, 351] width 30 height 15
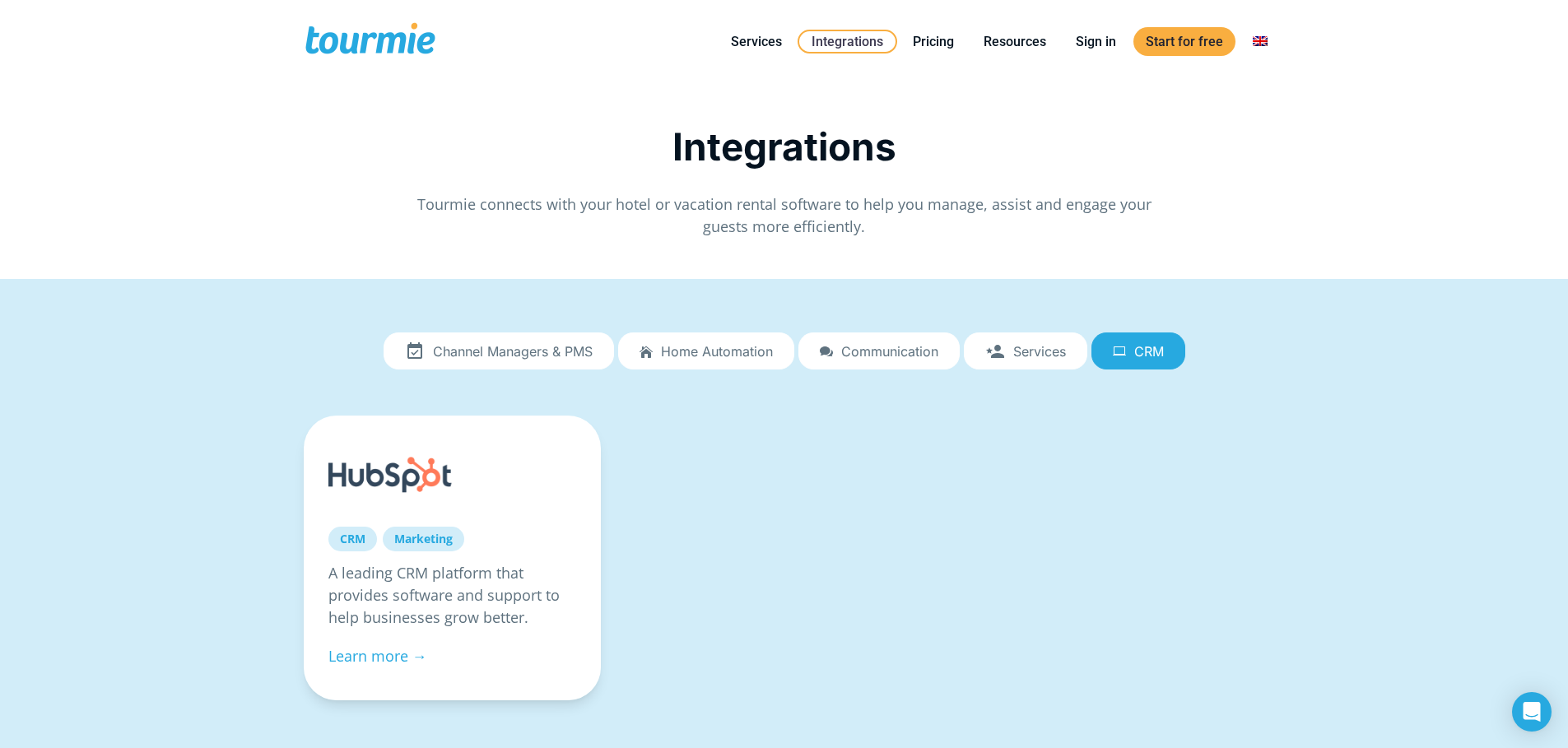
click at [1033, 348] on span "Services" at bounding box center [1039, 351] width 53 height 15
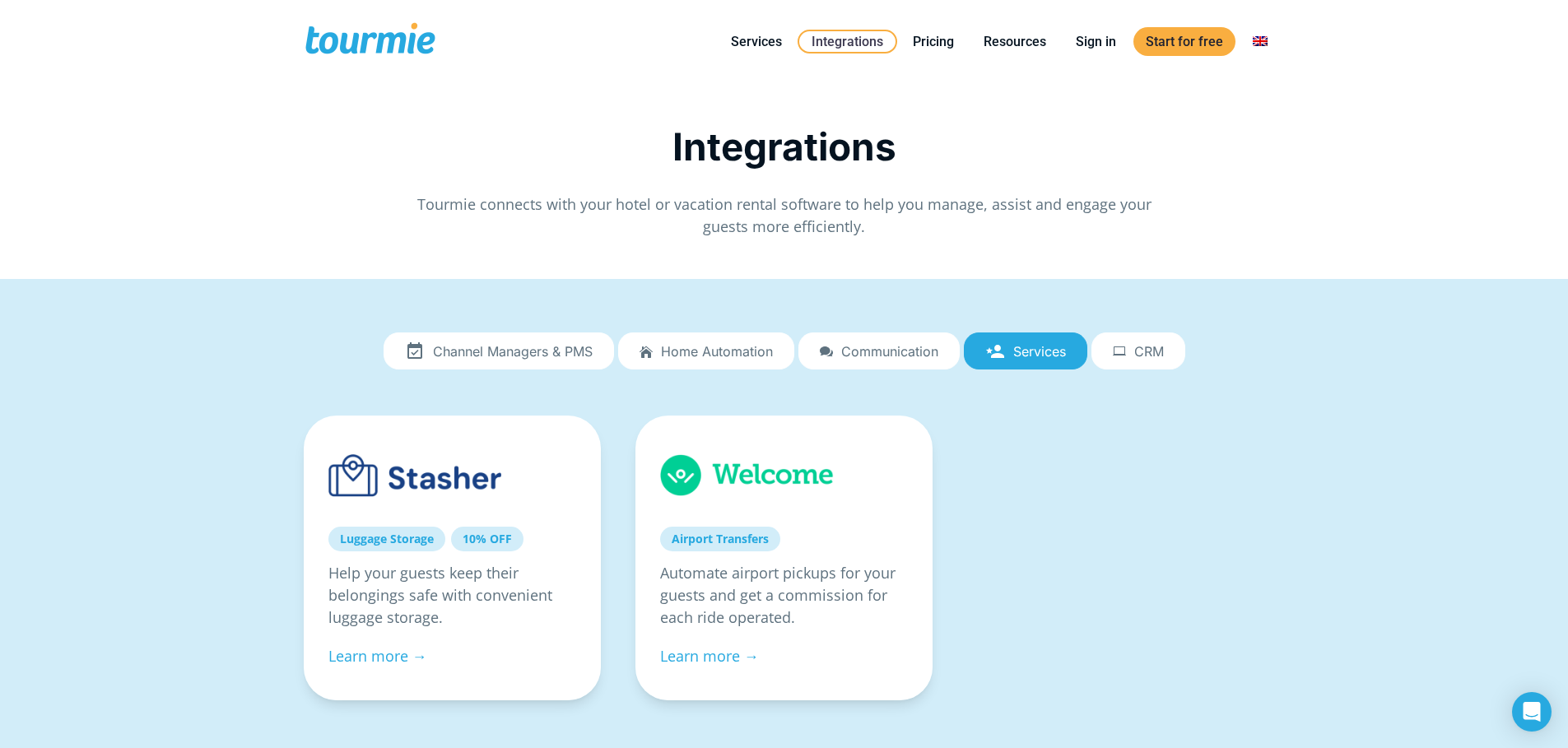
click at [923, 344] on span "Communication" at bounding box center [889, 351] width 97 height 15
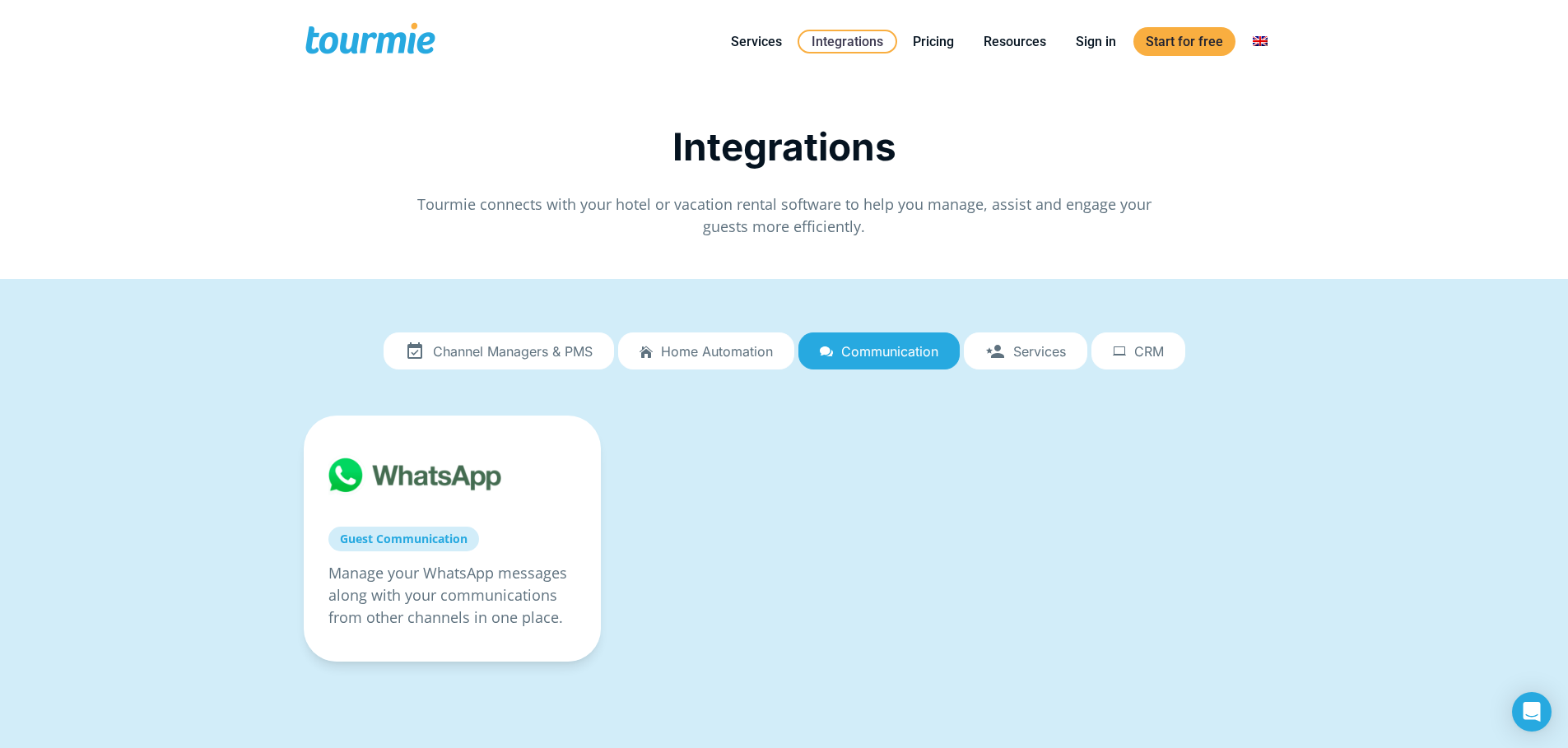
click at [750, 346] on span "Home automation" at bounding box center [716, 351] width 112 height 15
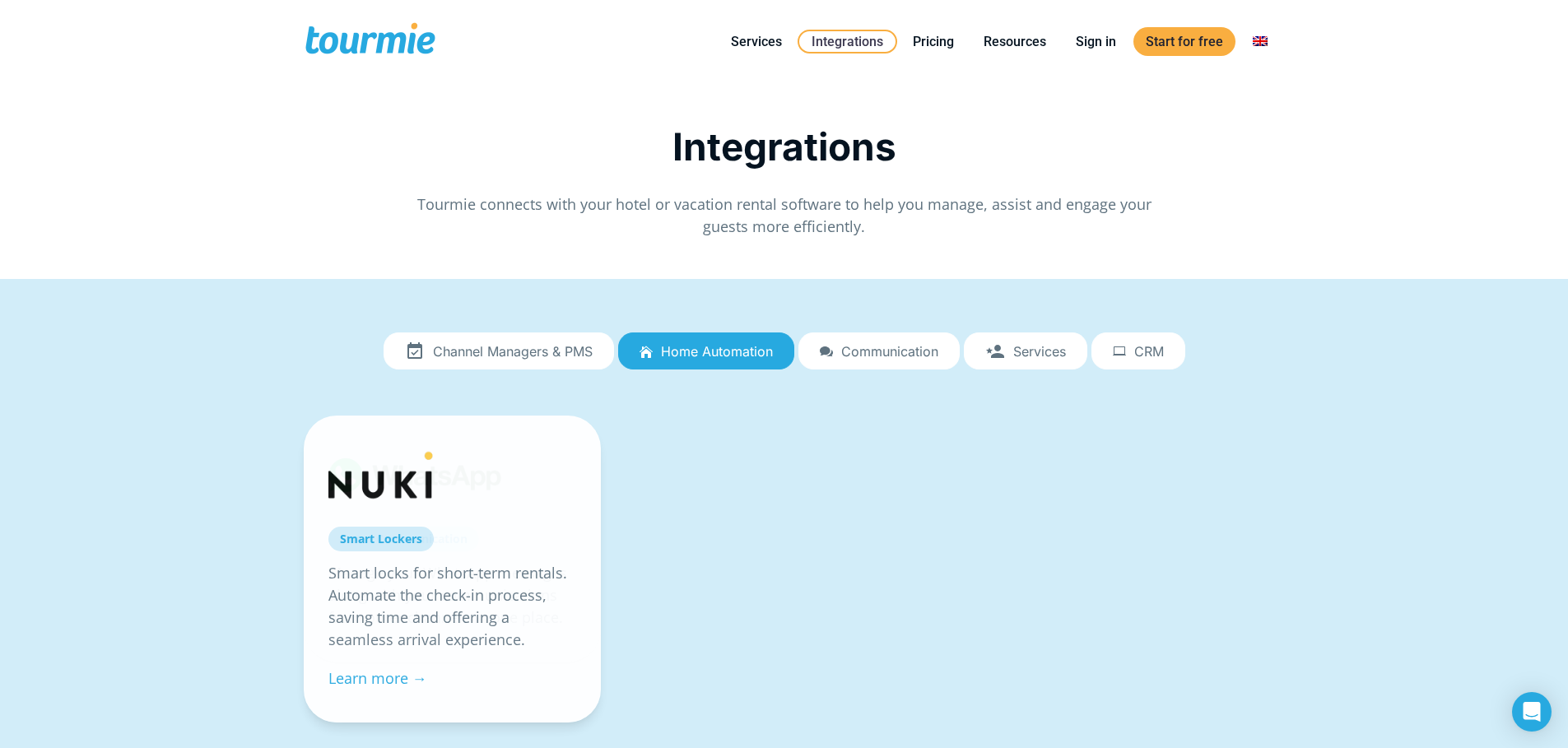
click at [501, 346] on span "Channel Managers & PMS" at bounding box center [512, 351] width 160 height 15
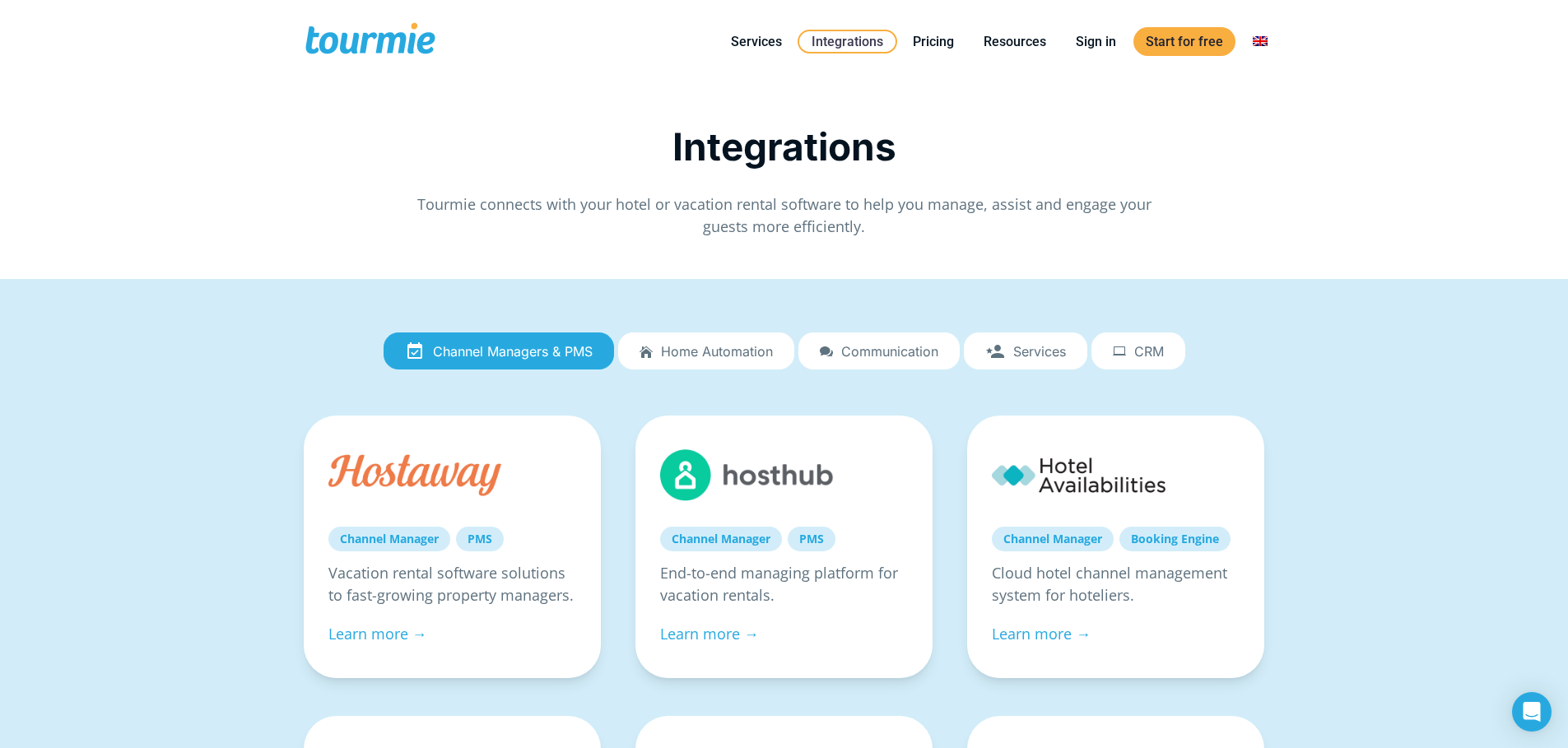
click at [386, 38] on span at bounding box center [370, 41] width 135 height 38
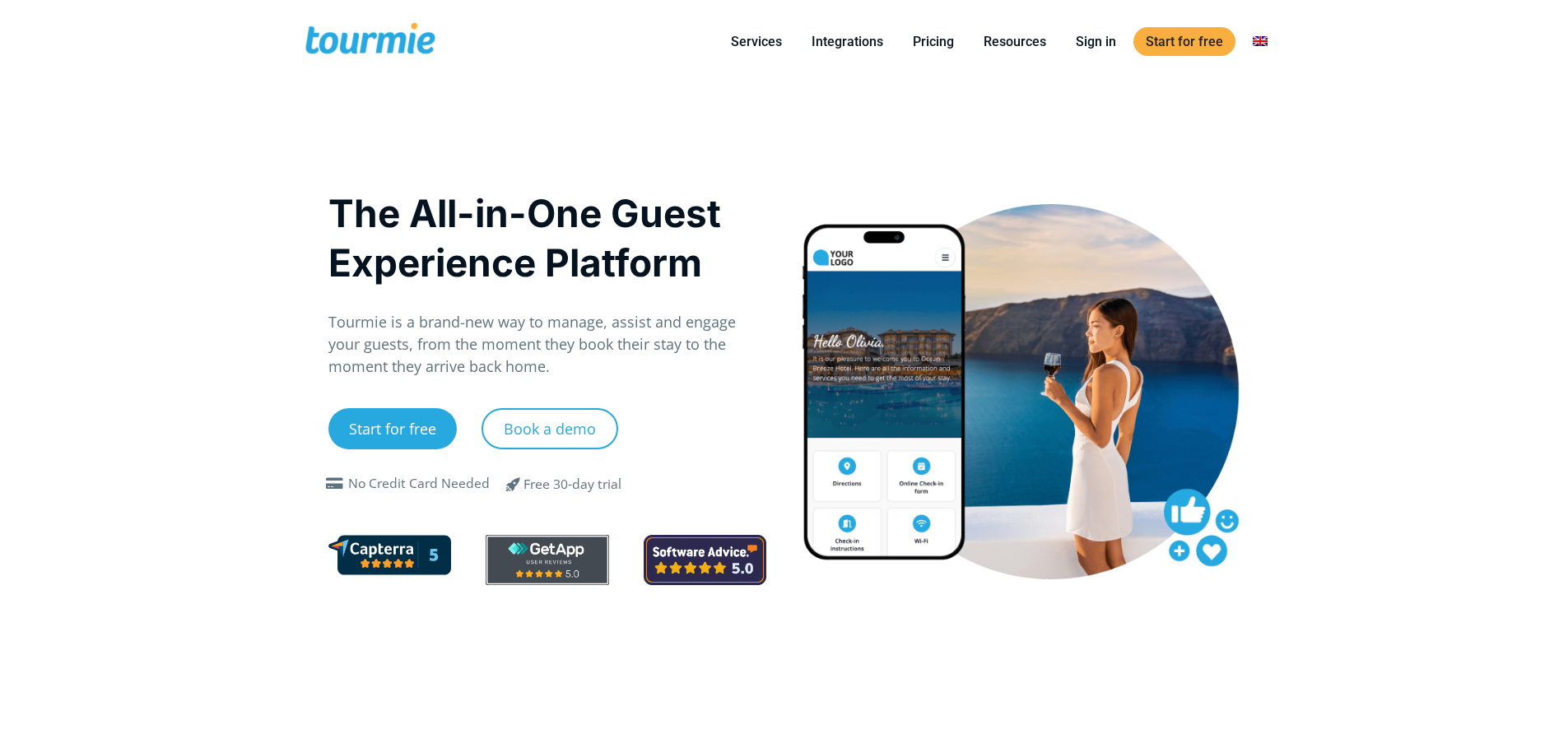
drag, startPoint x: 292, startPoint y: 192, endPoint x: 16, endPoint y: 199, distance: 276.1
click at [358, 32] on span at bounding box center [370, 41] width 135 height 38
click at [943, 45] on link "Pricing" at bounding box center [933, 41] width 66 height 21
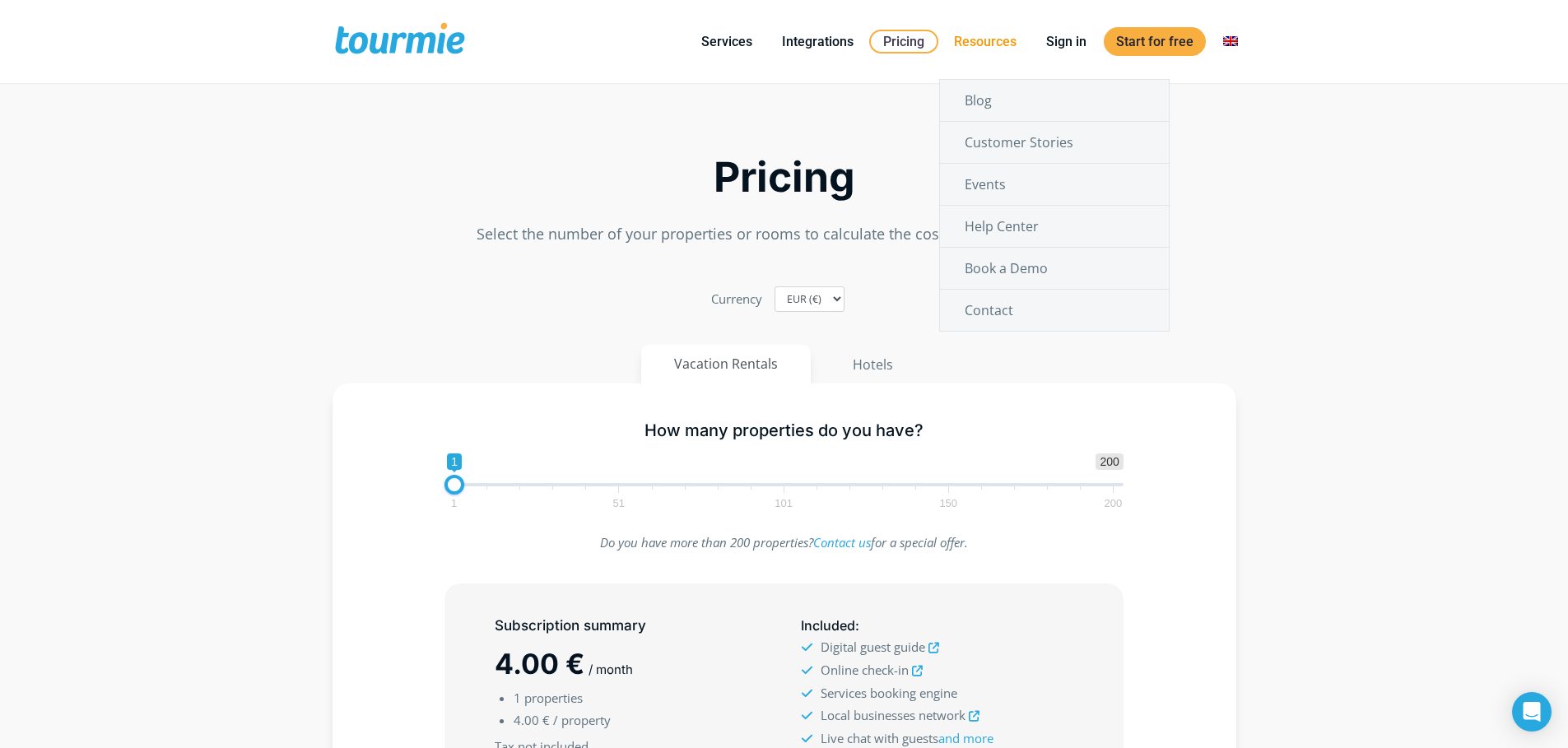
click at [1003, 40] on link "Resources" at bounding box center [985, 41] width 88 height 21
click at [1000, 105] on link "Blog" at bounding box center [1055, 100] width 229 height 41
